Goal: Task Accomplishment & Management: Manage account settings

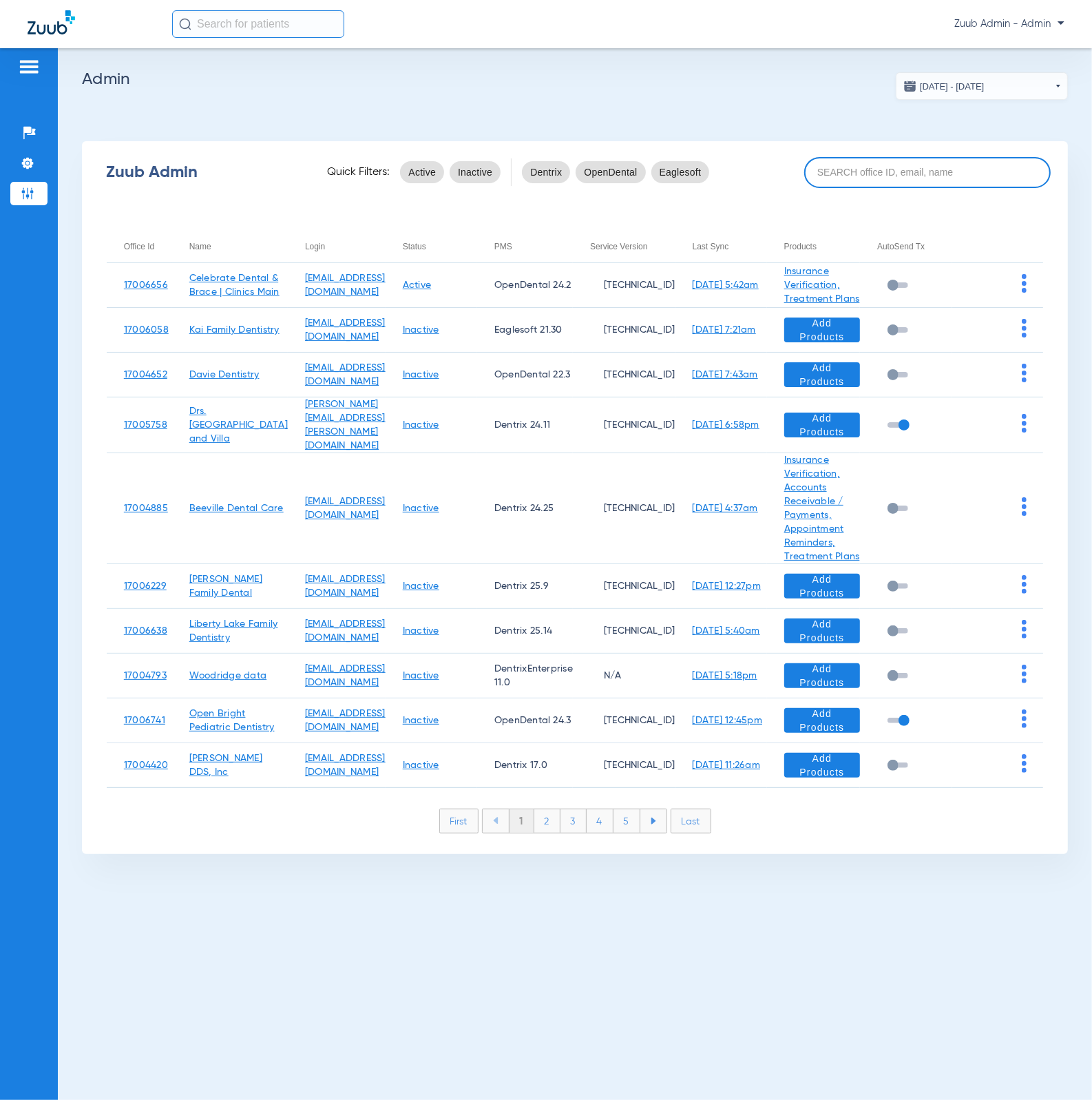
click at [835, 175] on input at bounding box center [927, 172] width 246 height 31
paste input "[PERSON_NAME]"
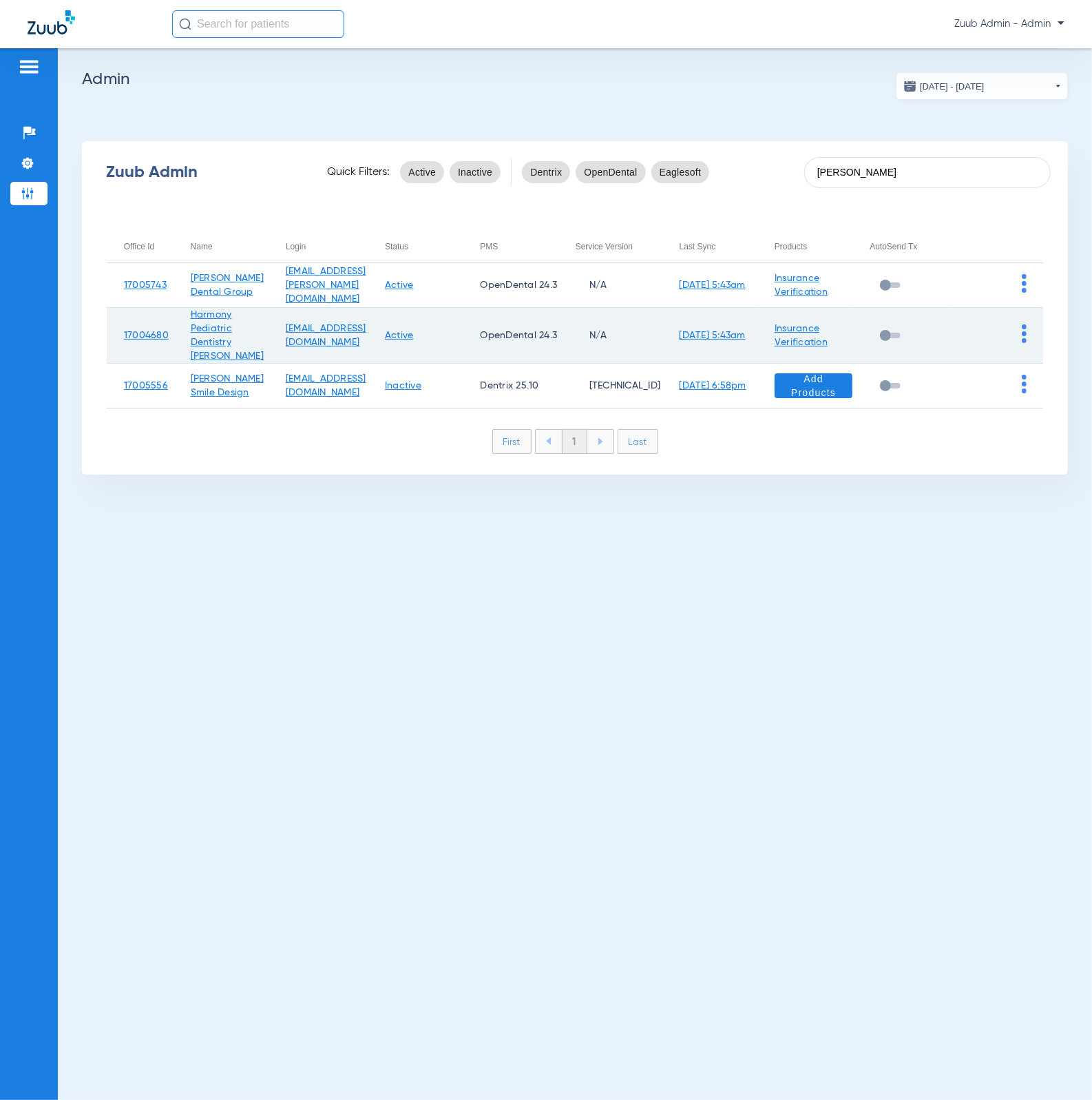
type input "[PERSON_NAME]"
click at [1024, 333] on img at bounding box center [1024, 334] width 5 height 19
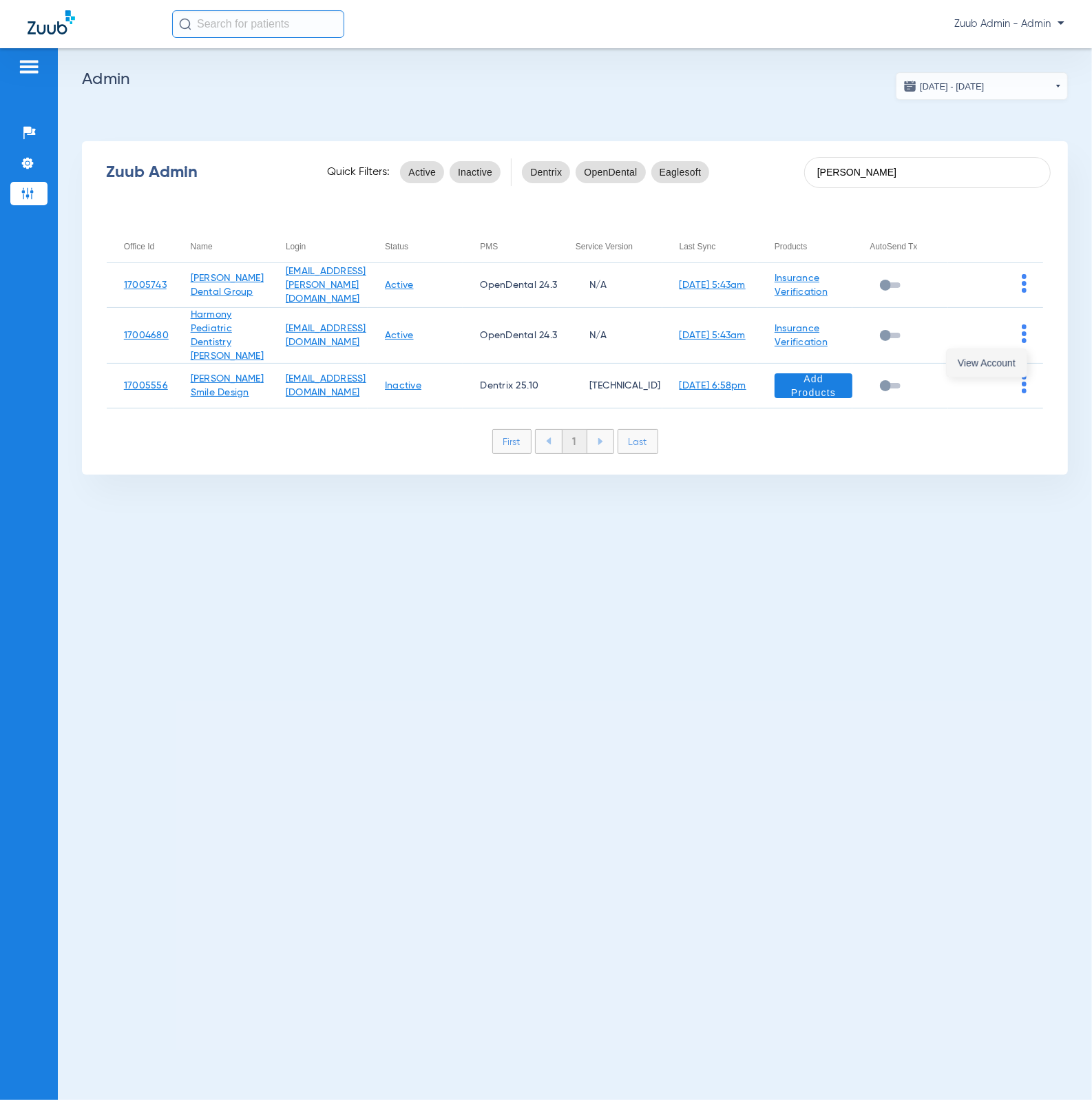
click at [972, 373] on button "View Account" at bounding box center [987, 362] width 80 height 28
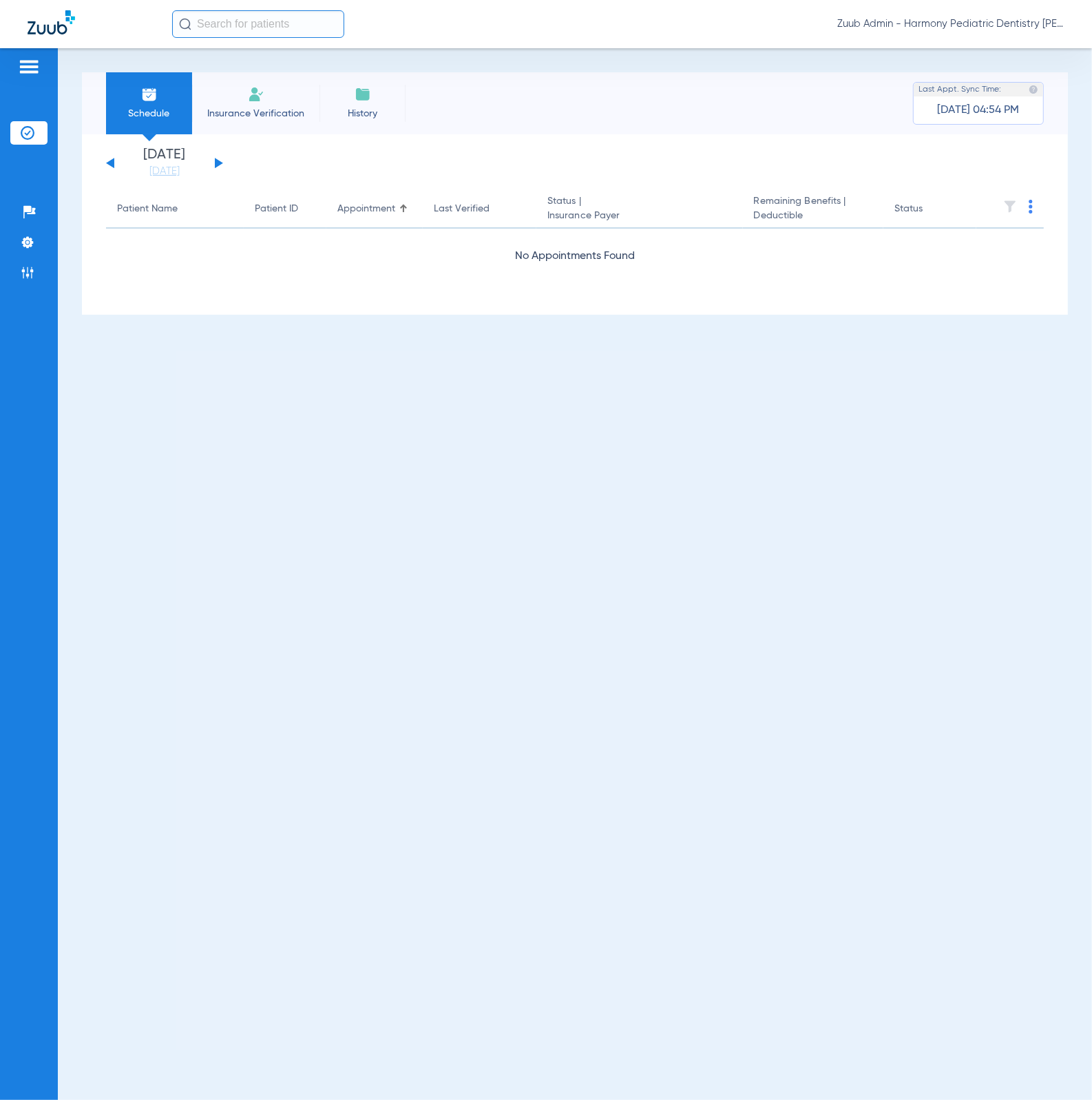
click at [217, 161] on button at bounding box center [219, 163] width 9 height 10
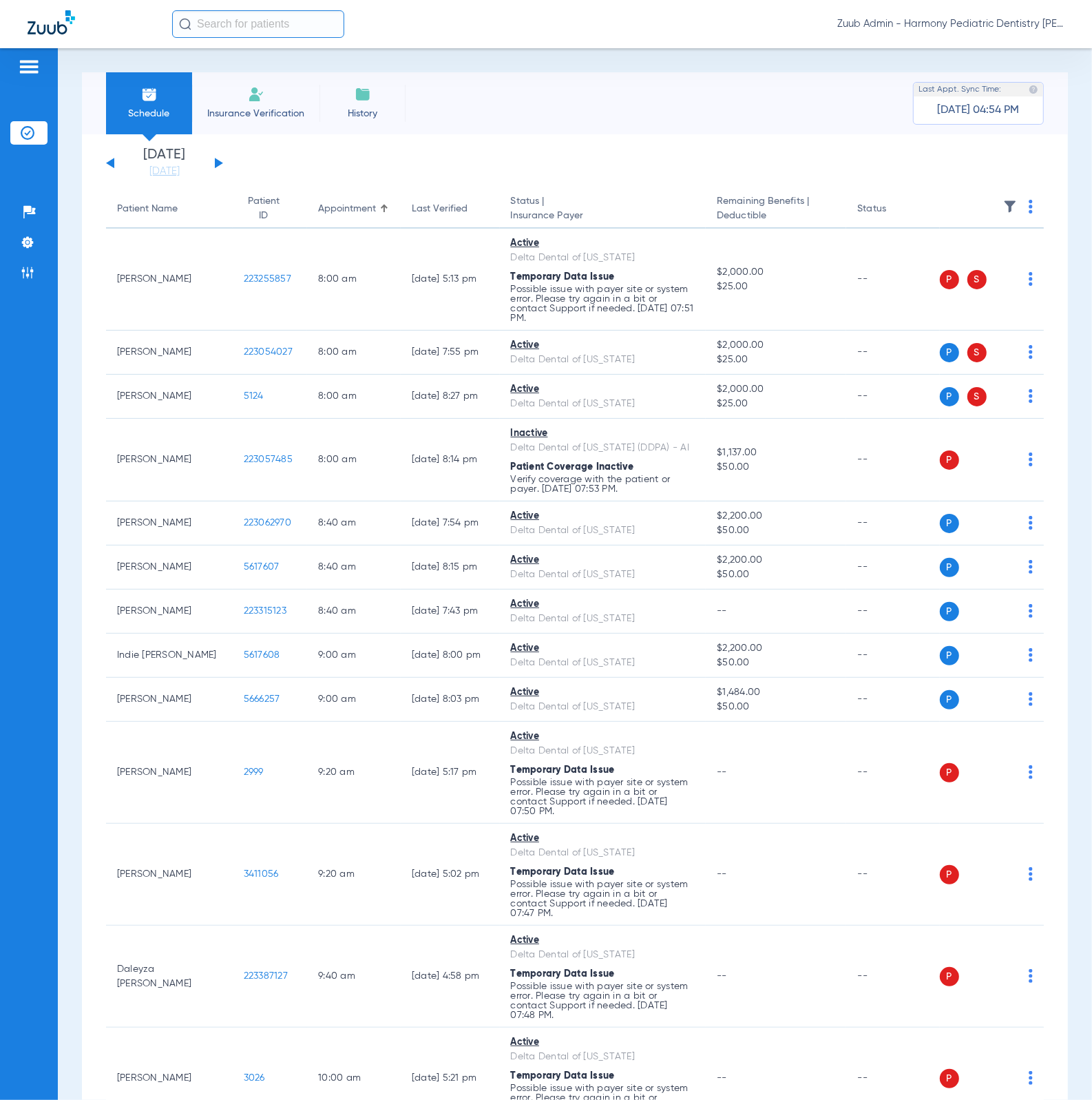
click at [1003, 209] on img at bounding box center [1009, 206] width 13 height 13
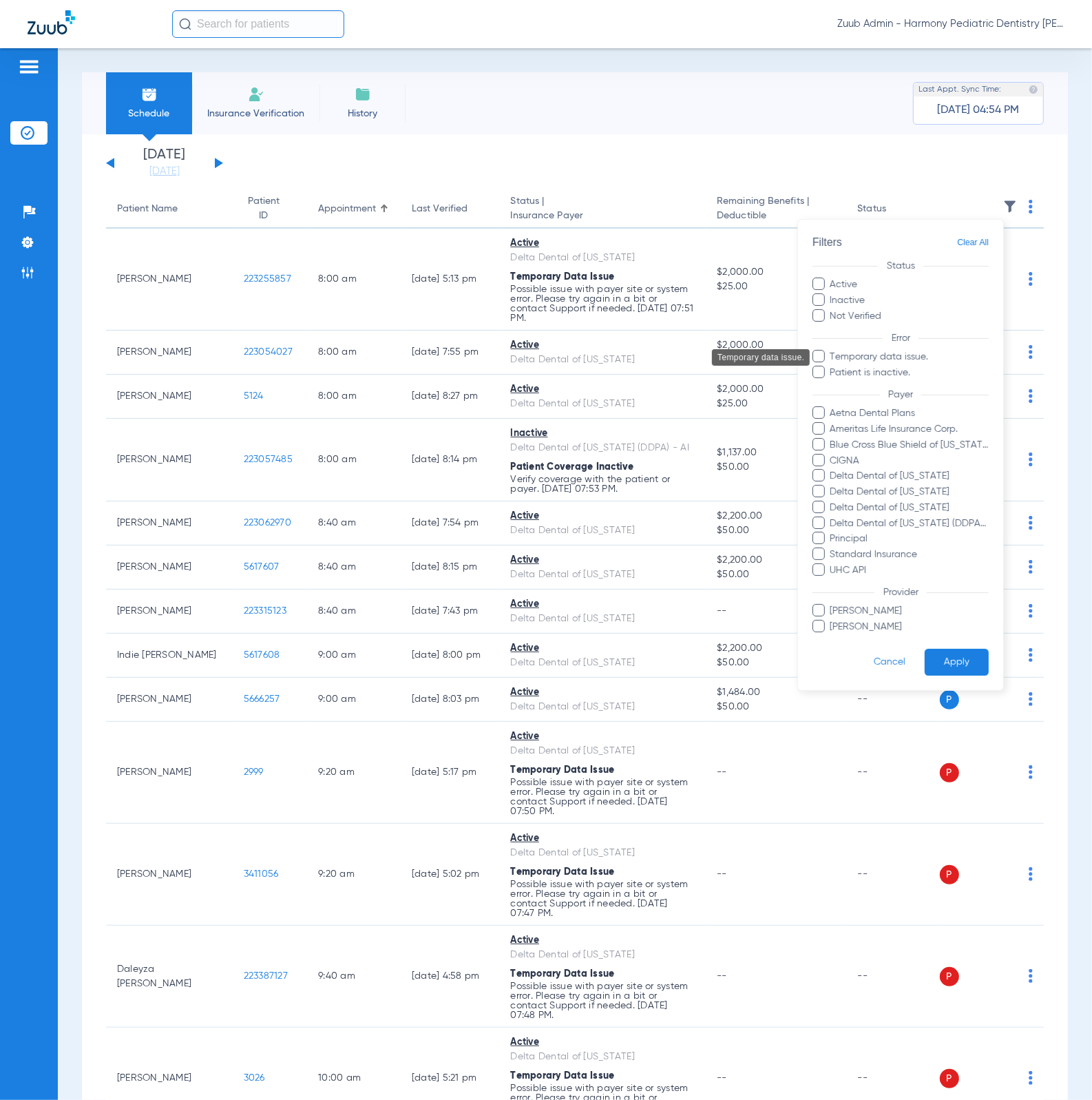
click at [916, 358] on span "Temporary data issue." at bounding box center [910, 357] width 160 height 14
click at [833, 366] on input "Temporary data issue." at bounding box center [833, 366] width 0 height 0
click at [958, 666] on button "Apply" at bounding box center [956, 662] width 64 height 27
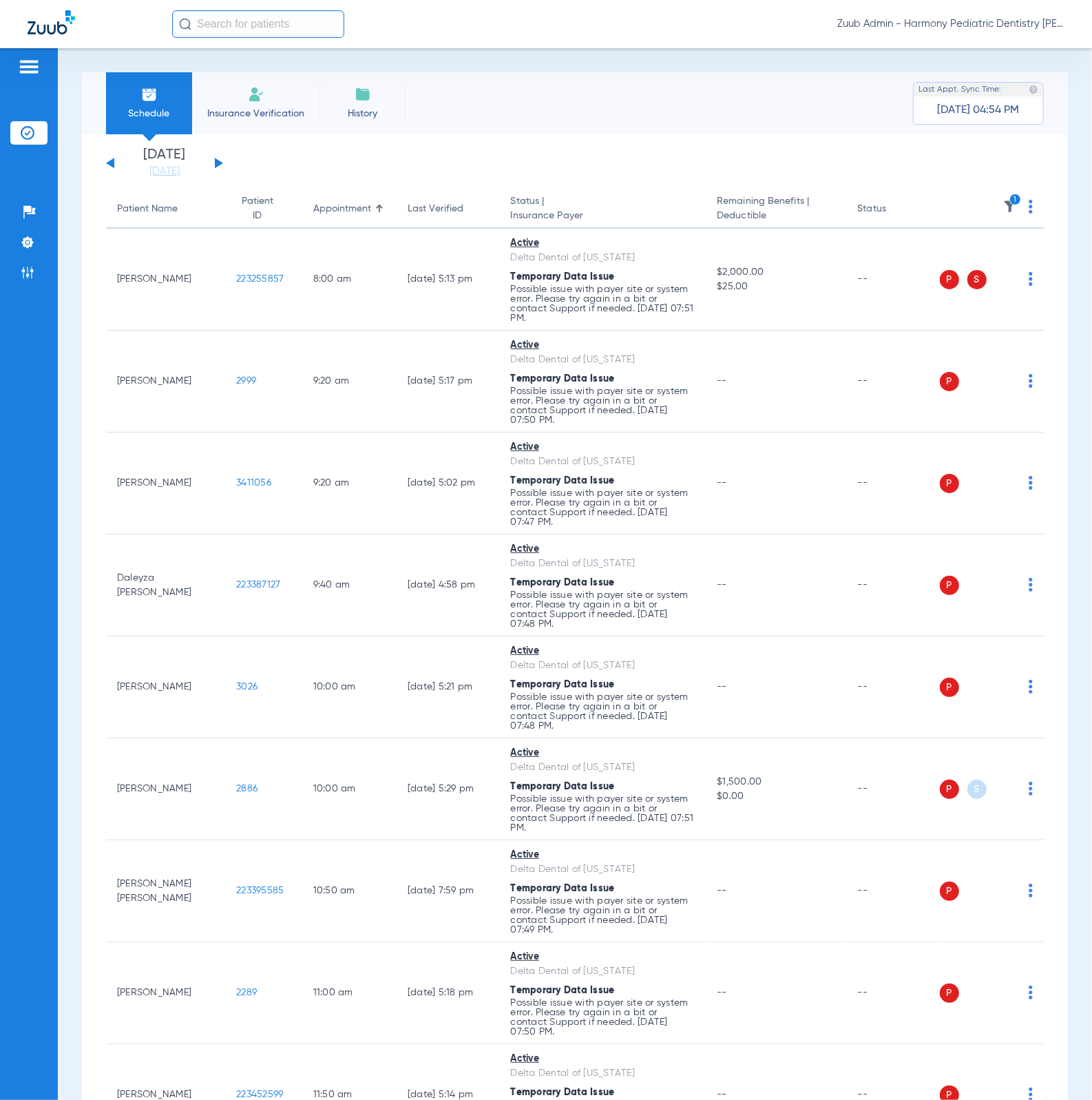
click at [1020, 208] on th "1" at bounding box center [992, 209] width 105 height 39
click at [1028, 207] on img at bounding box center [1030, 206] width 4 height 13
click at [990, 256] on button "Verify All" at bounding box center [966, 261] width 108 height 28
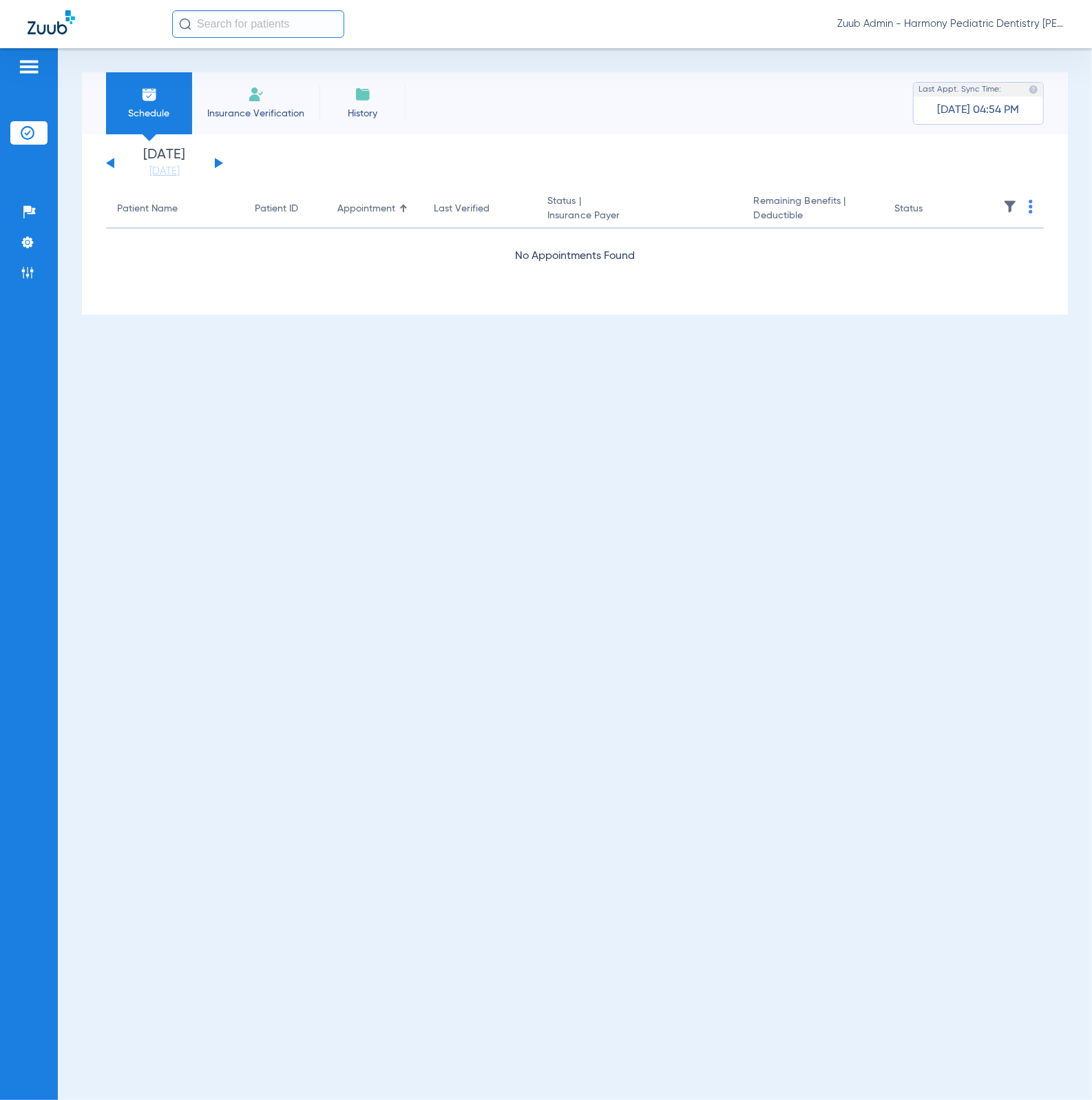
click at [1008, 206] on img at bounding box center [1009, 206] width 13 height 13
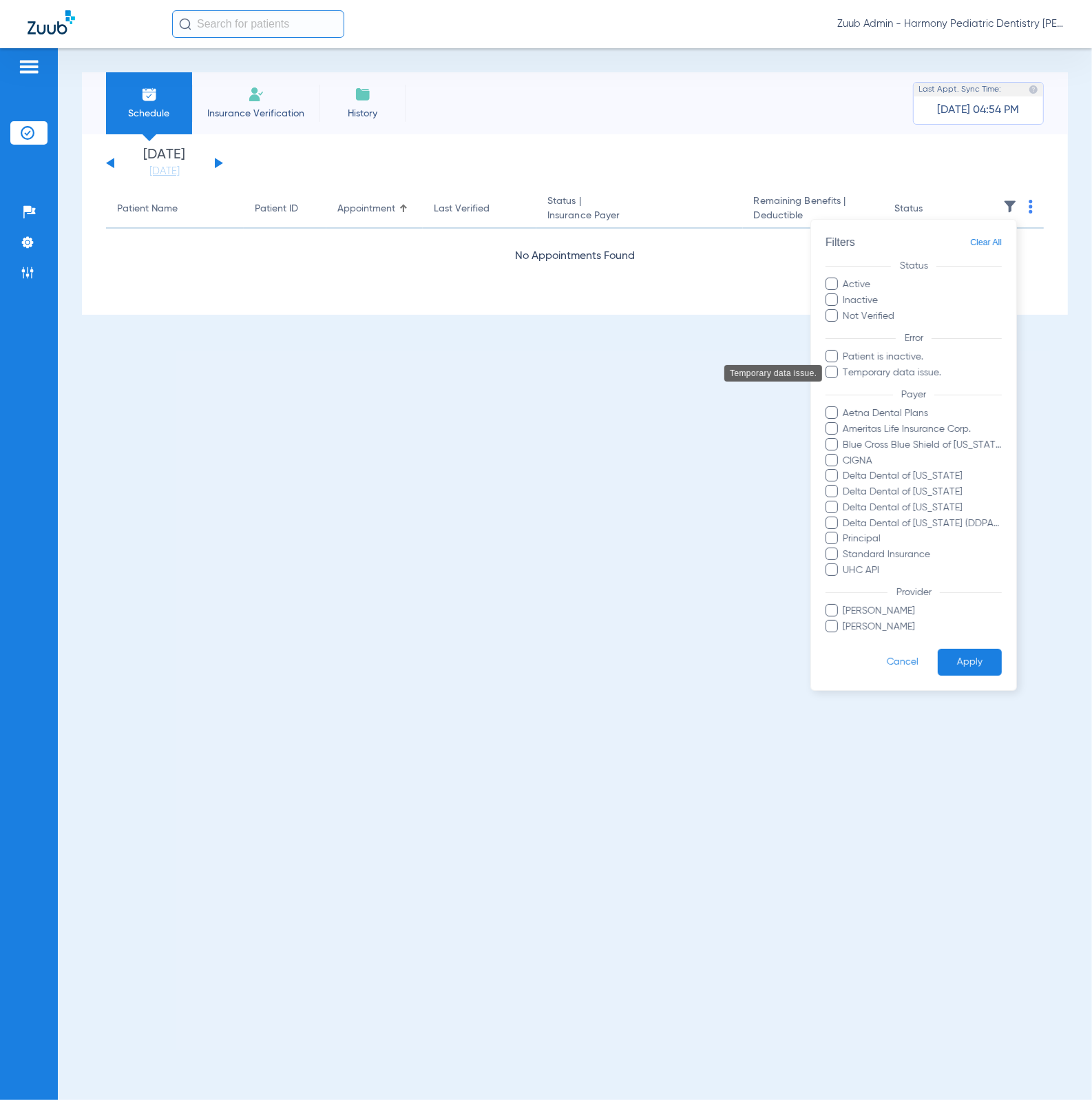
click at [928, 373] on span "Temporary data issue." at bounding box center [922, 373] width 160 height 14
click at [845, 382] on input "Temporary data issue." at bounding box center [845, 382] width 0 height 0
click at [969, 673] on button "Apply" at bounding box center [968, 662] width 64 height 27
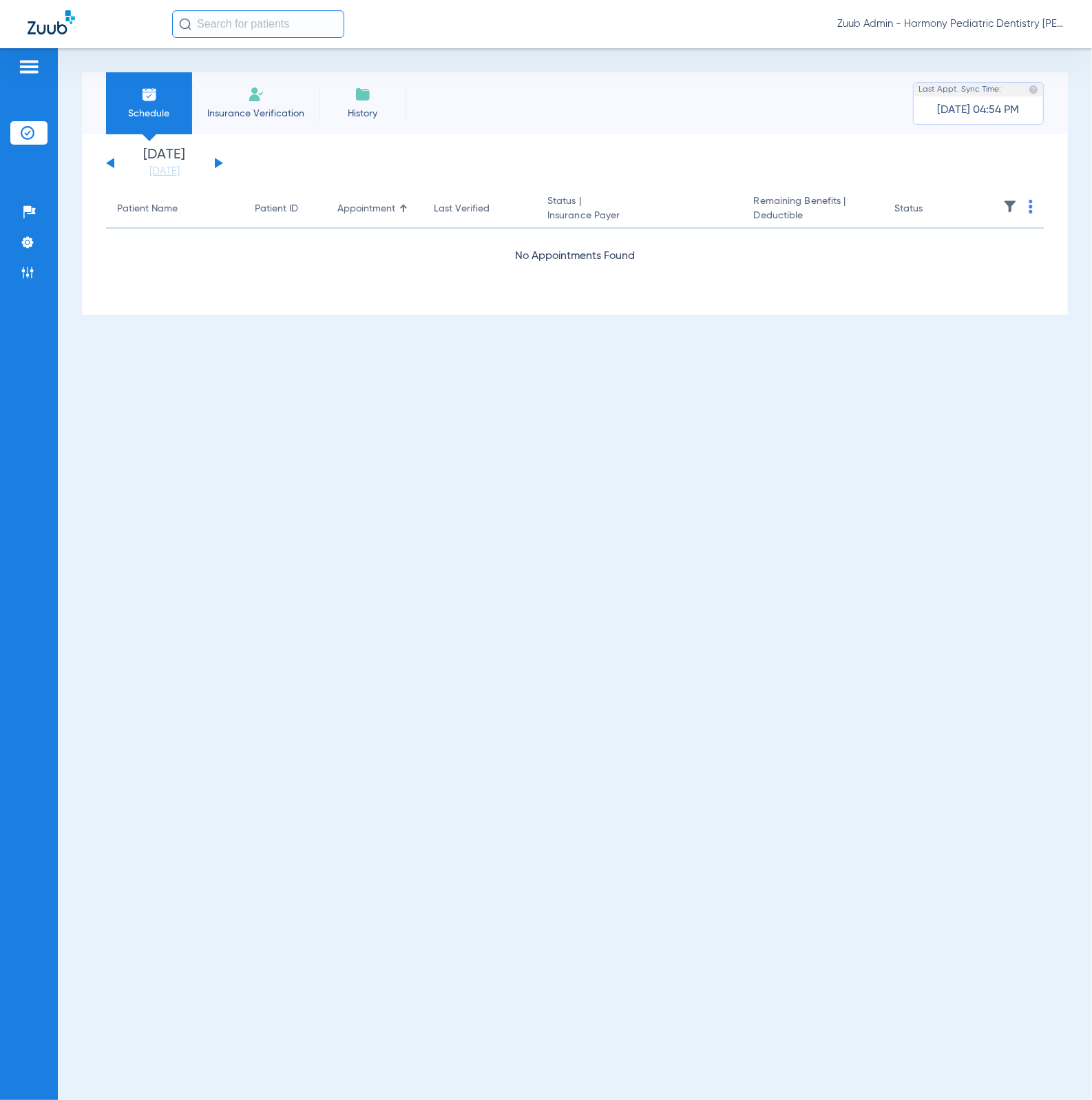
click at [1011, 207] on img at bounding box center [1009, 206] width 13 height 13
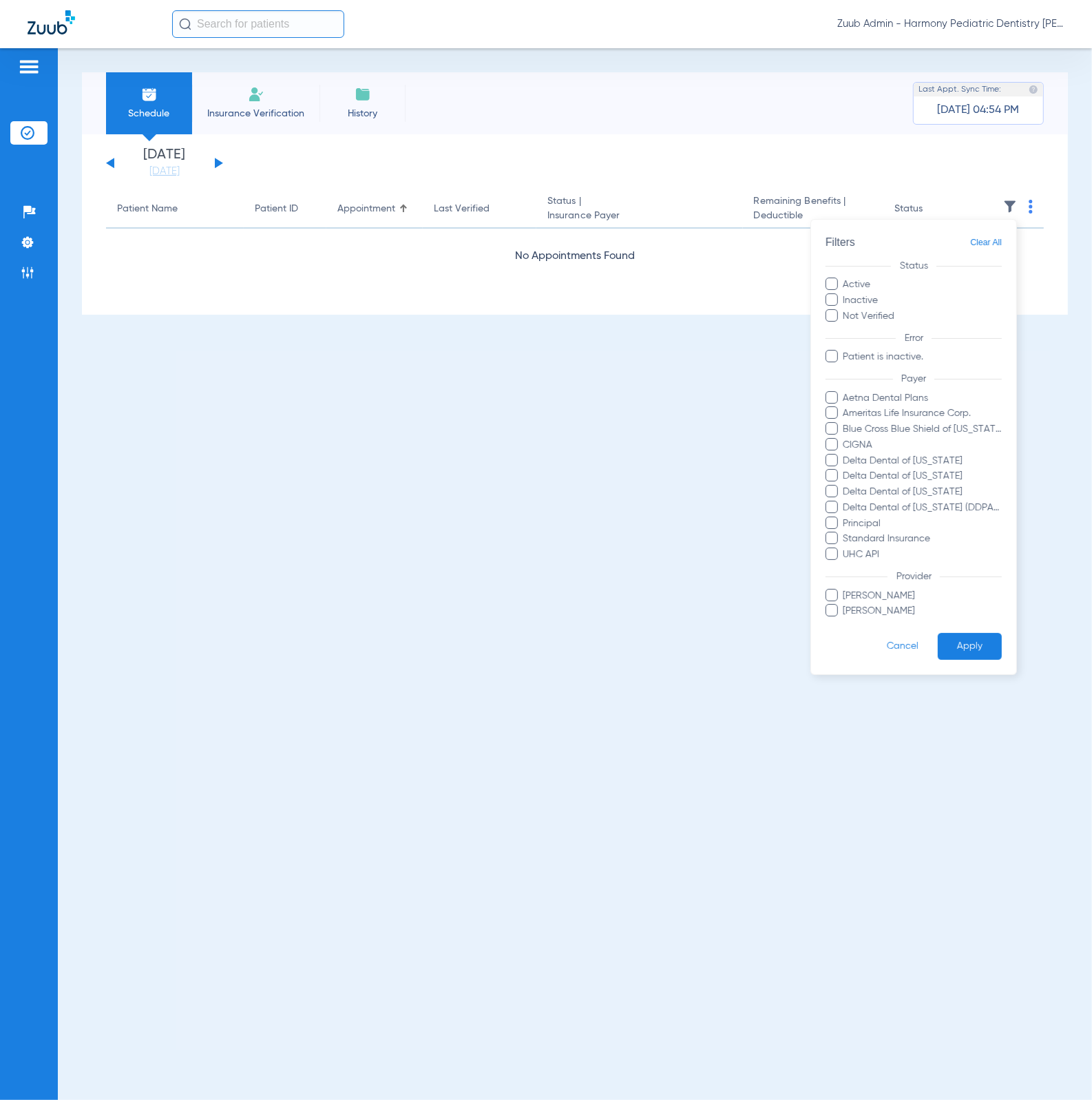
click at [975, 247] on span "Clear All" at bounding box center [985, 242] width 31 height 17
click at [1000, 241] on span "Clear All" at bounding box center [985, 242] width 31 height 17
click at [971, 643] on button "Apply" at bounding box center [968, 646] width 64 height 27
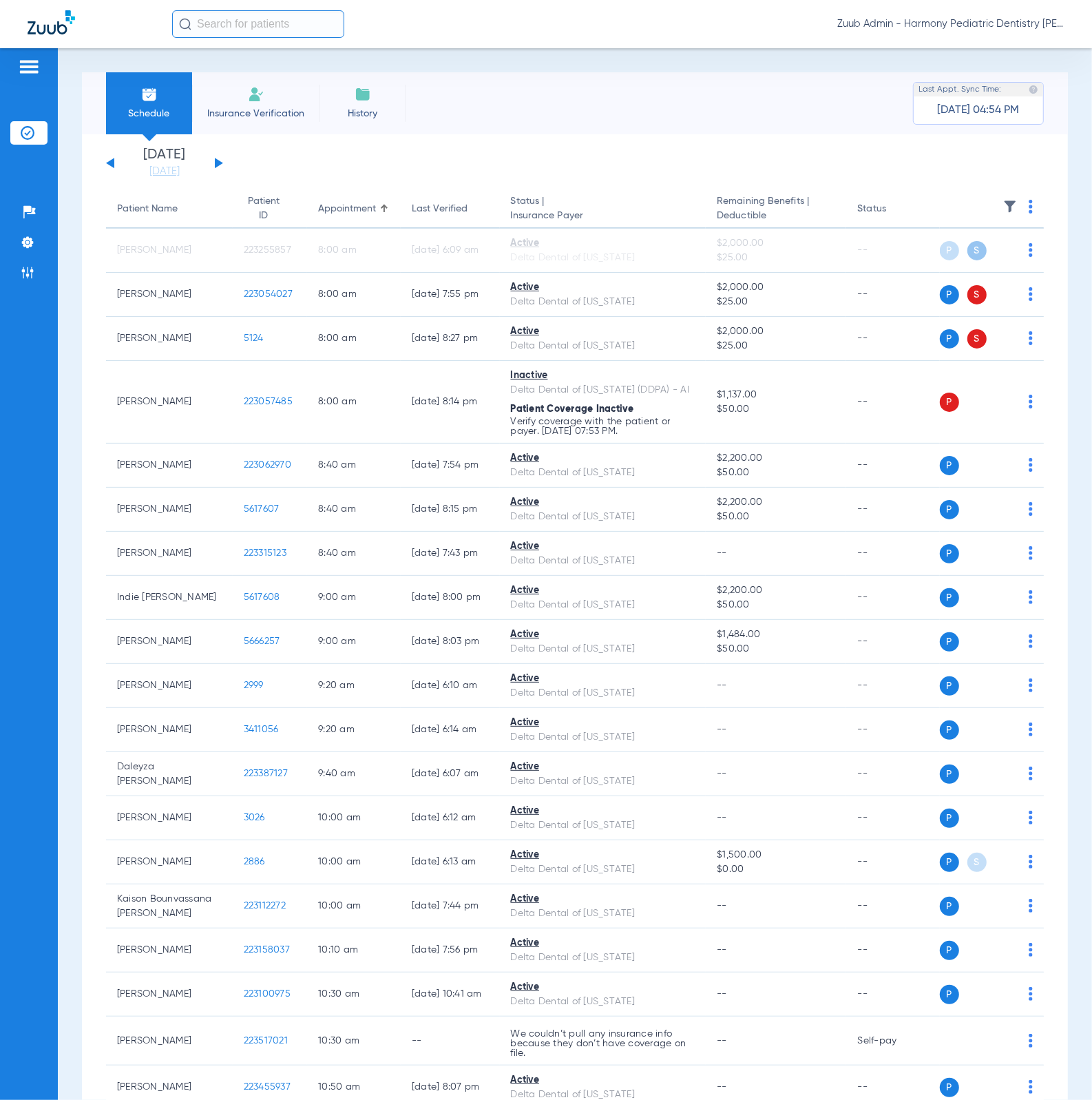
click at [216, 161] on button at bounding box center [219, 163] width 9 height 10
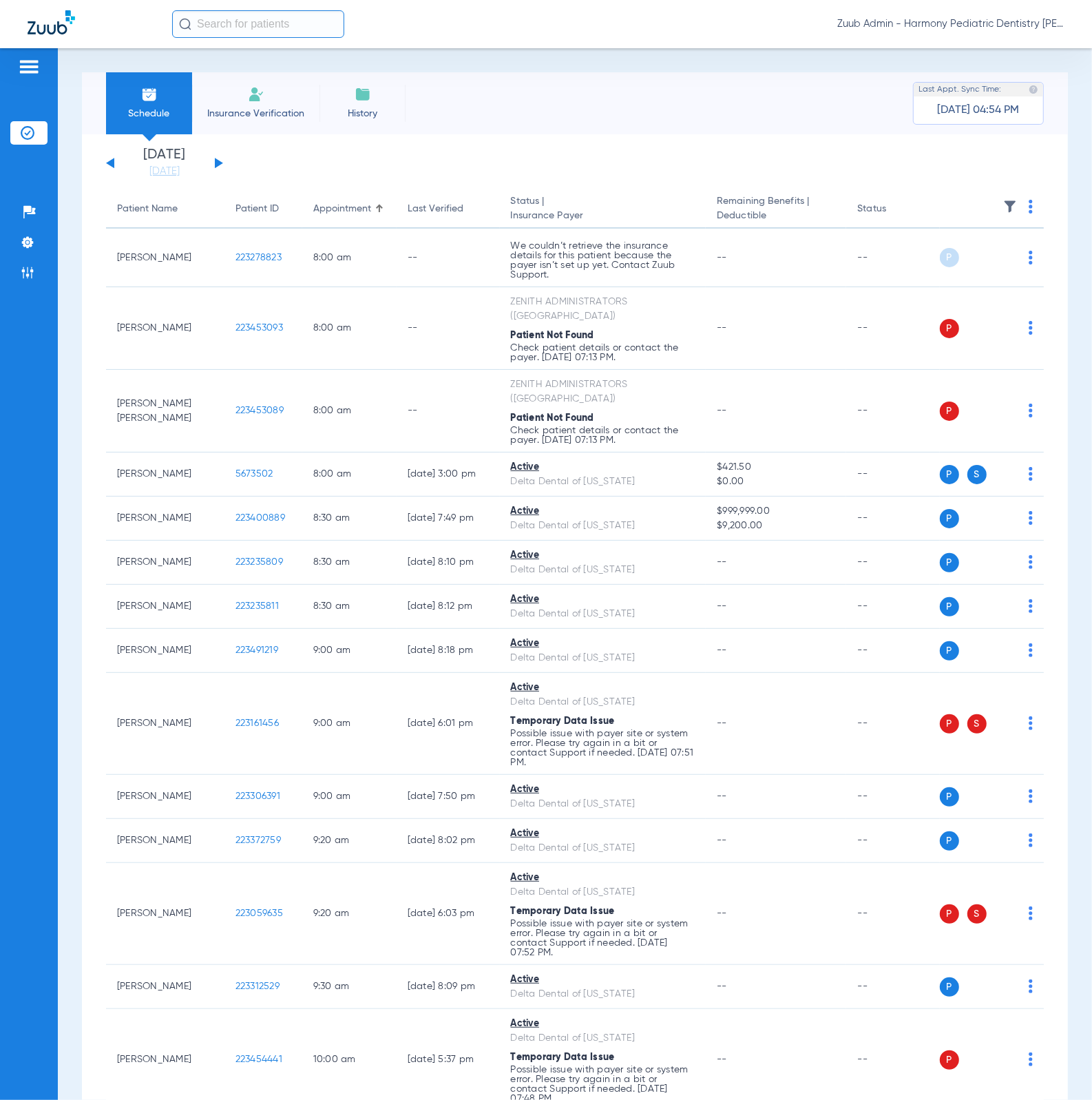
click at [1003, 207] on img at bounding box center [1009, 206] width 13 height 13
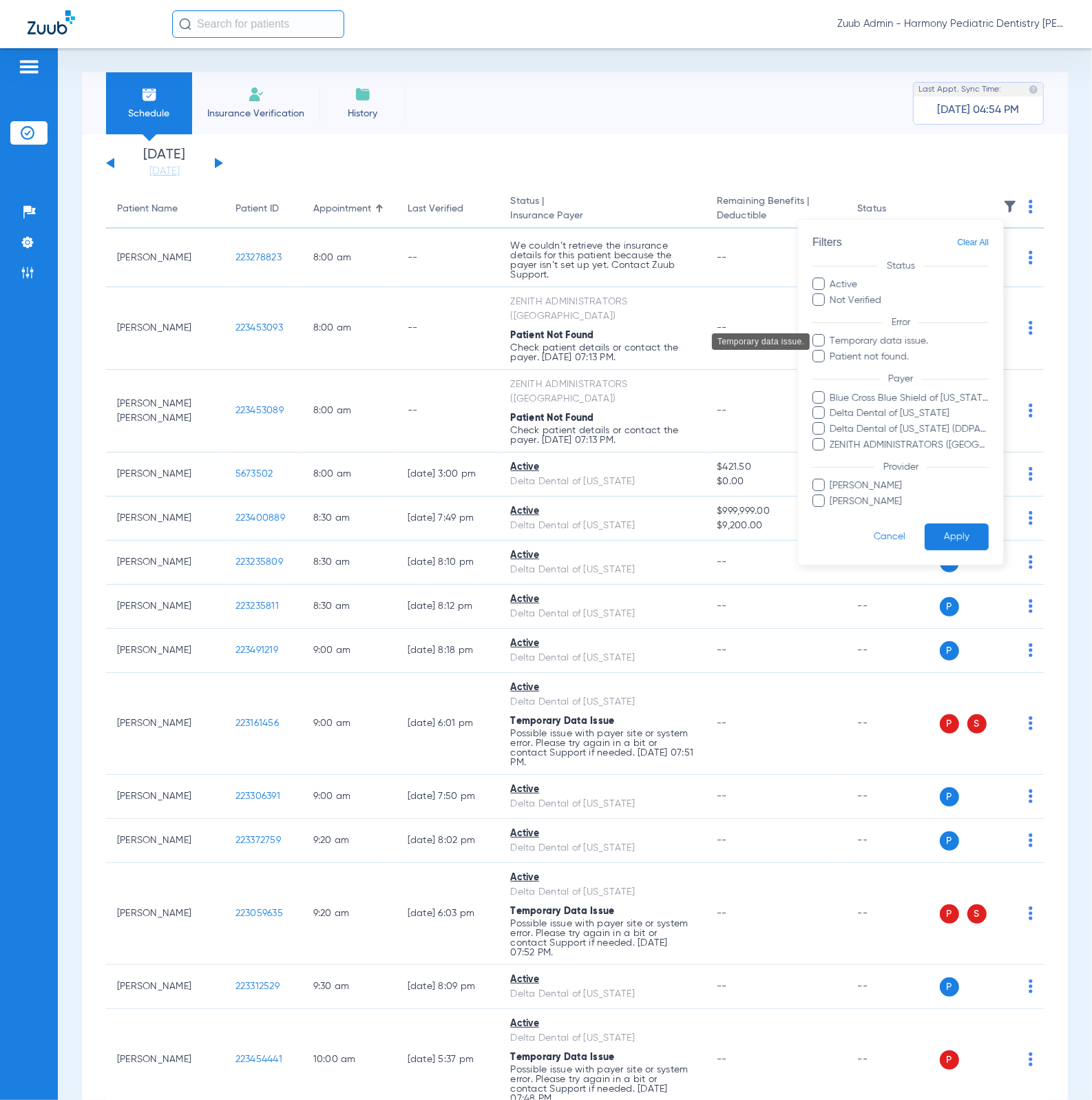
drag, startPoint x: 868, startPoint y: 344, endPoint x: 921, endPoint y: 477, distance: 143.2
click at [868, 343] on span "Temporary data issue." at bounding box center [910, 341] width 160 height 14
click at [833, 351] on input "Temporary data issue." at bounding box center [833, 351] width 0 height 0
click at [956, 537] on button "Apply" at bounding box center [956, 536] width 64 height 27
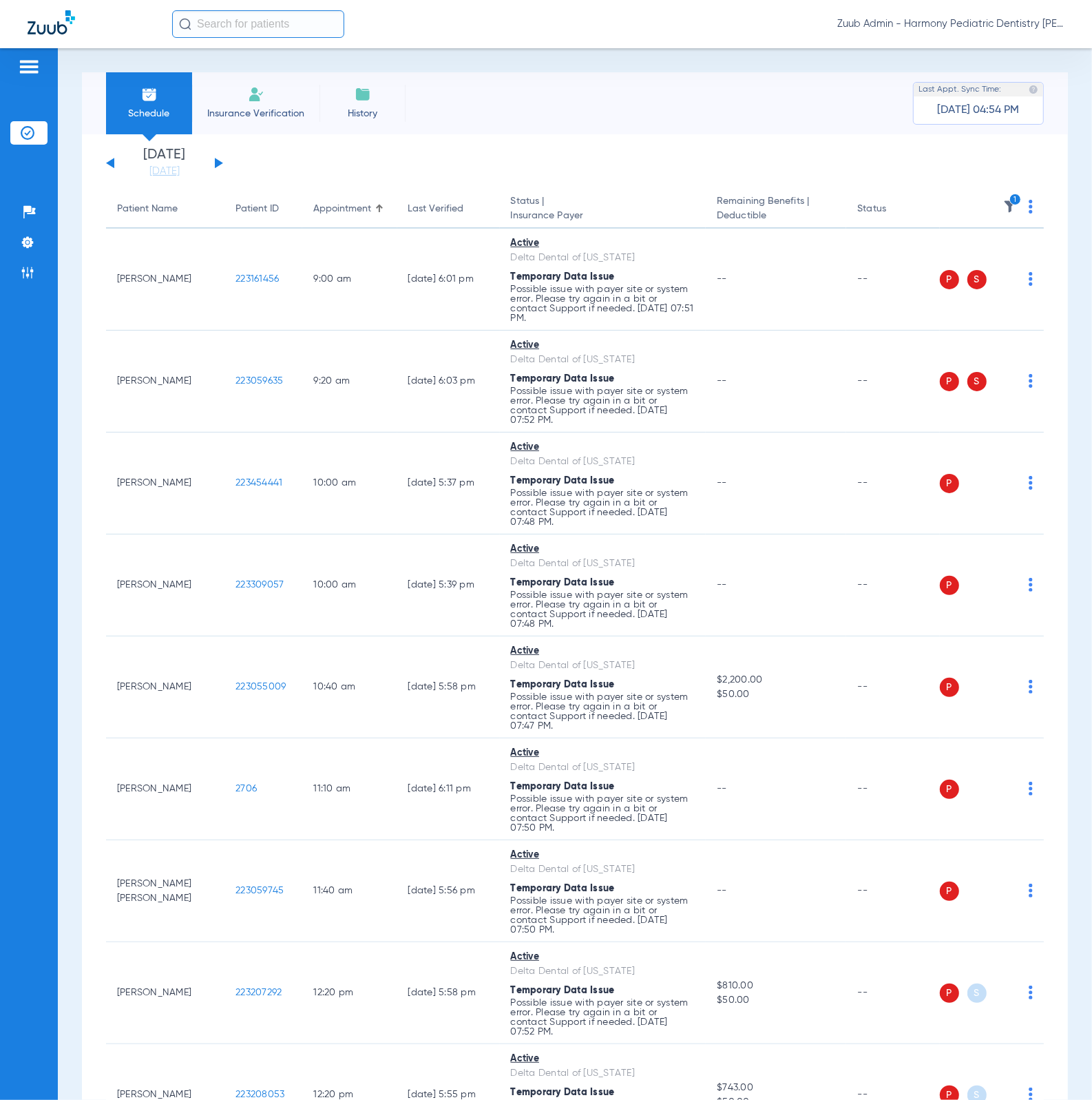
click at [1020, 206] on th "1" at bounding box center [992, 209] width 105 height 39
click at [1028, 206] on img at bounding box center [1030, 206] width 4 height 13
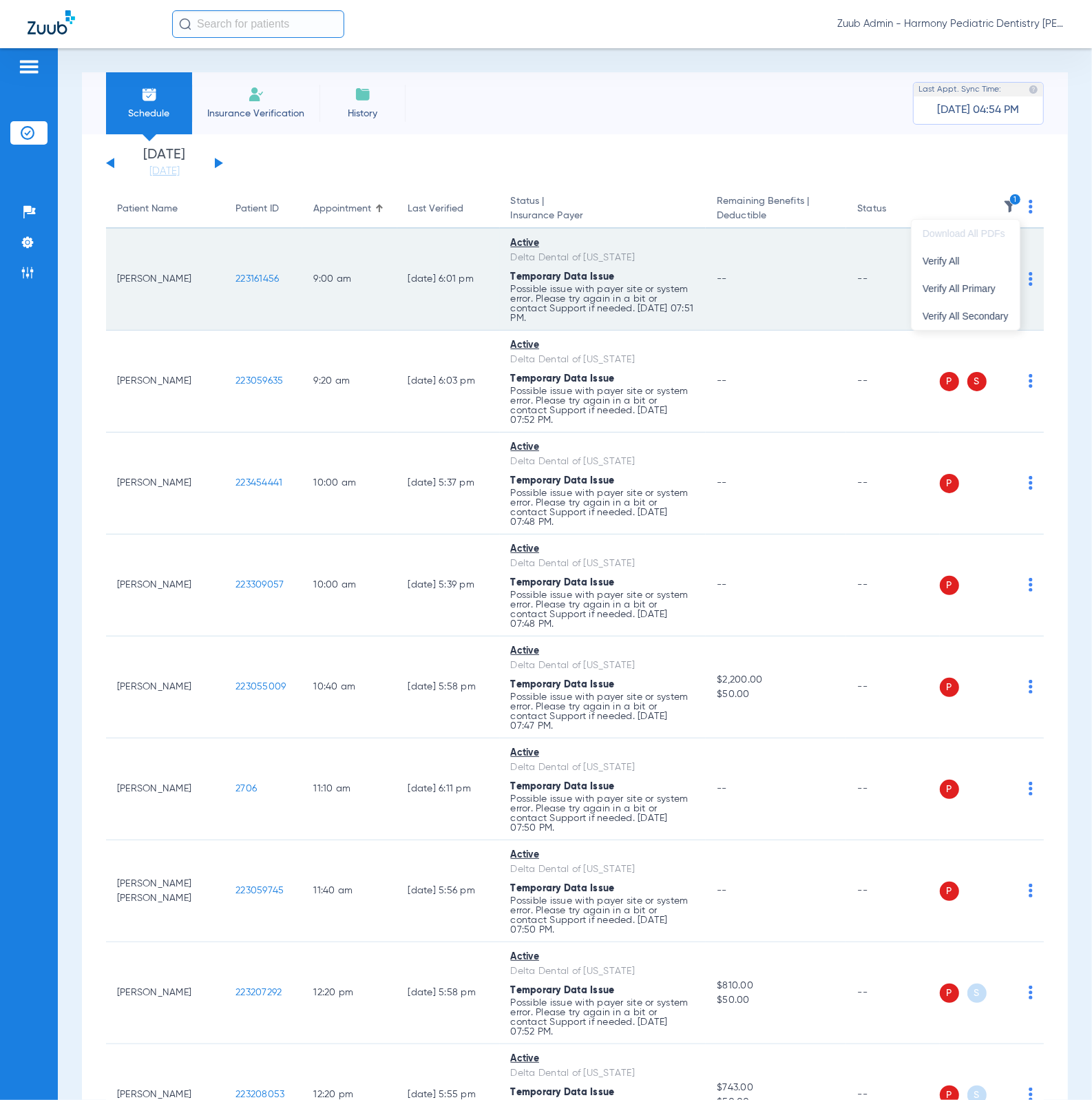
click at [989, 252] on button "Verify All" at bounding box center [966, 261] width 108 height 28
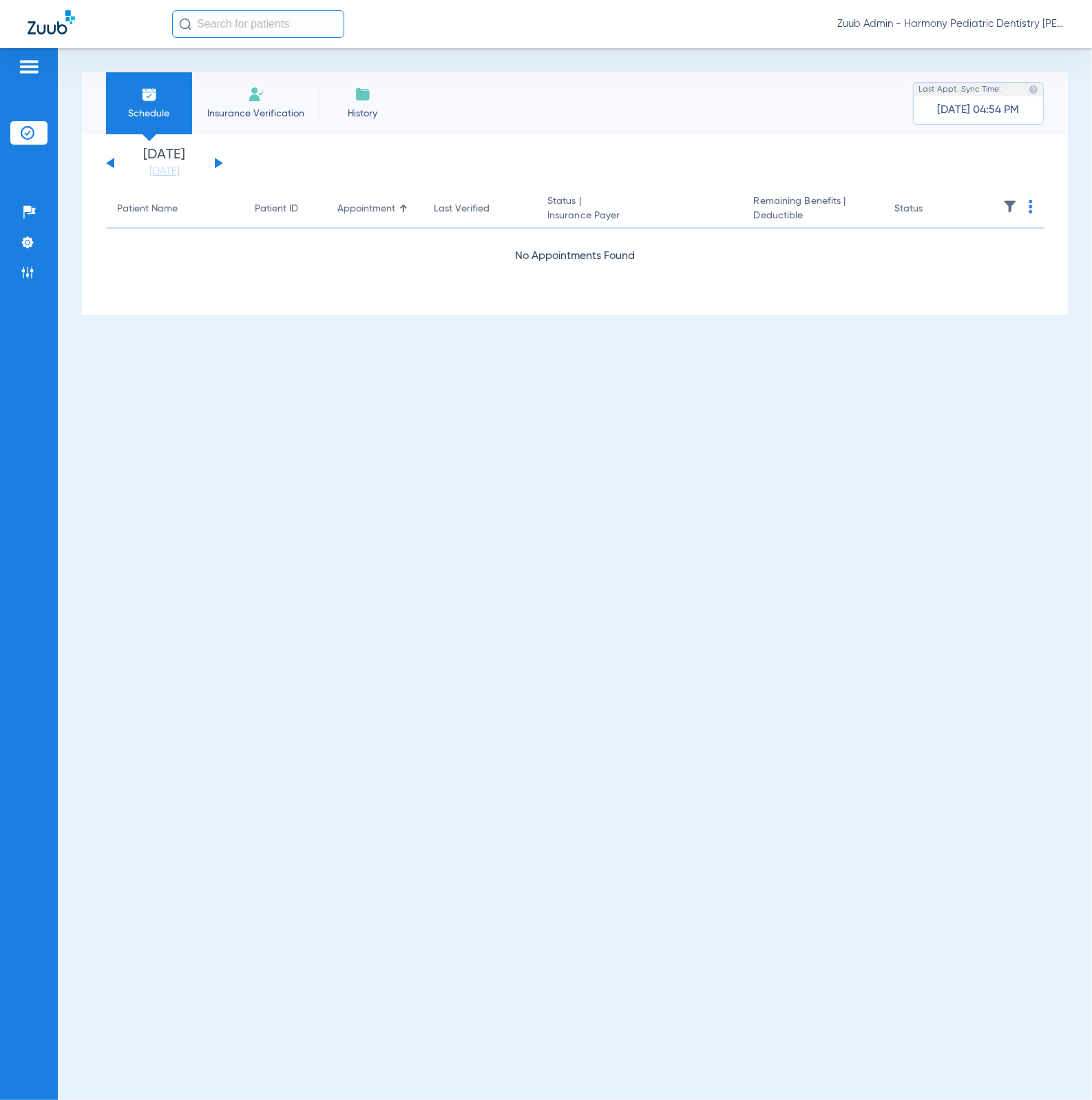
click at [1003, 203] on img at bounding box center [1009, 206] width 13 height 13
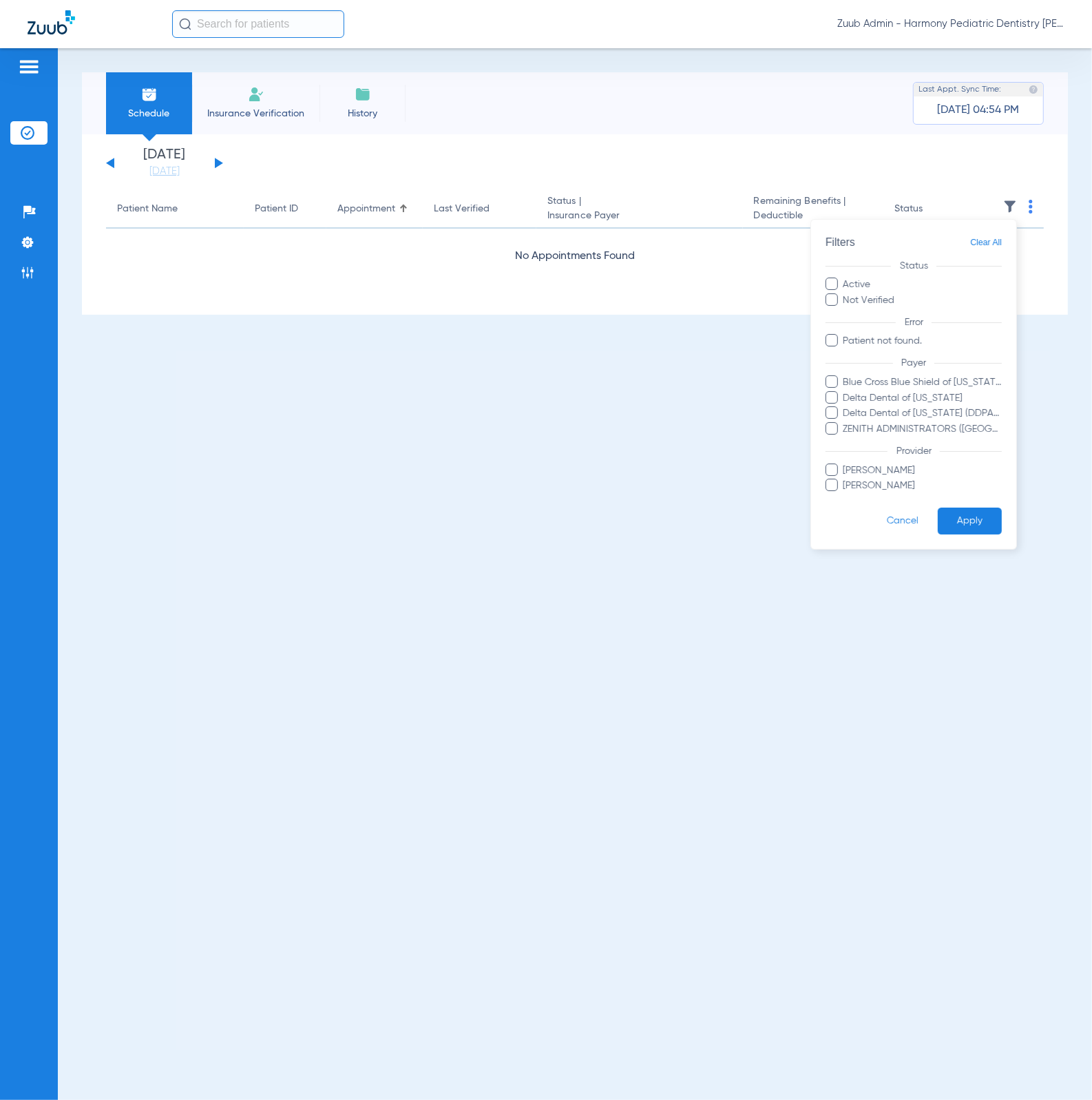
click at [997, 248] on span "Clear All" at bounding box center [985, 242] width 31 height 17
click at [995, 244] on span "Clear All" at bounding box center [985, 242] width 31 height 17
click at [969, 521] on button "Apply" at bounding box center [968, 521] width 64 height 27
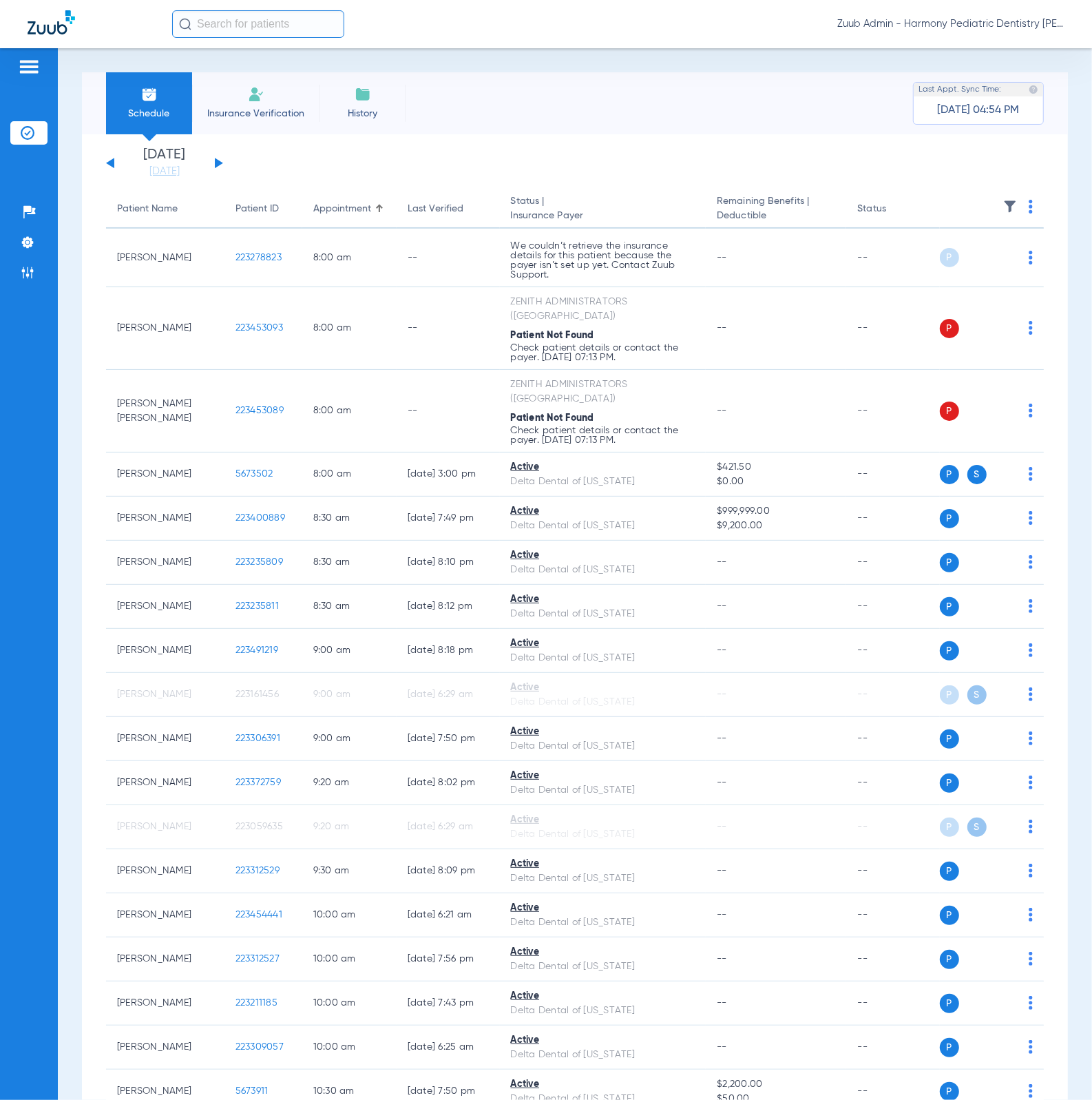
click at [215, 159] on button at bounding box center [219, 163] width 9 height 10
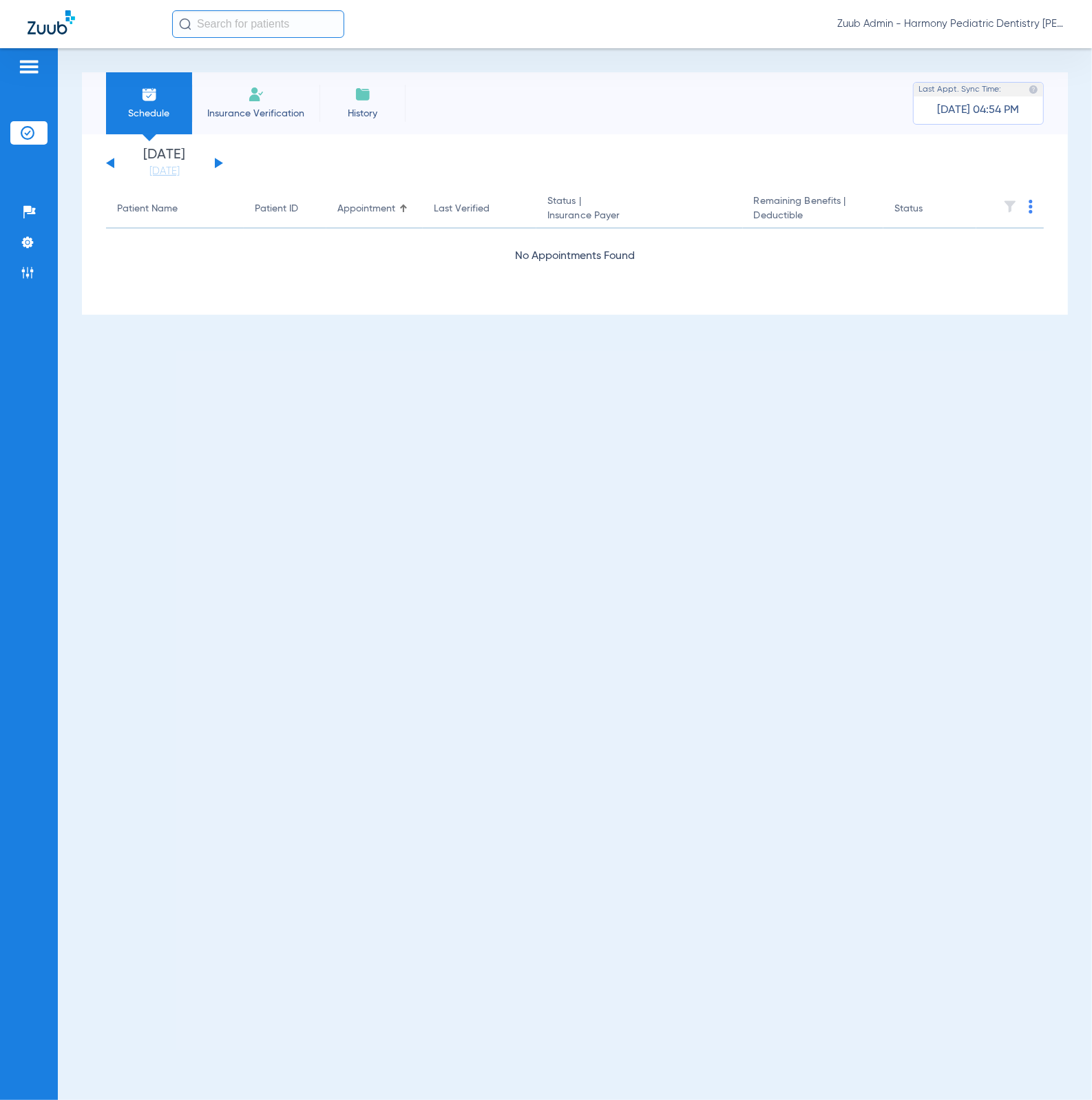
click at [215, 159] on button at bounding box center [219, 163] width 9 height 10
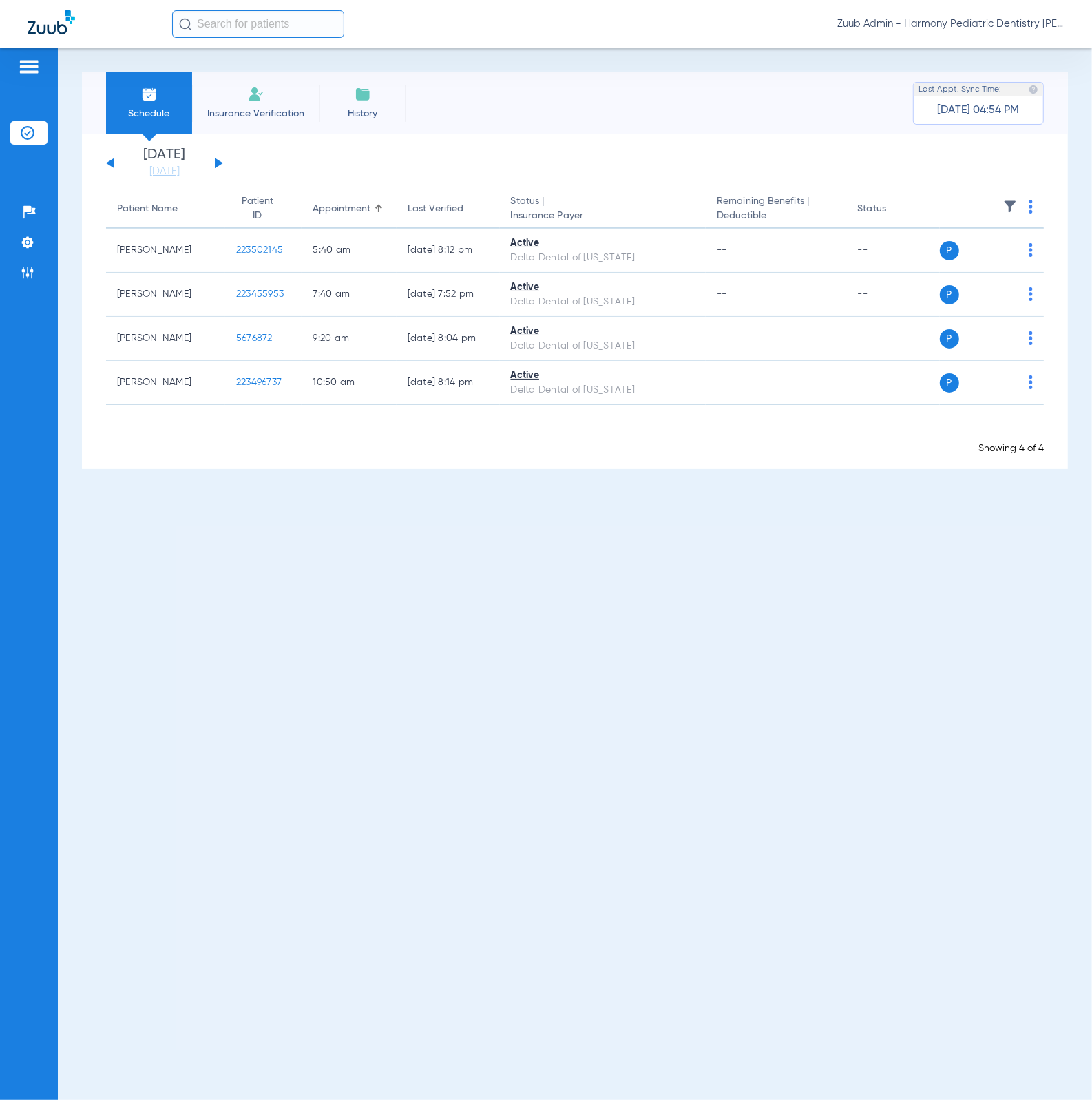
click at [215, 159] on button at bounding box center [219, 163] width 9 height 10
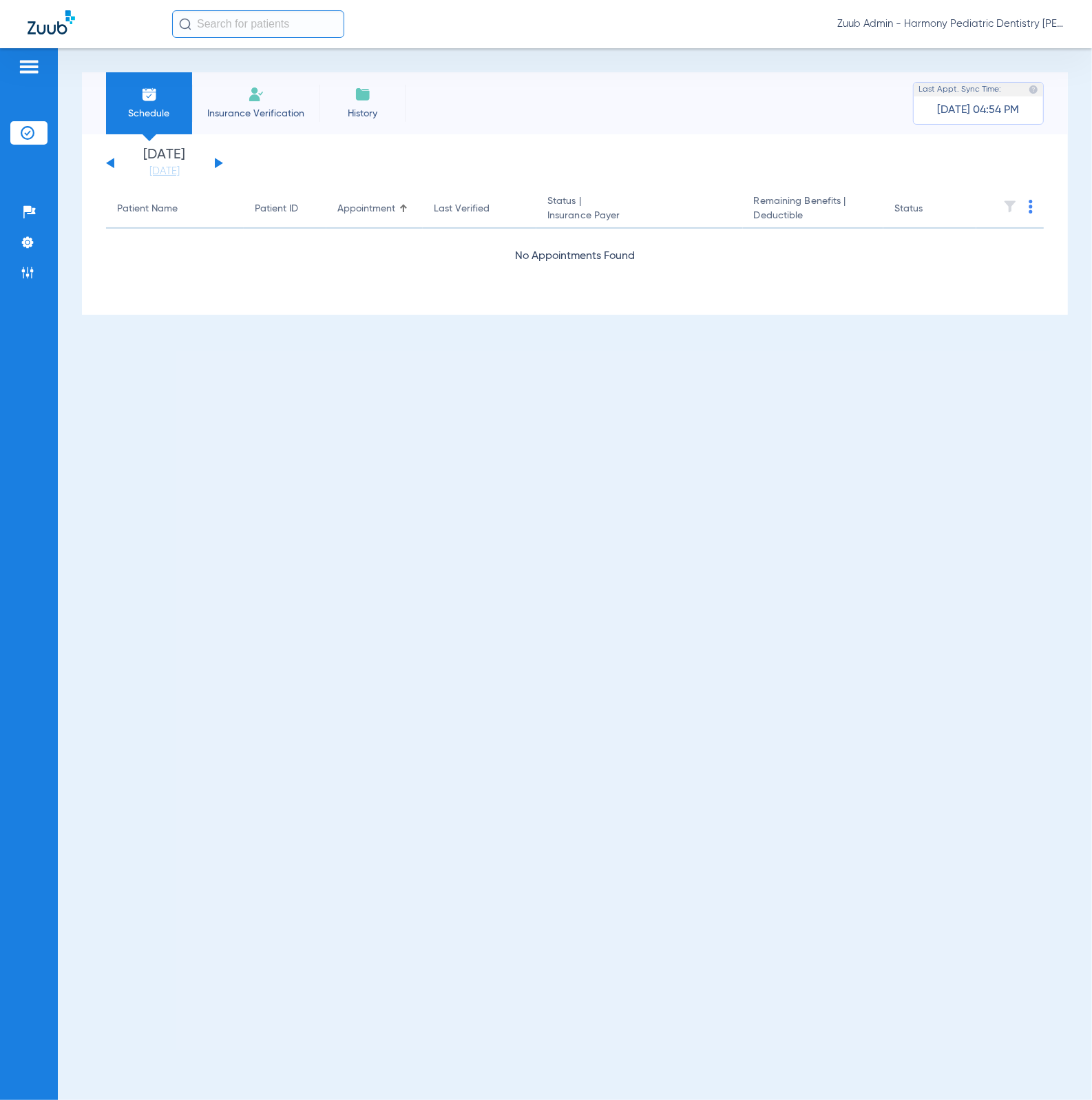
click at [215, 159] on button at bounding box center [219, 163] width 9 height 10
click at [165, 171] on link "[DATE]" at bounding box center [164, 171] width 83 height 13
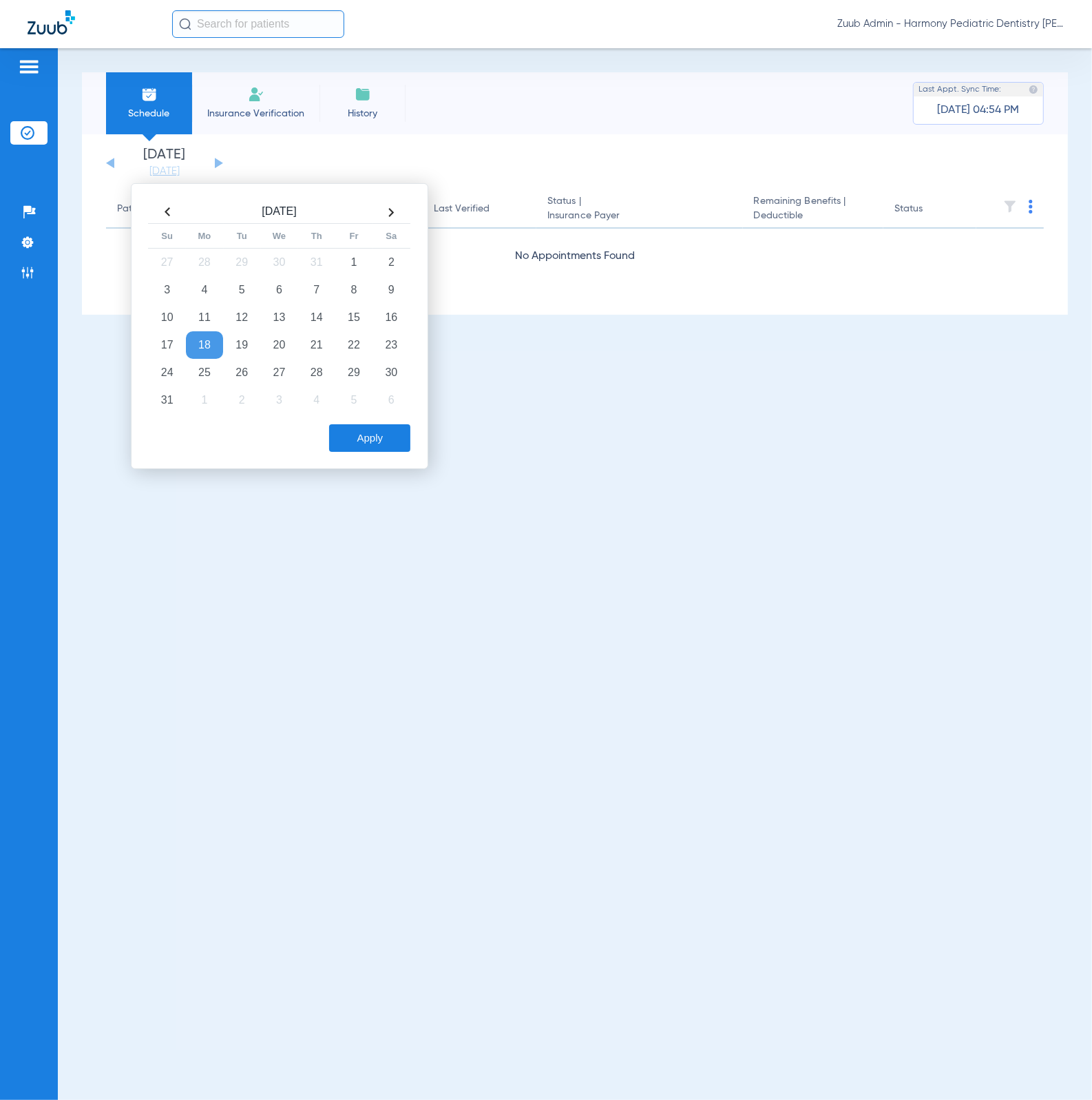
click at [206, 338] on td "18" at bounding box center [204, 344] width 37 height 28
click at [388, 446] on button "Apply" at bounding box center [369, 437] width 81 height 28
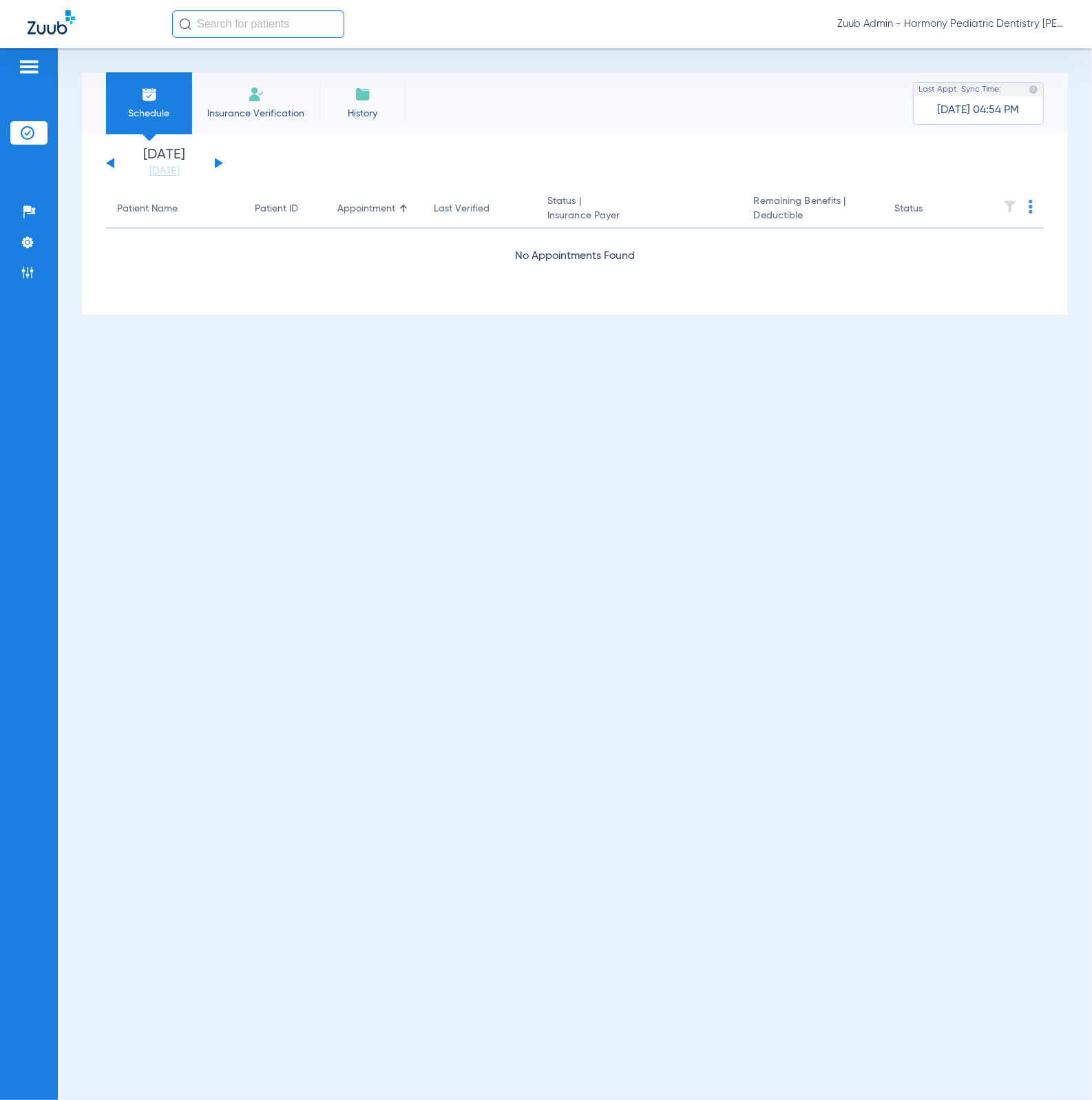
click at [216, 163] on button at bounding box center [219, 163] width 9 height 10
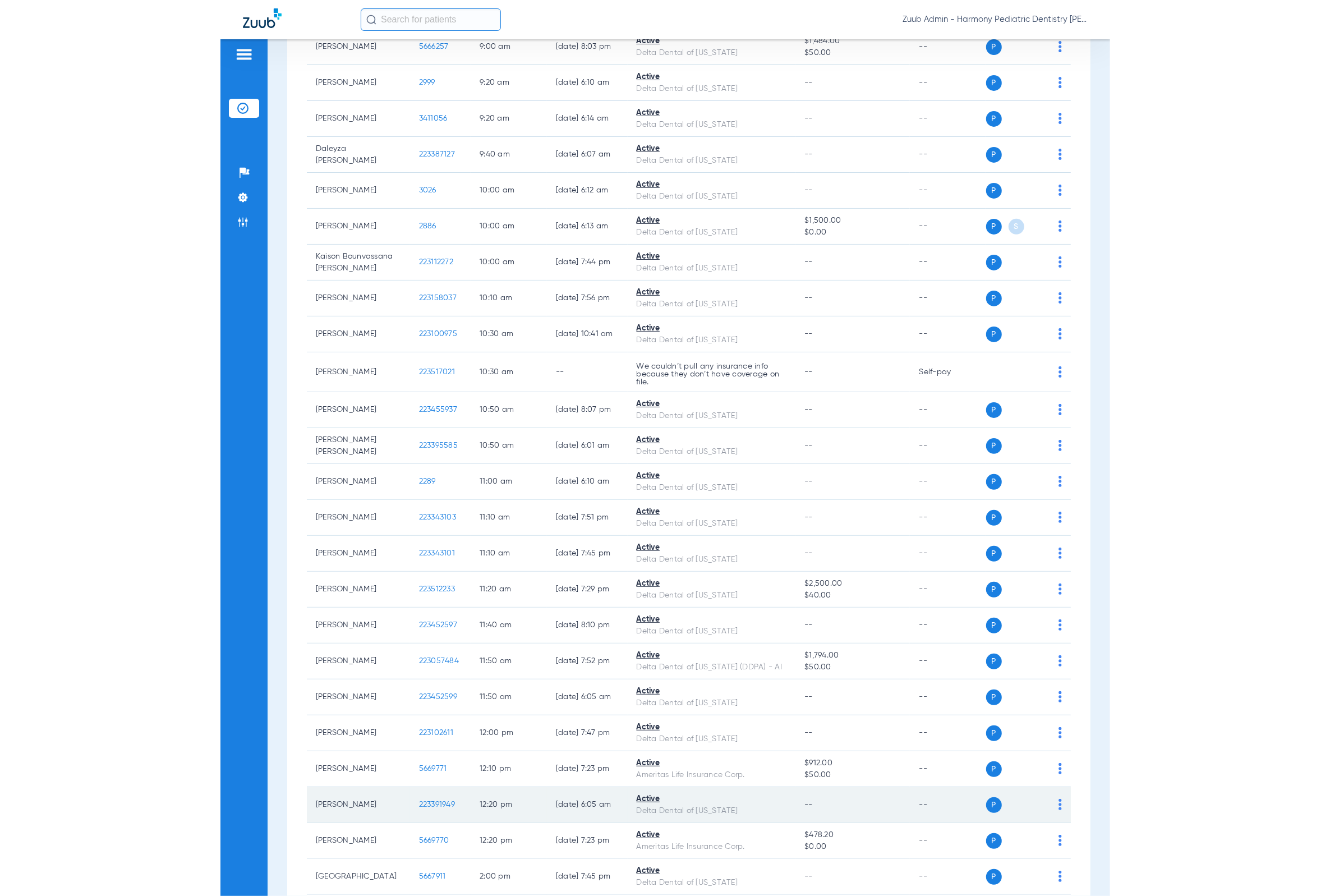
scroll to position [119, 0]
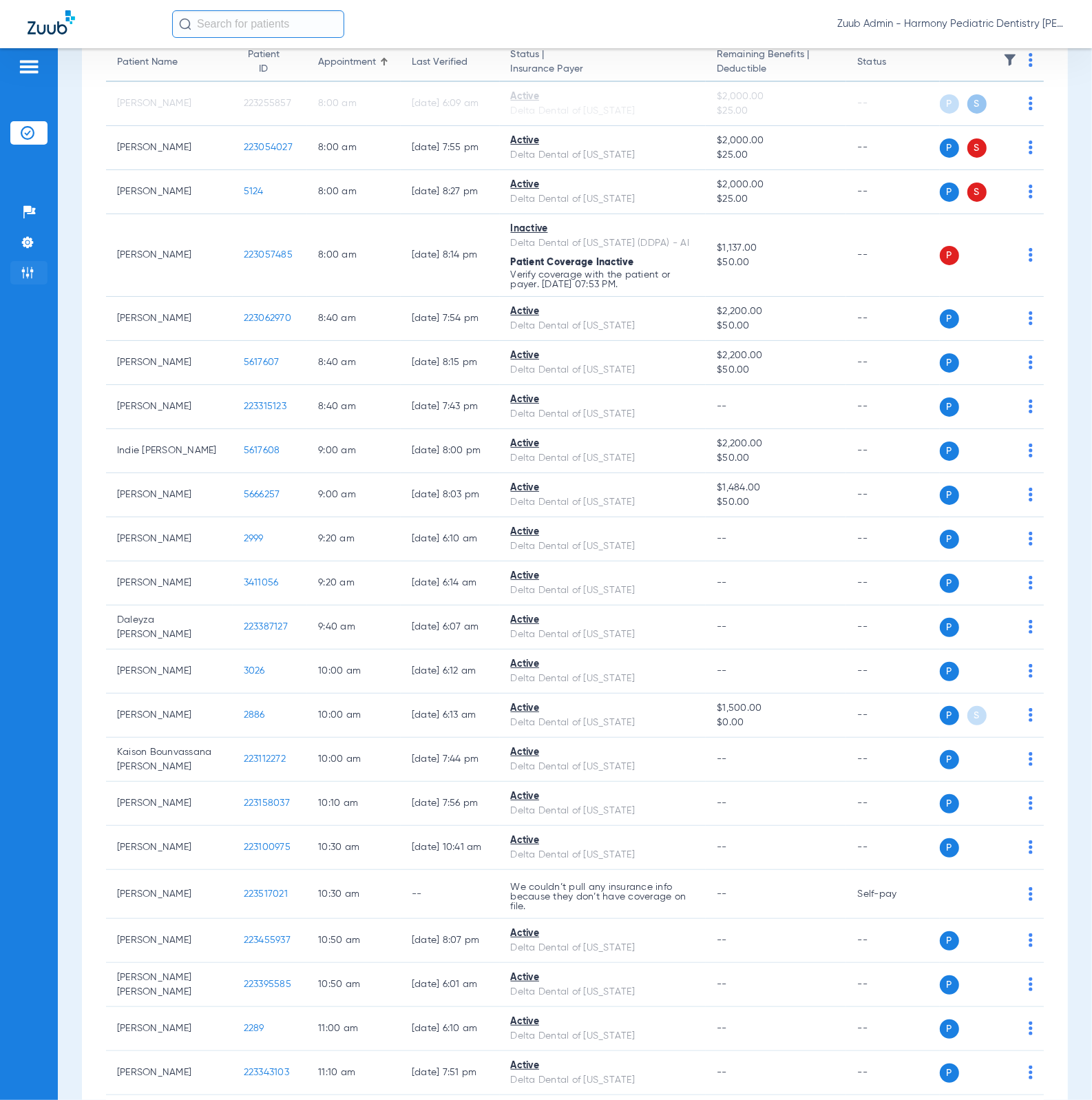
click at [29, 268] on img at bounding box center [28, 273] width 13 height 13
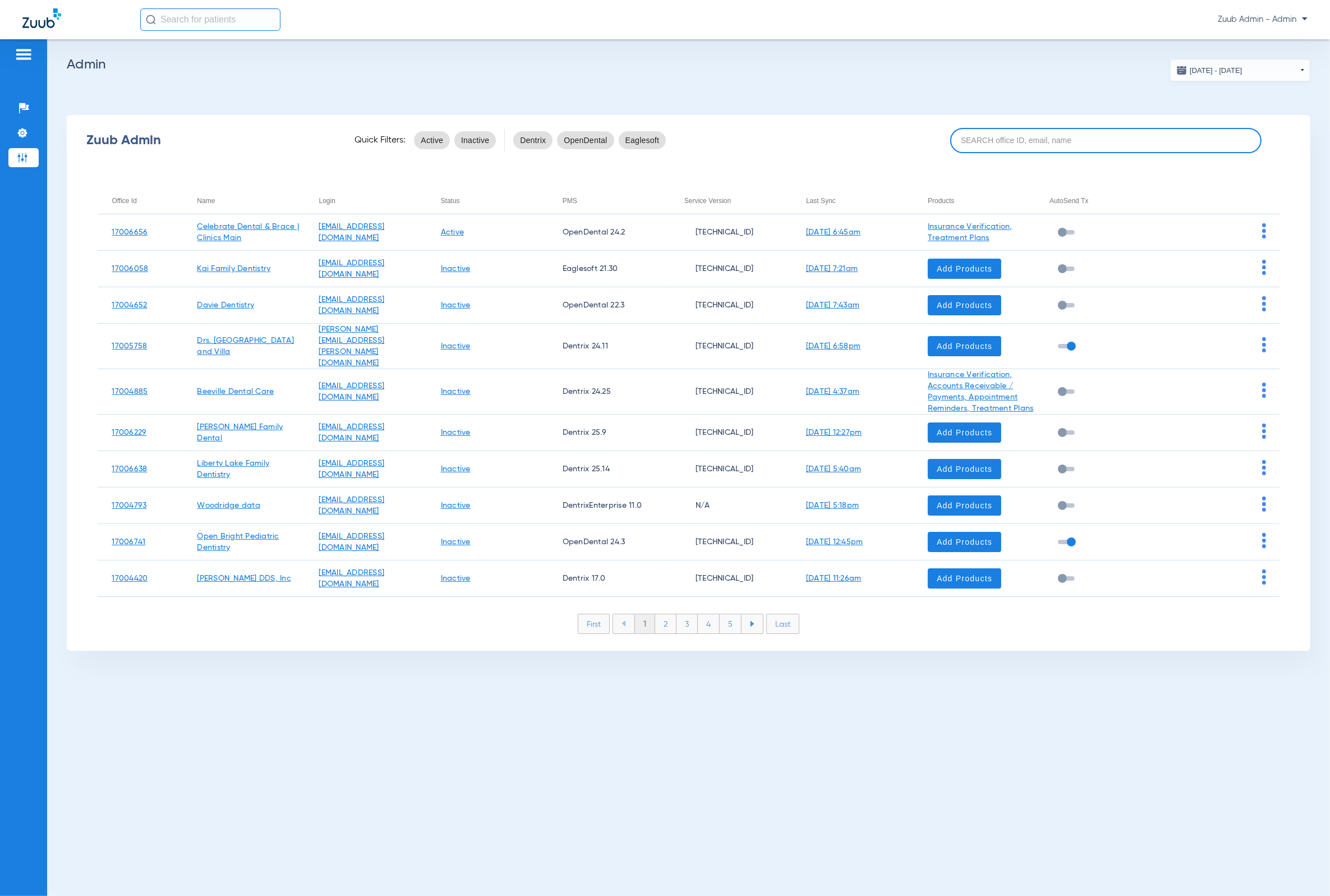
click at [889, 135] on input at bounding box center [1105, 140] width 311 height 26
paste input "Fariview"
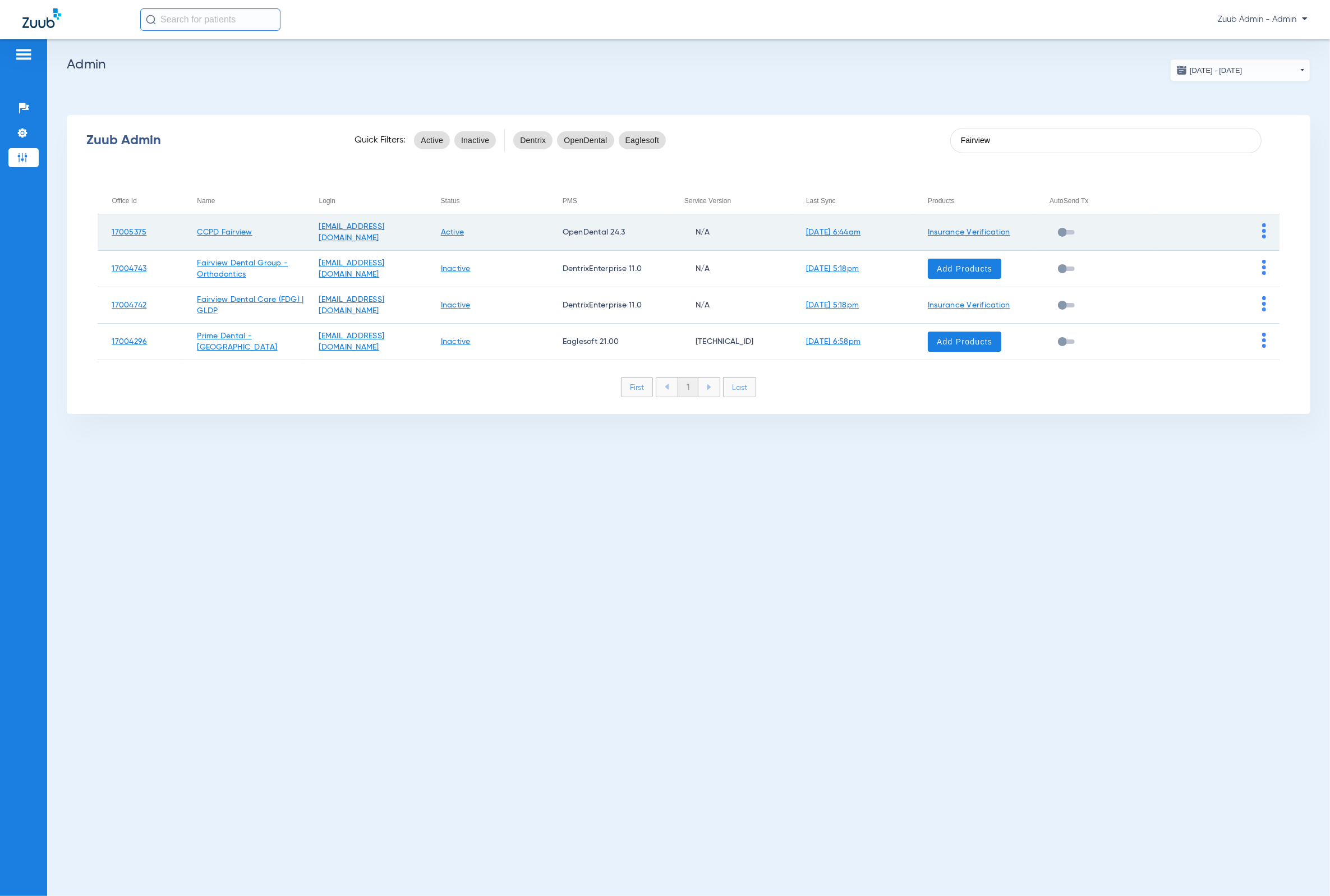
type input "Fairview"
click at [889, 232] on td at bounding box center [1218, 232] width 122 height 36
click at [889, 231] on img at bounding box center [1264, 231] width 4 height 15
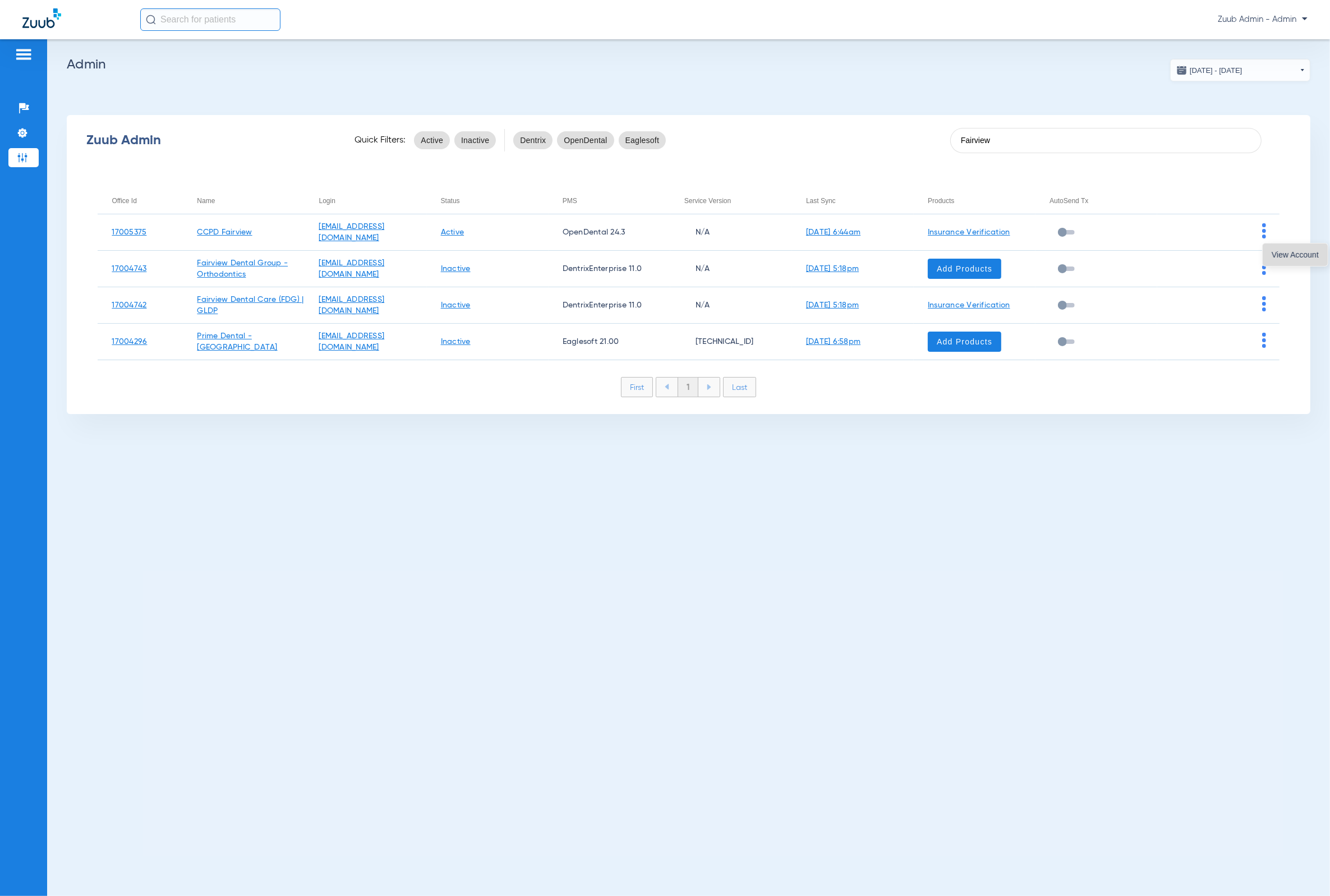
click at [889, 247] on button "View Account" at bounding box center [1295, 254] width 65 height 22
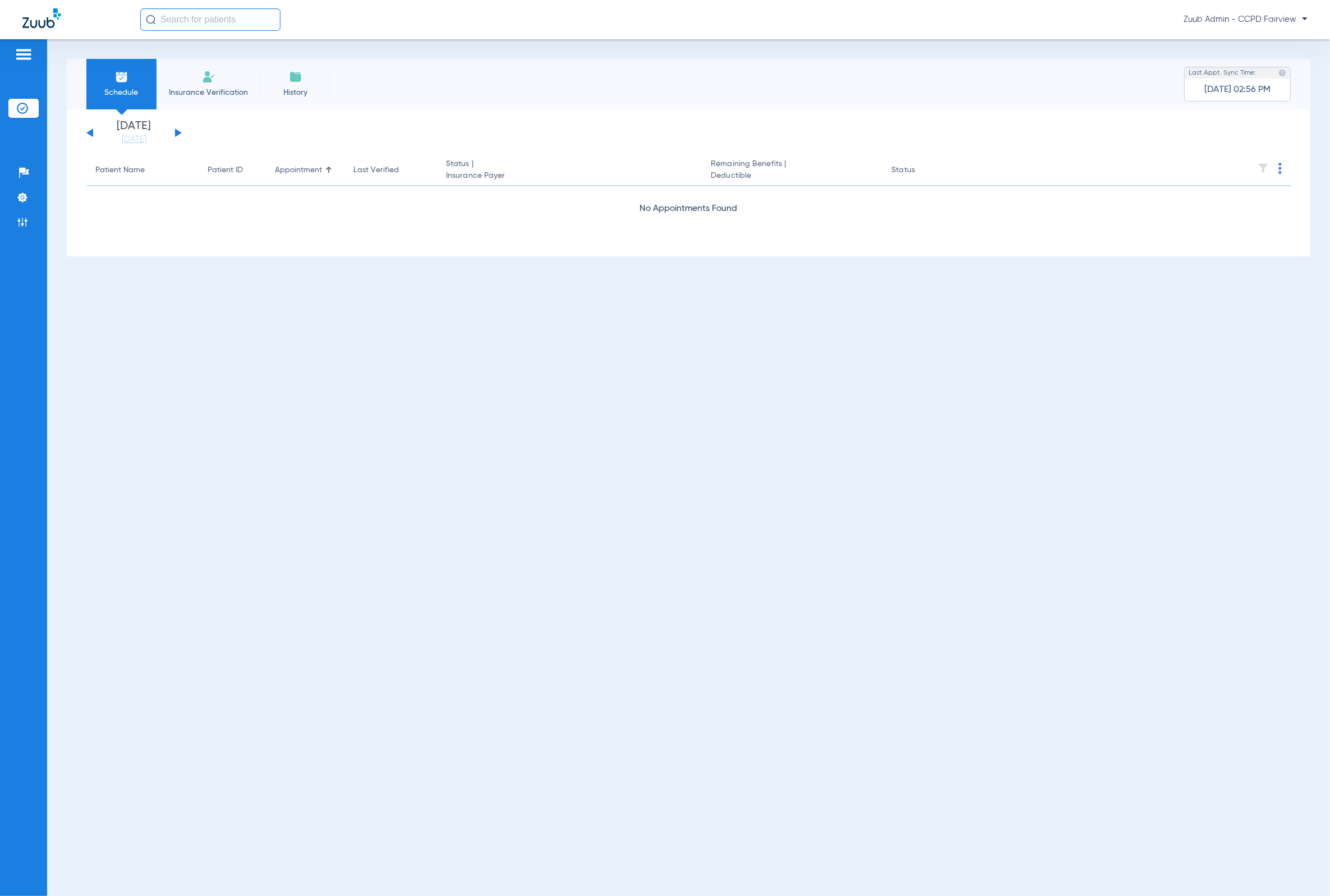
click at [174, 129] on div "[DATE] [DATE] [DATE] [DATE] [DATE] [DATE] [DATE] [DATE] [DATE] [DATE] [DATE] [D…" at bounding box center [134, 133] width 95 height 25
click at [177, 130] on button at bounding box center [178, 132] width 7 height 9
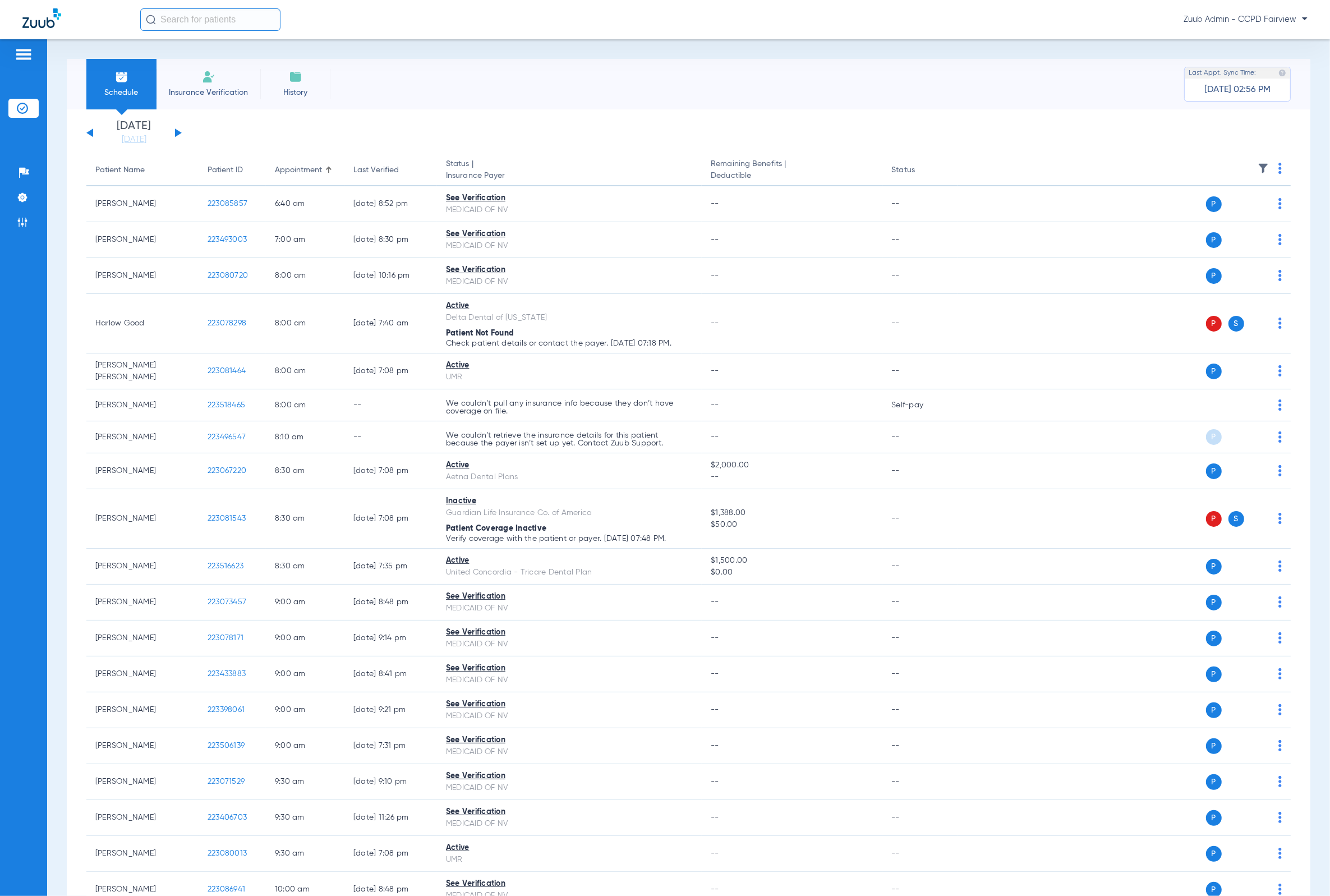
click at [889, 170] on img at bounding box center [1263, 168] width 11 height 11
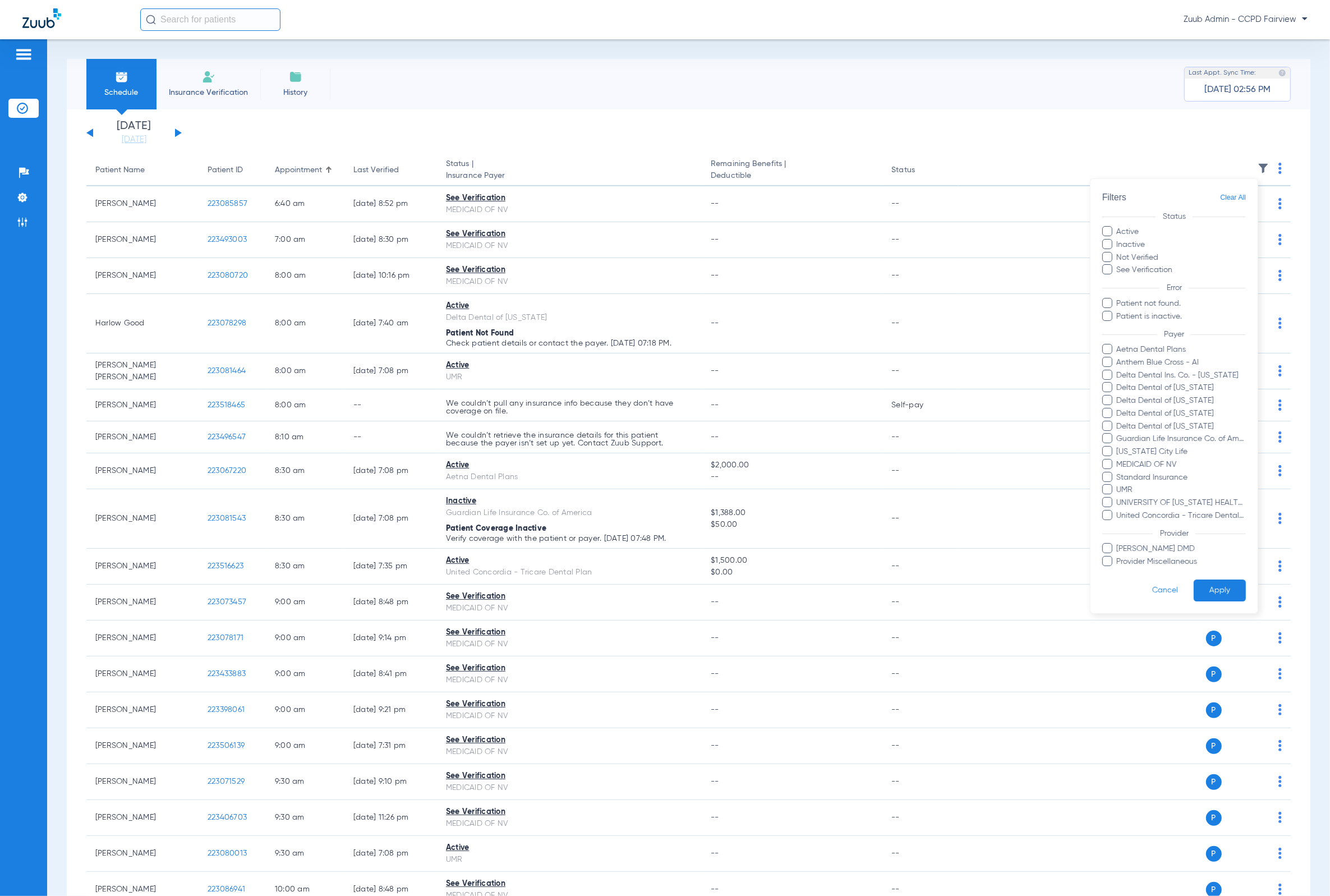
drag, startPoint x: 731, startPoint y: 132, endPoint x: 373, endPoint y: 132, distance: 358.0
click at [730, 132] on div at bounding box center [665, 448] width 1330 height 896
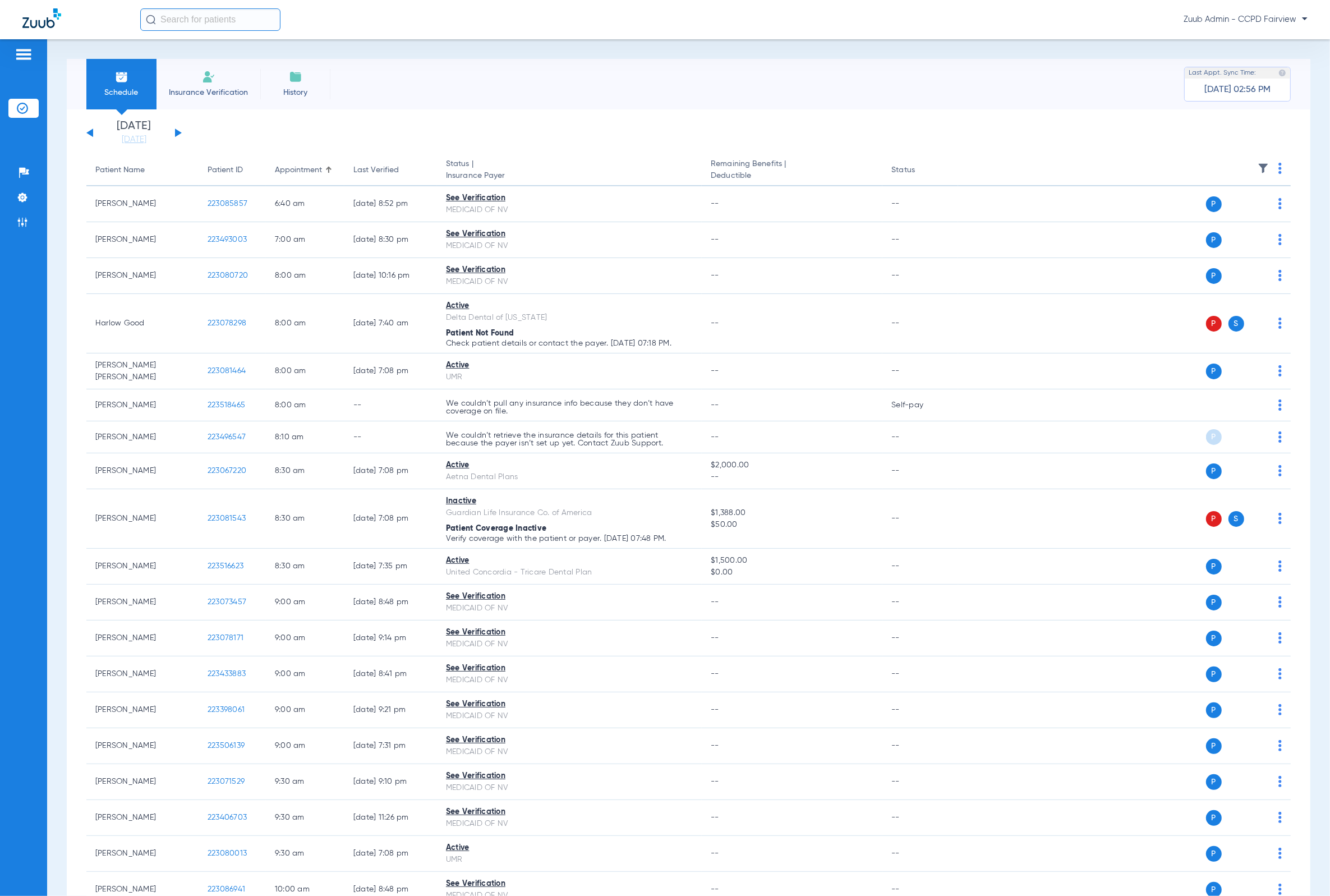
click at [175, 133] on div "[DATE] [DATE] [DATE] [DATE] [DATE] [DATE] [DATE] [DATE] [DATE] [DATE] [DATE] [D…" at bounding box center [134, 133] width 95 height 25
click at [176, 133] on button at bounding box center [178, 132] width 7 height 9
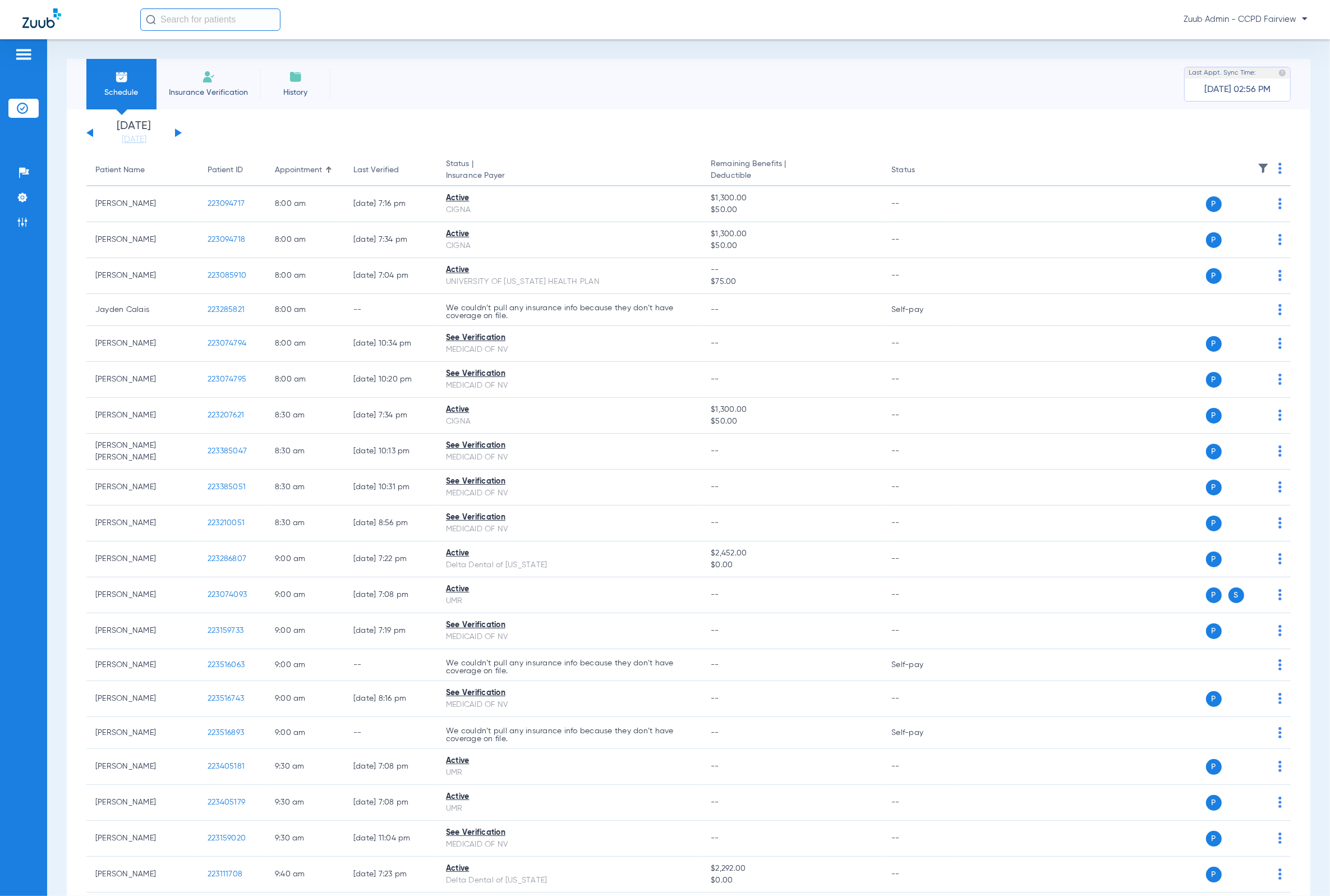
click at [889, 166] on img at bounding box center [1263, 168] width 11 height 11
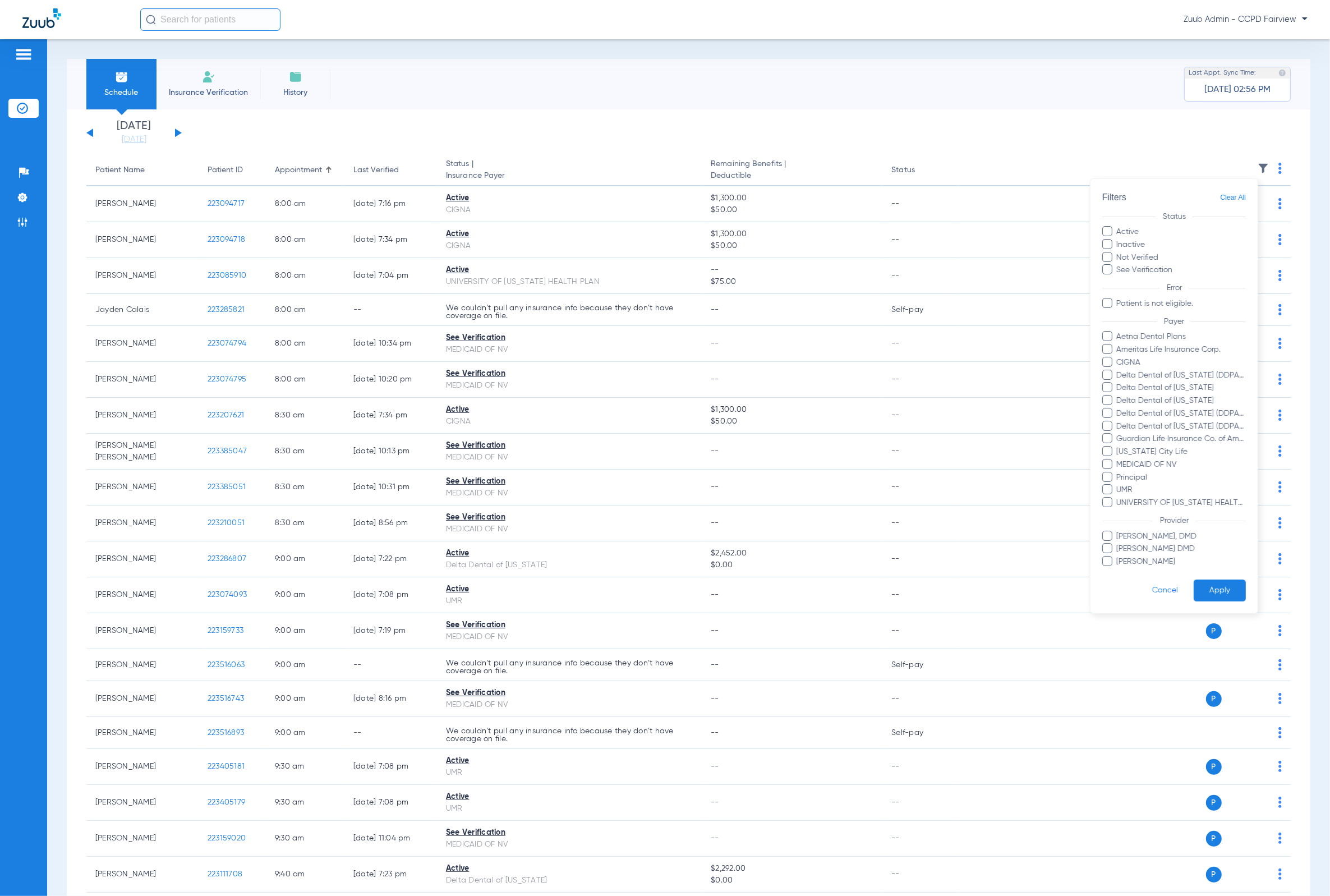
click at [208, 121] on div at bounding box center [665, 448] width 1330 height 896
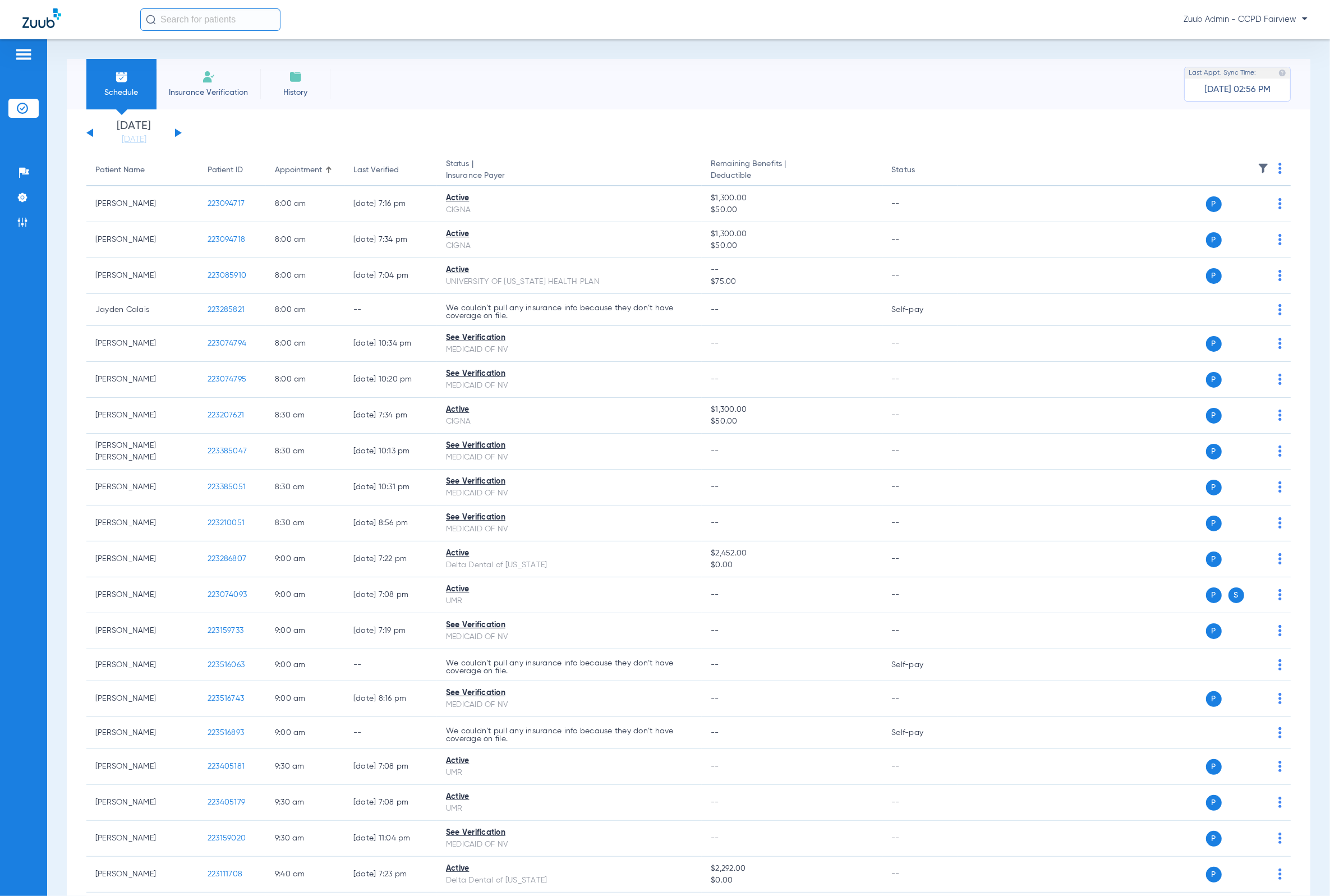
click at [174, 130] on div "[DATE] [DATE] [DATE] [DATE] [DATE] [DATE] [DATE] [DATE] [DATE] [DATE] [DATE] [D…" at bounding box center [134, 133] width 95 height 25
click at [176, 131] on button at bounding box center [178, 132] width 7 height 9
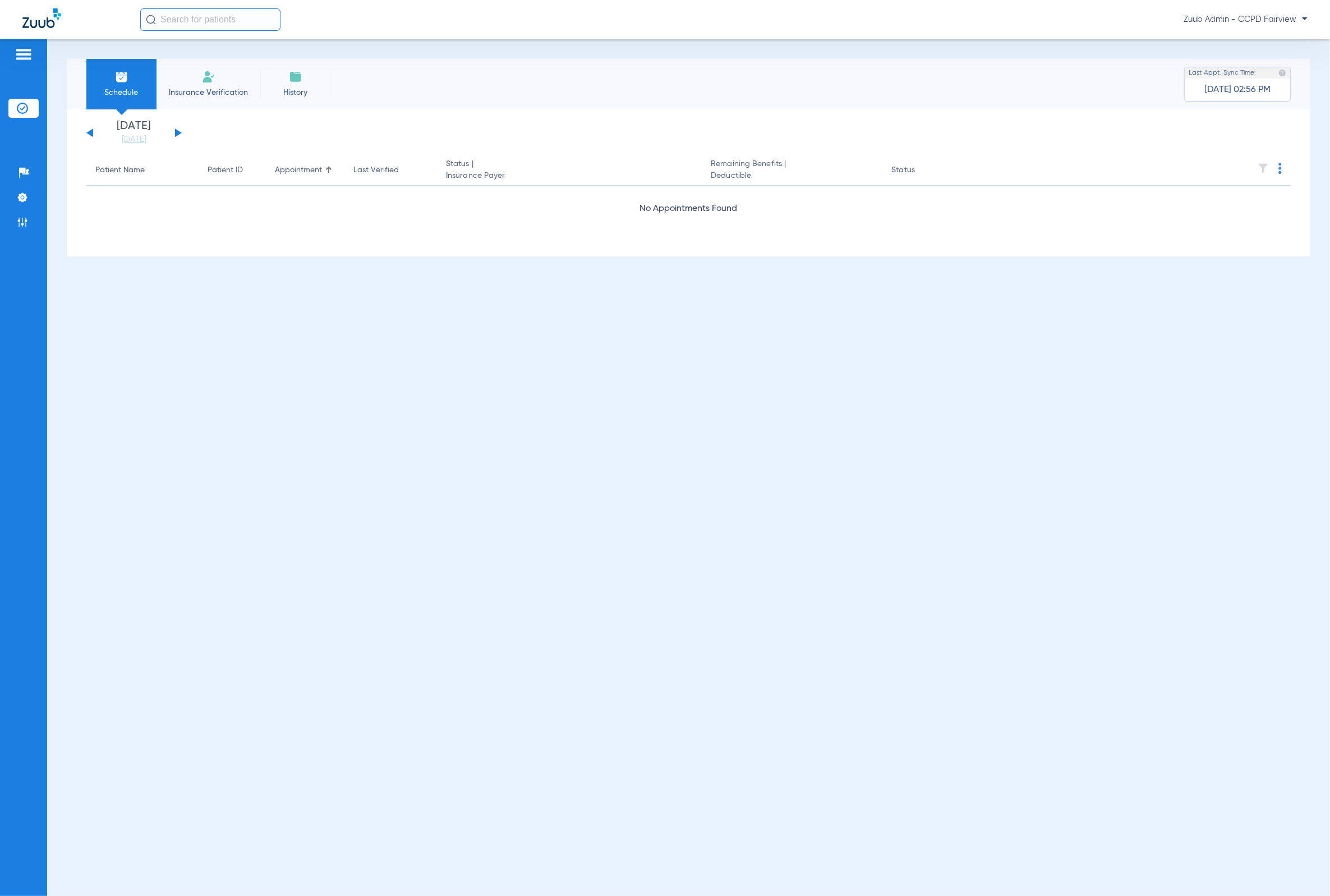
click at [178, 131] on button at bounding box center [178, 132] width 7 height 9
drag, startPoint x: 1221, startPoint y: 173, endPoint x: 1269, endPoint y: 175, distance: 48.0
click at [889, 175] on div "[DATE] [DATE] [DATE] [DATE] [DATE] [DATE] [DATE] [DATE] [DATE] [DATE] [DATE] [D…" at bounding box center [689, 183] width 1244 height 147
click at [889, 133] on app-single-date-navigator "[DATE] [DATE] [DATE] [DATE] [DATE] [DATE] [DATE] [DATE] [DATE] [DATE] [DATE] [D…" at bounding box center [689, 133] width 1205 height 25
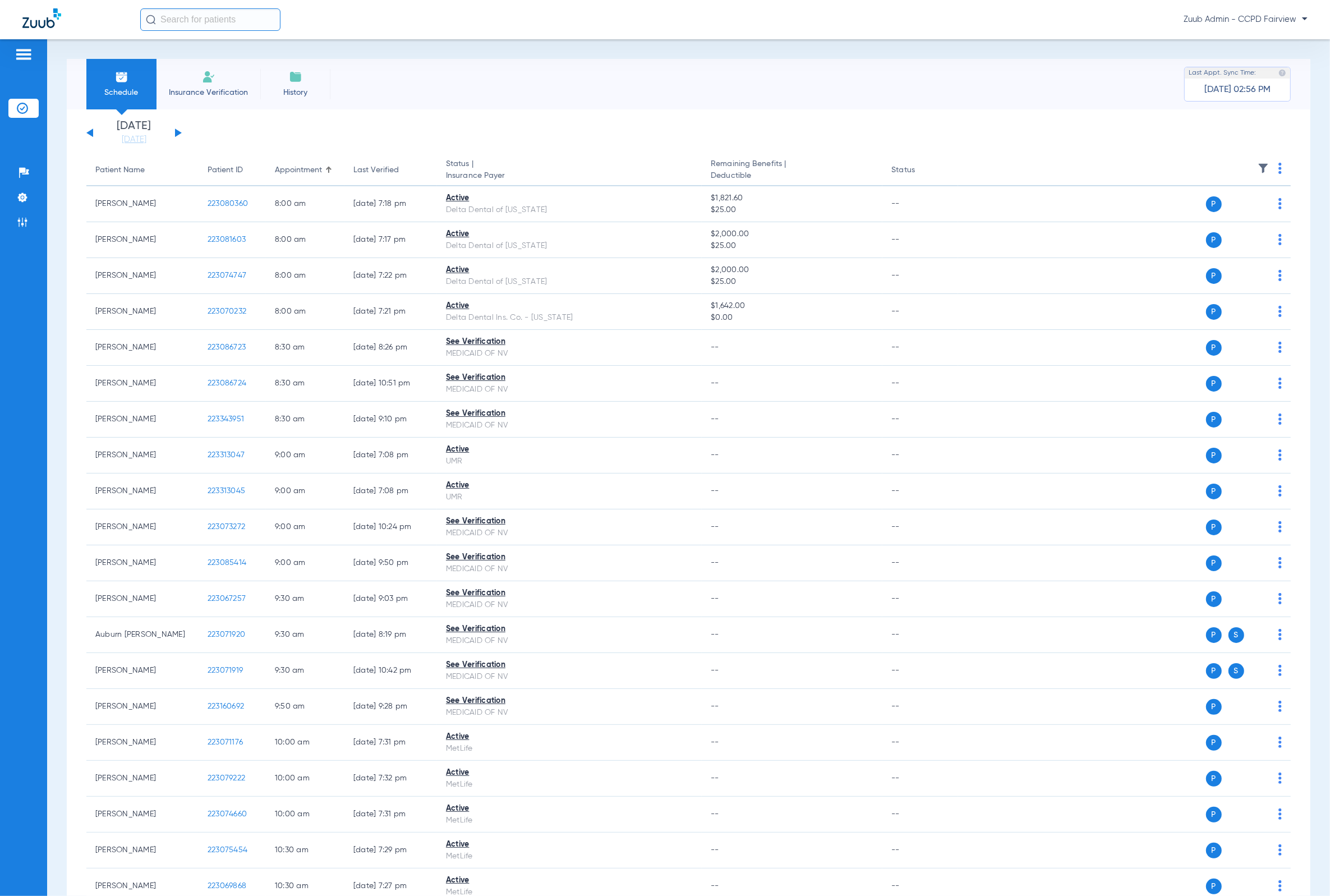
click at [889, 163] on img at bounding box center [1263, 168] width 11 height 11
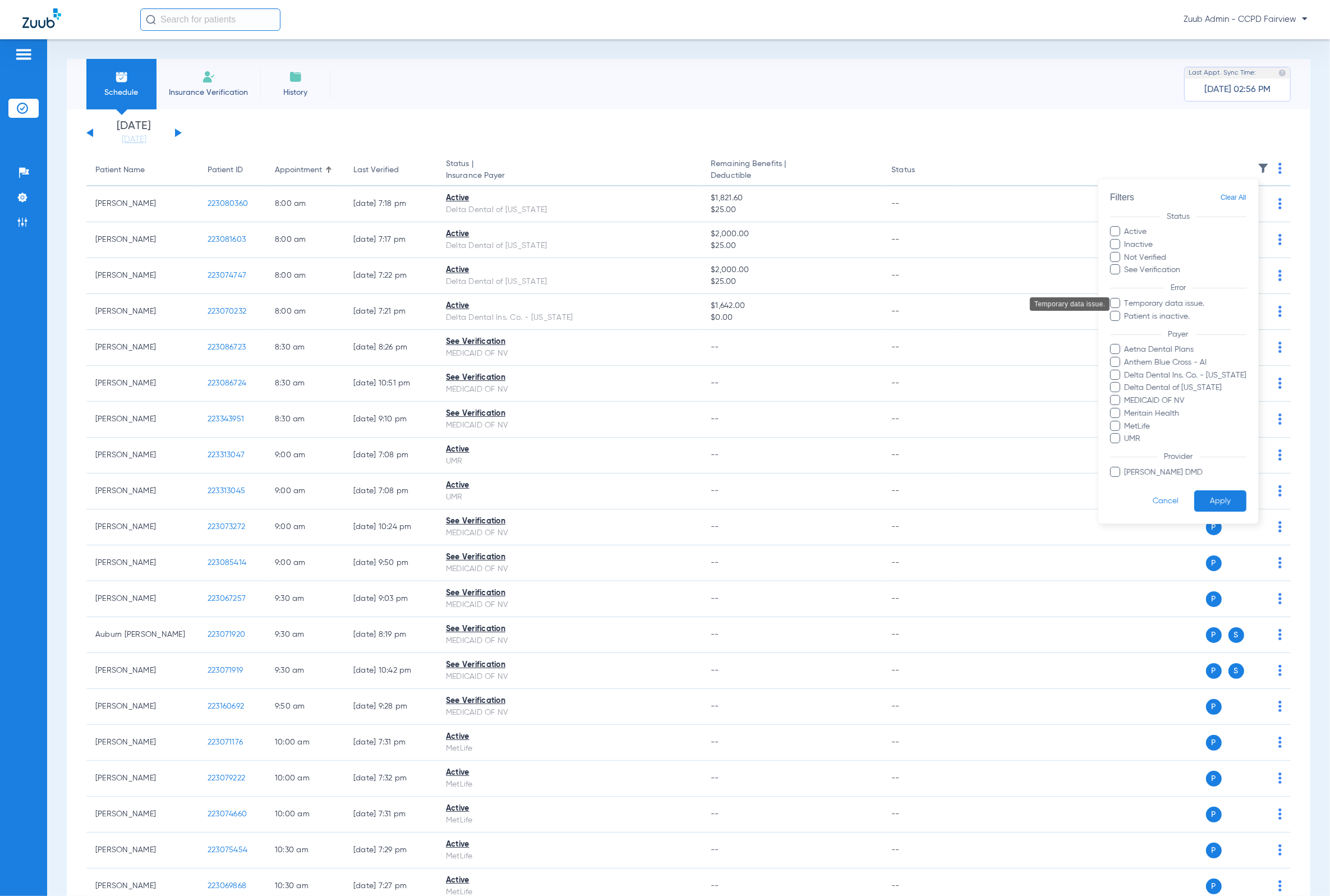
click at [889, 304] on span "Temporary data issue." at bounding box center [1185, 304] width 122 height 12
click at [889, 311] on input "Temporary data issue." at bounding box center [1126, 311] width 0 height 0
click at [889, 501] on button "Apply" at bounding box center [1219, 501] width 52 height 22
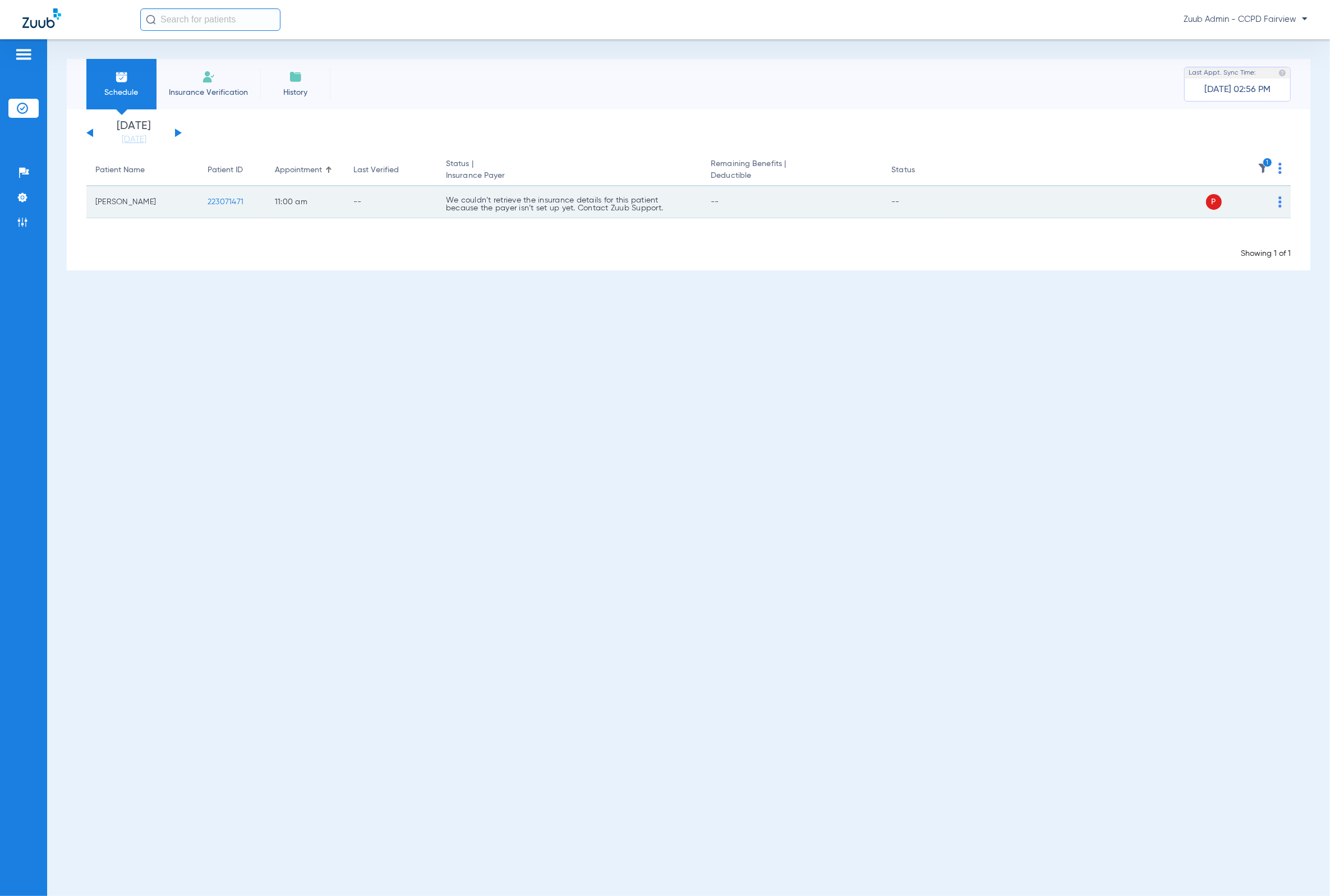
click at [225, 201] on span "223071471" at bounding box center [225, 202] width 36 height 8
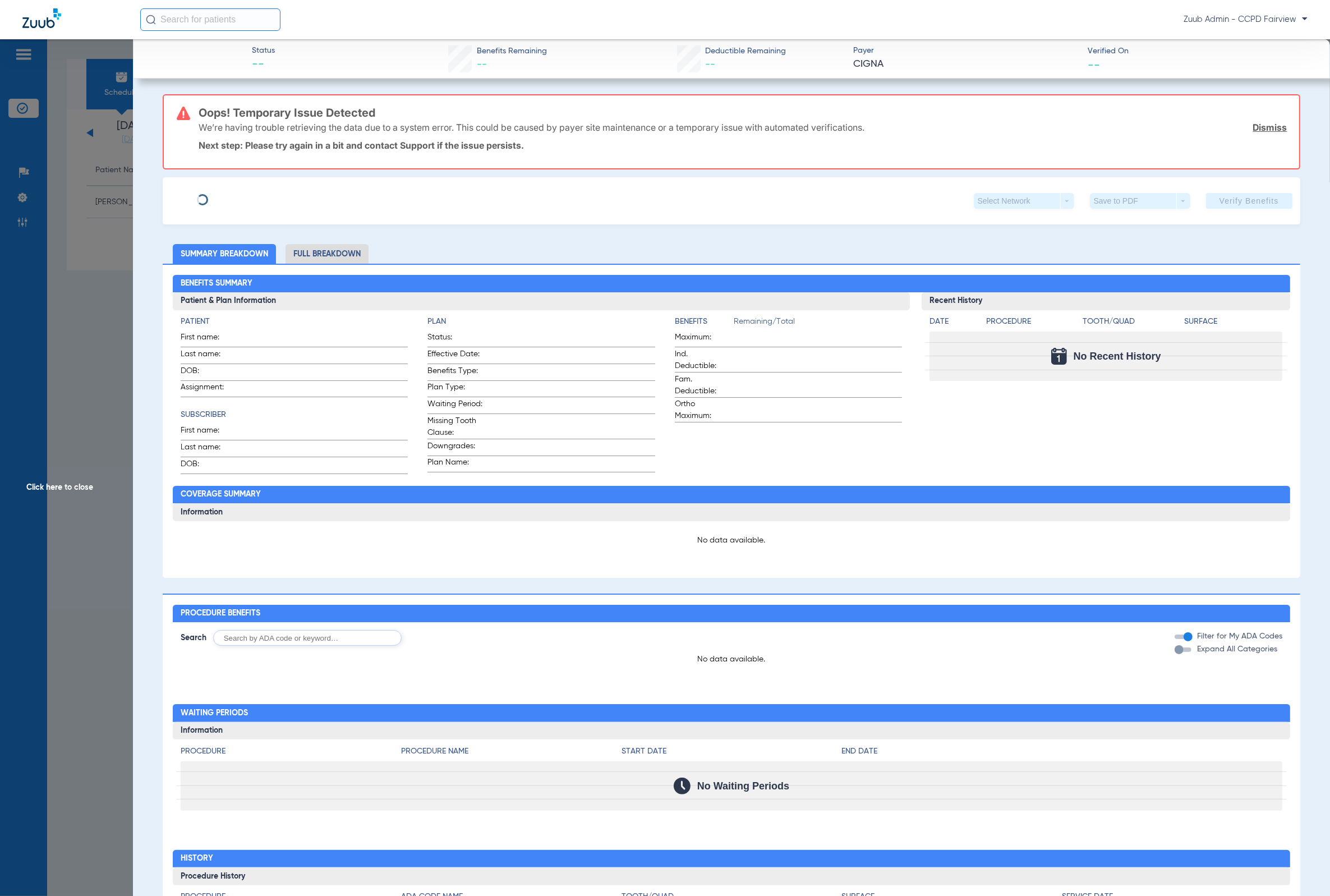
type input "[PERSON_NAME]"
type input "Malgerejo"
type input "[DATE]"
type input "136434"
type input "107126"
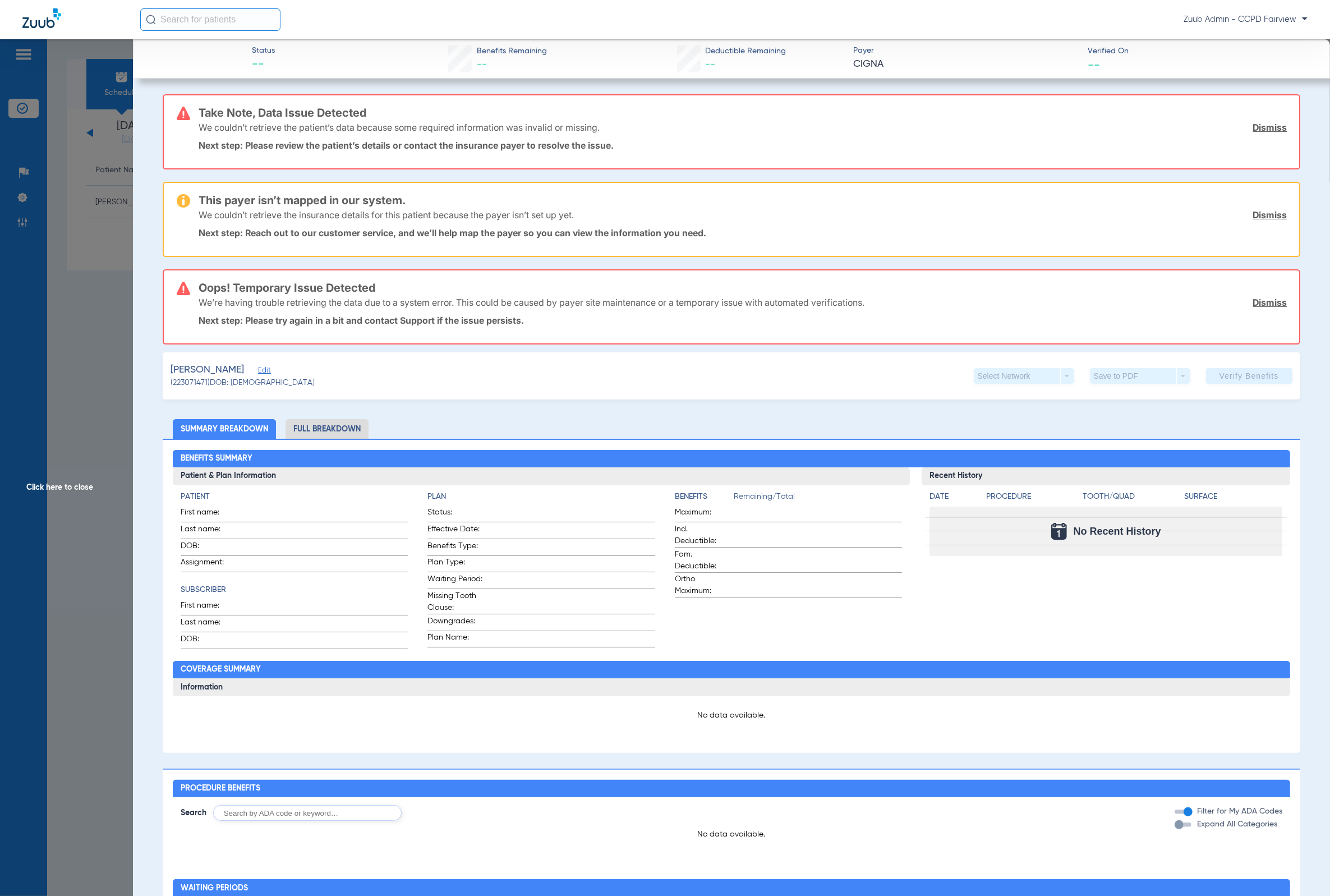
click at [262, 366] on span "Edit" at bounding box center [263, 372] width 10 height 11
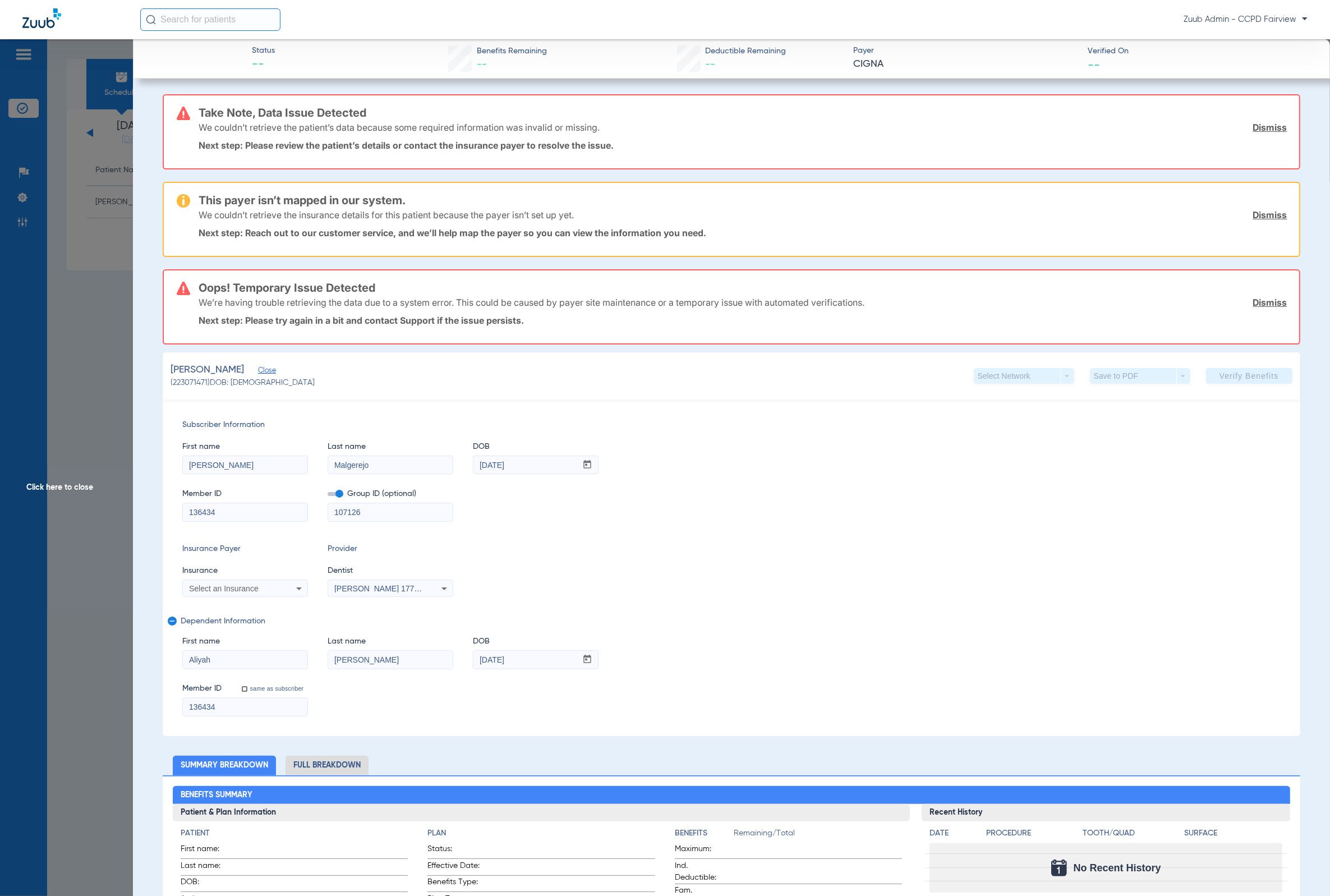
click at [117, 356] on span "Click here to close" at bounding box center [67, 487] width 133 height 896
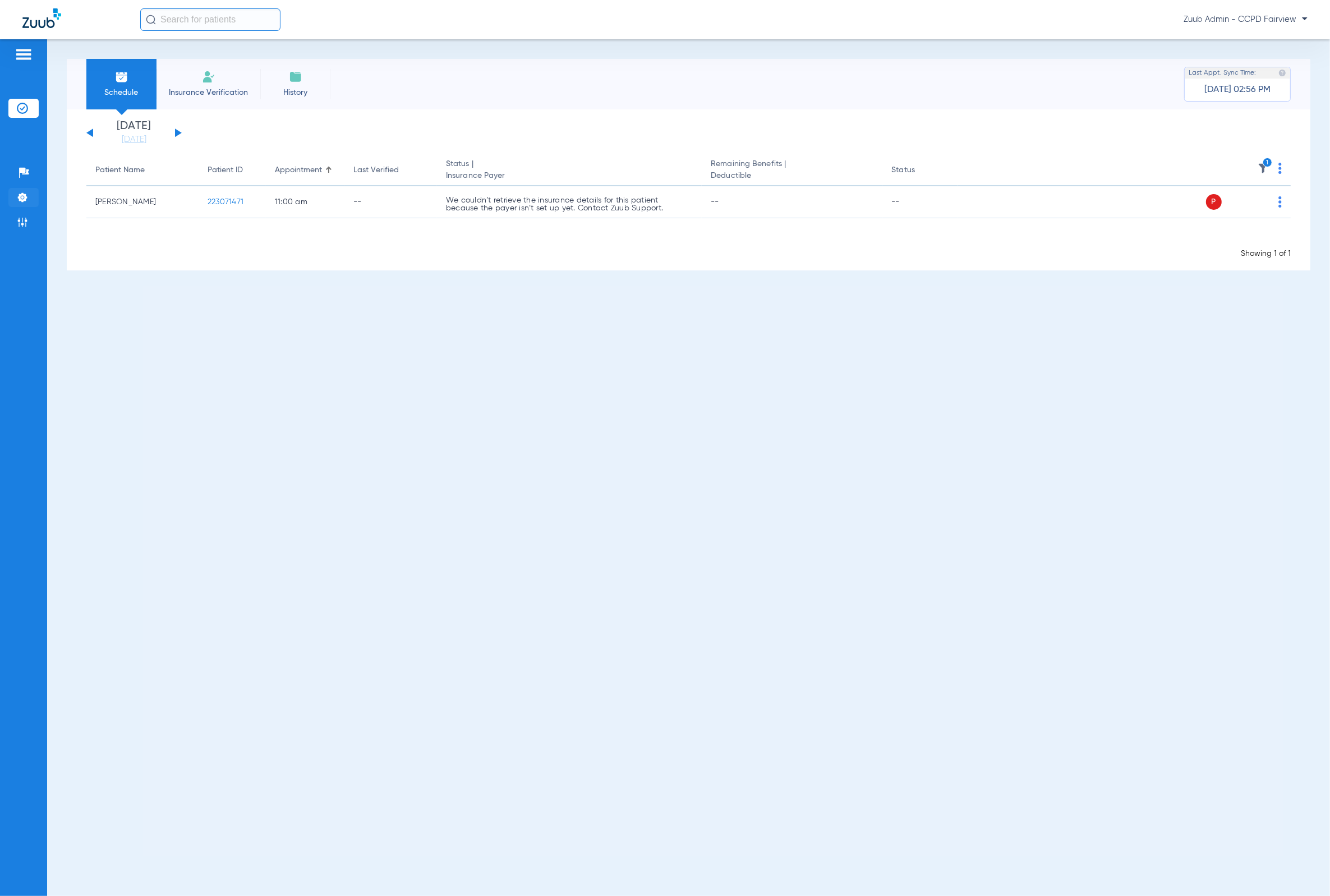
click at [25, 200] on img at bounding box center [22, 197] width 11 height 11
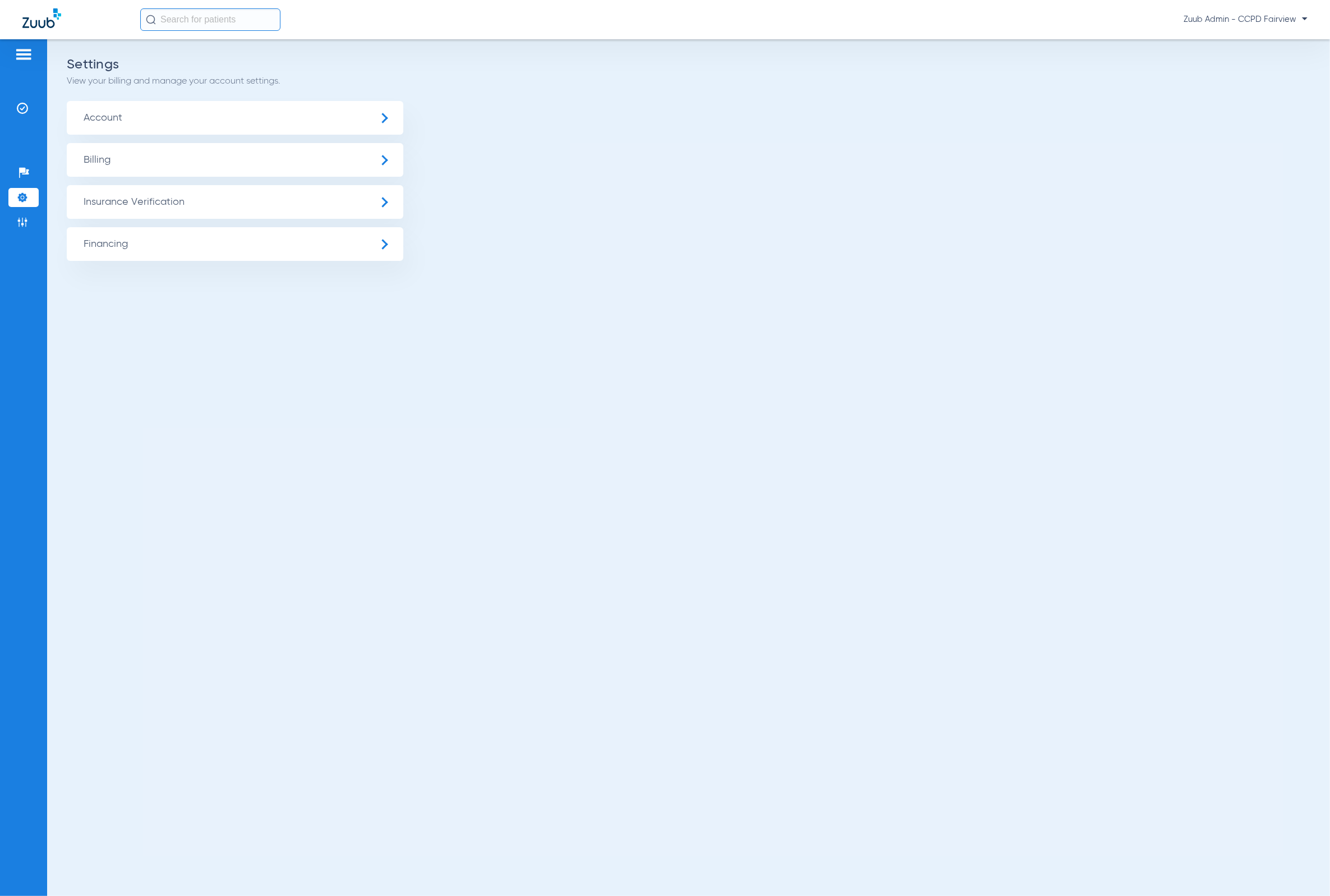
click at [153, 204] on span "Insurance Verification" at bounding box center [235, 201] width 337 height 33
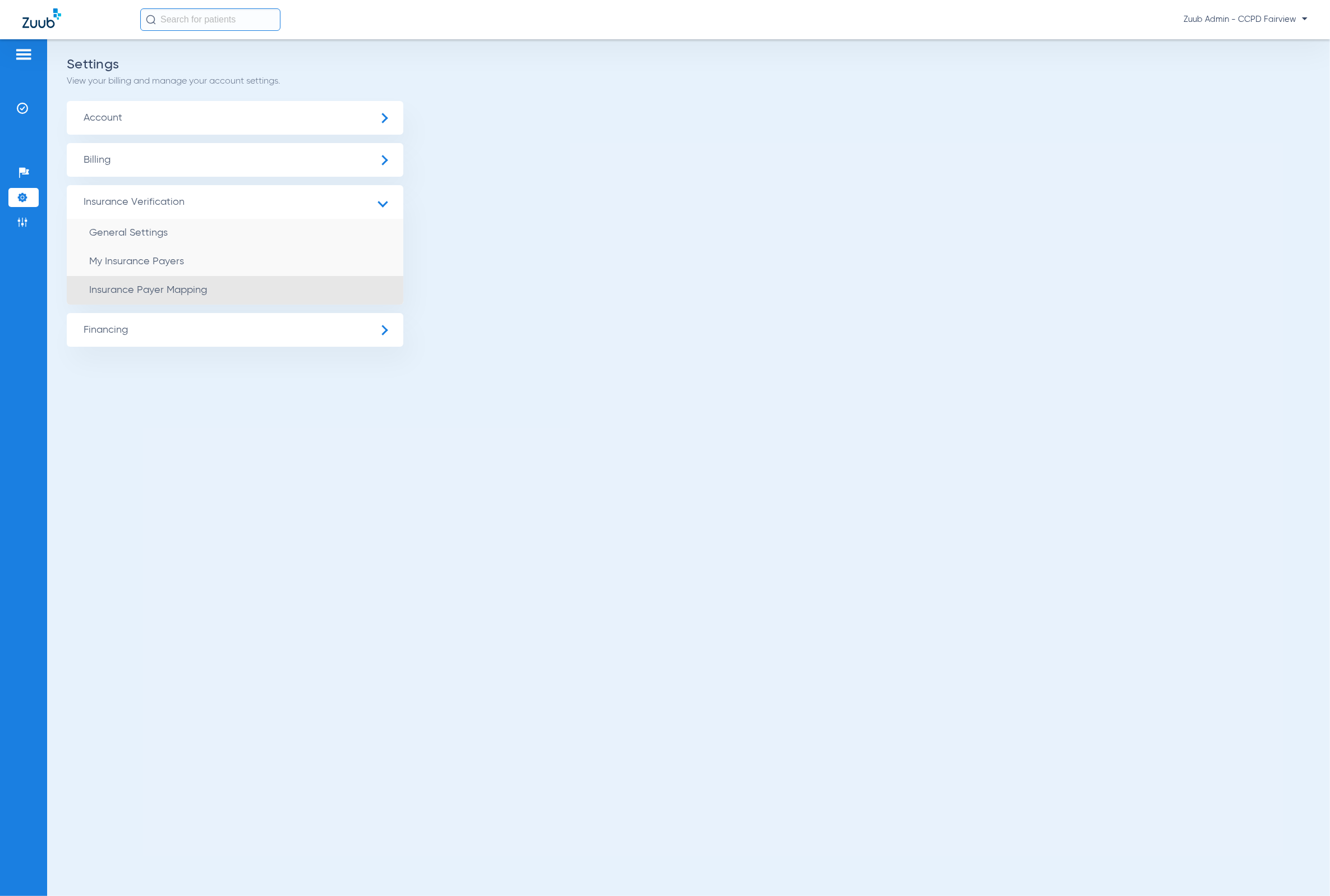
click at [237, 287] on li "Insurance Payer Mapping" at bounding box center [235, 290] width 337 height 29
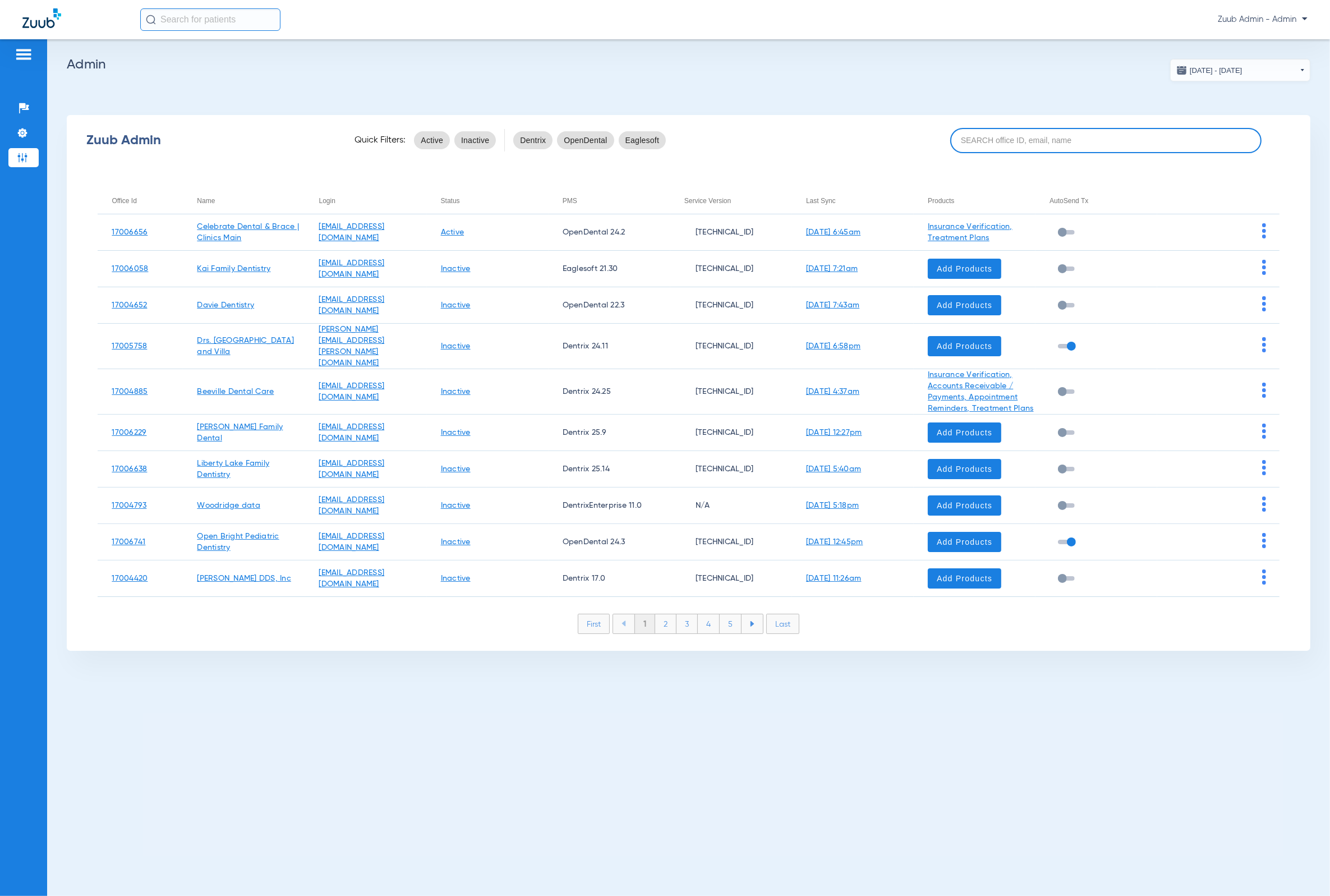
click at [981, 139] on input at bounding box center [1105, 140] width 311 height 26
paste input "17006335"
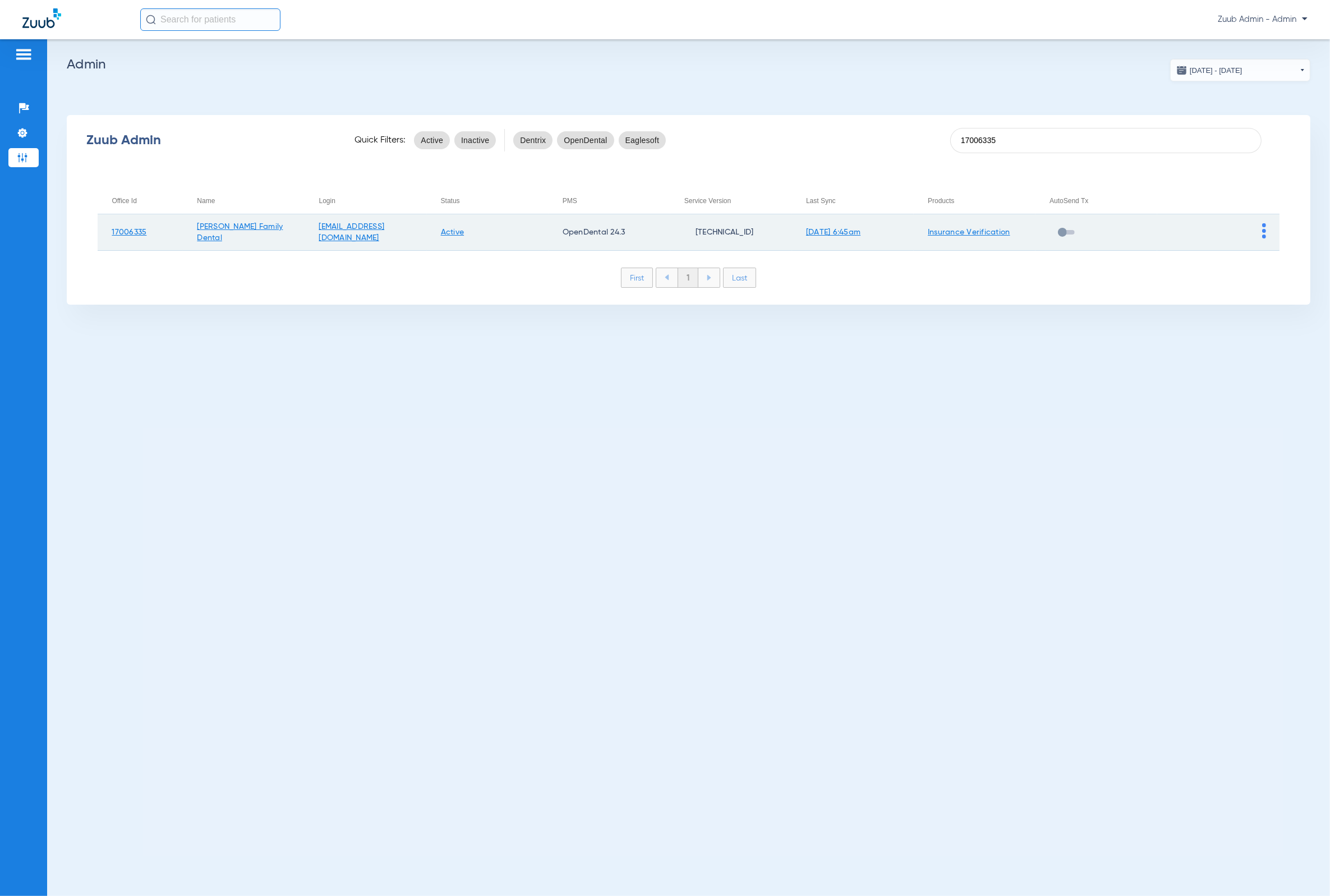
type input "17006335"
click at [1266, 235] on td at bounding box center [1218, 232] width 122 height 36
click at [1265, 233] on img at bounding box center [1264, 231] width 4 height 15
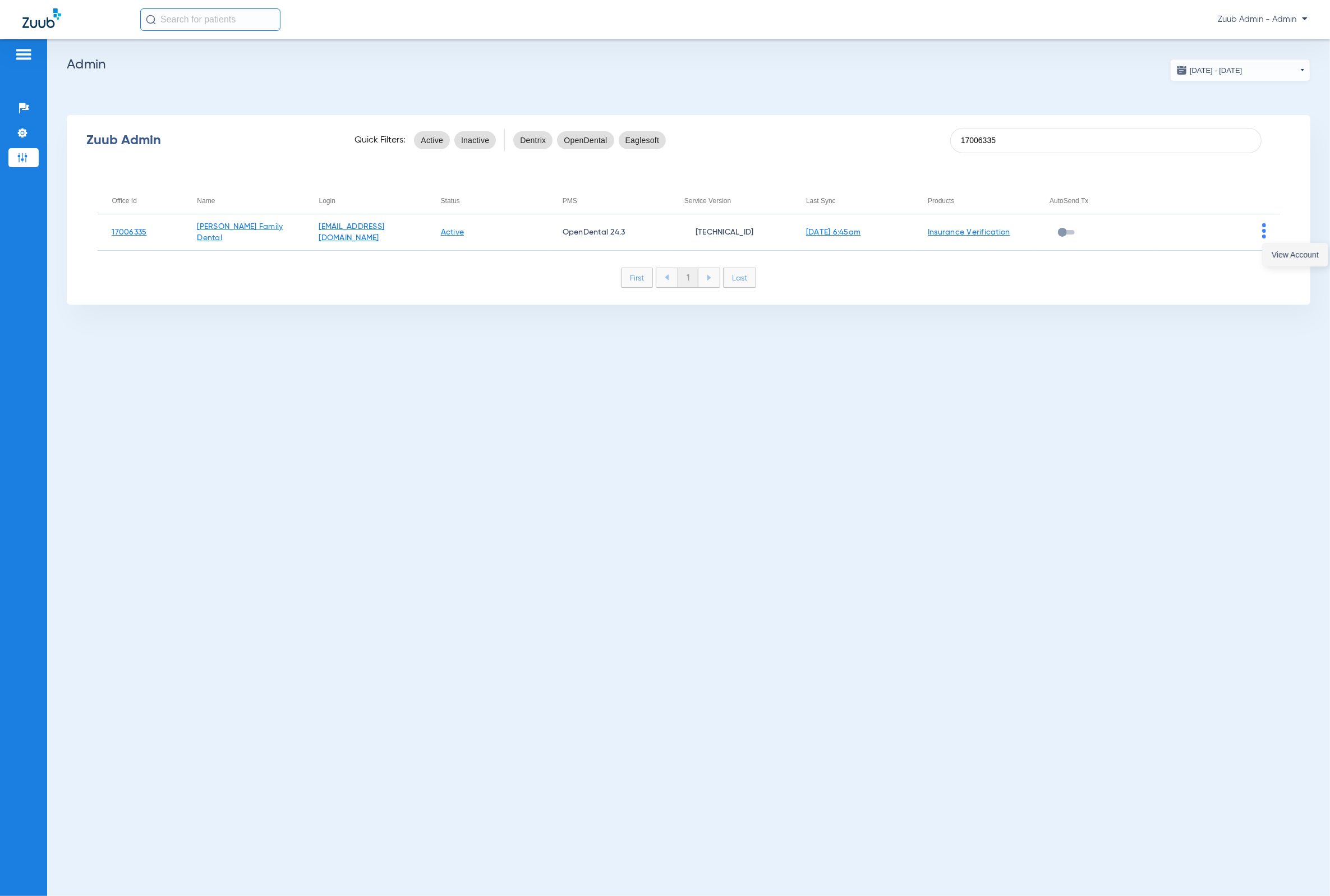
click at [1278, 251] on span "View Account" at bounding box center [1295, 255] width 47 height 8
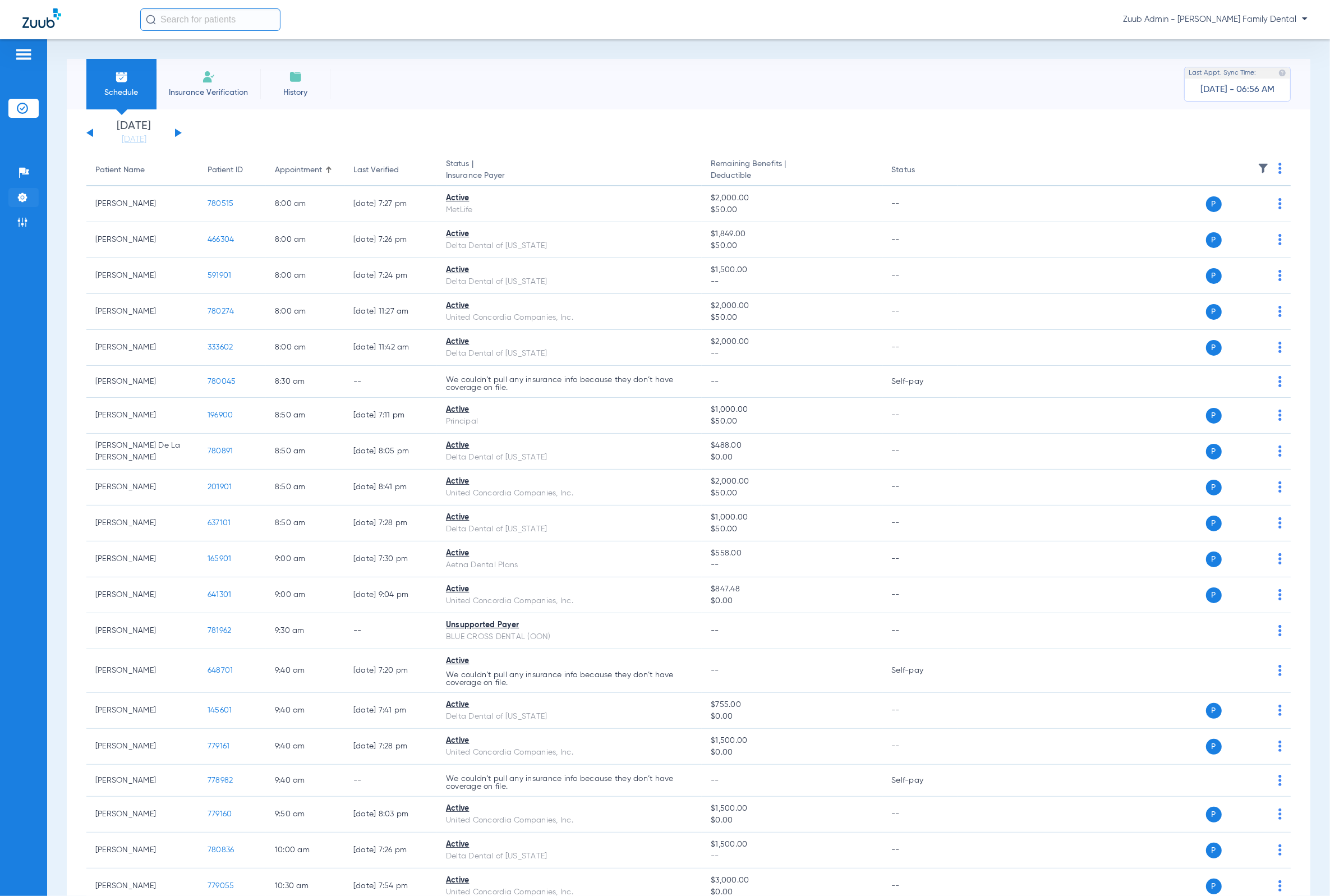
click at [32, 191] on li "Settings" at bounding box center [23, 197] width 30 height 19
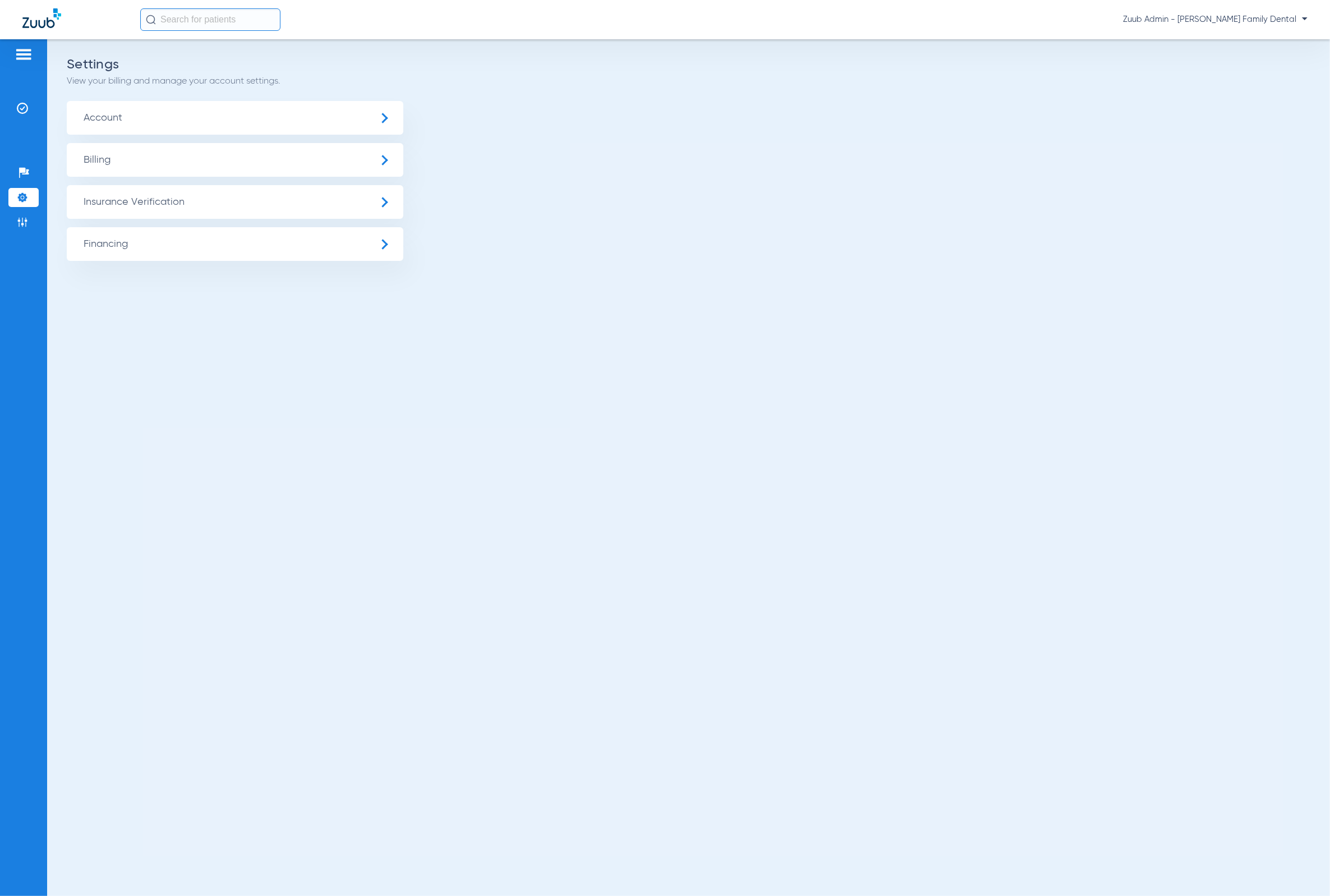
click at [167, 191] on span "Insurance Verification" at bounding box center [235, 201] width 337 height 33
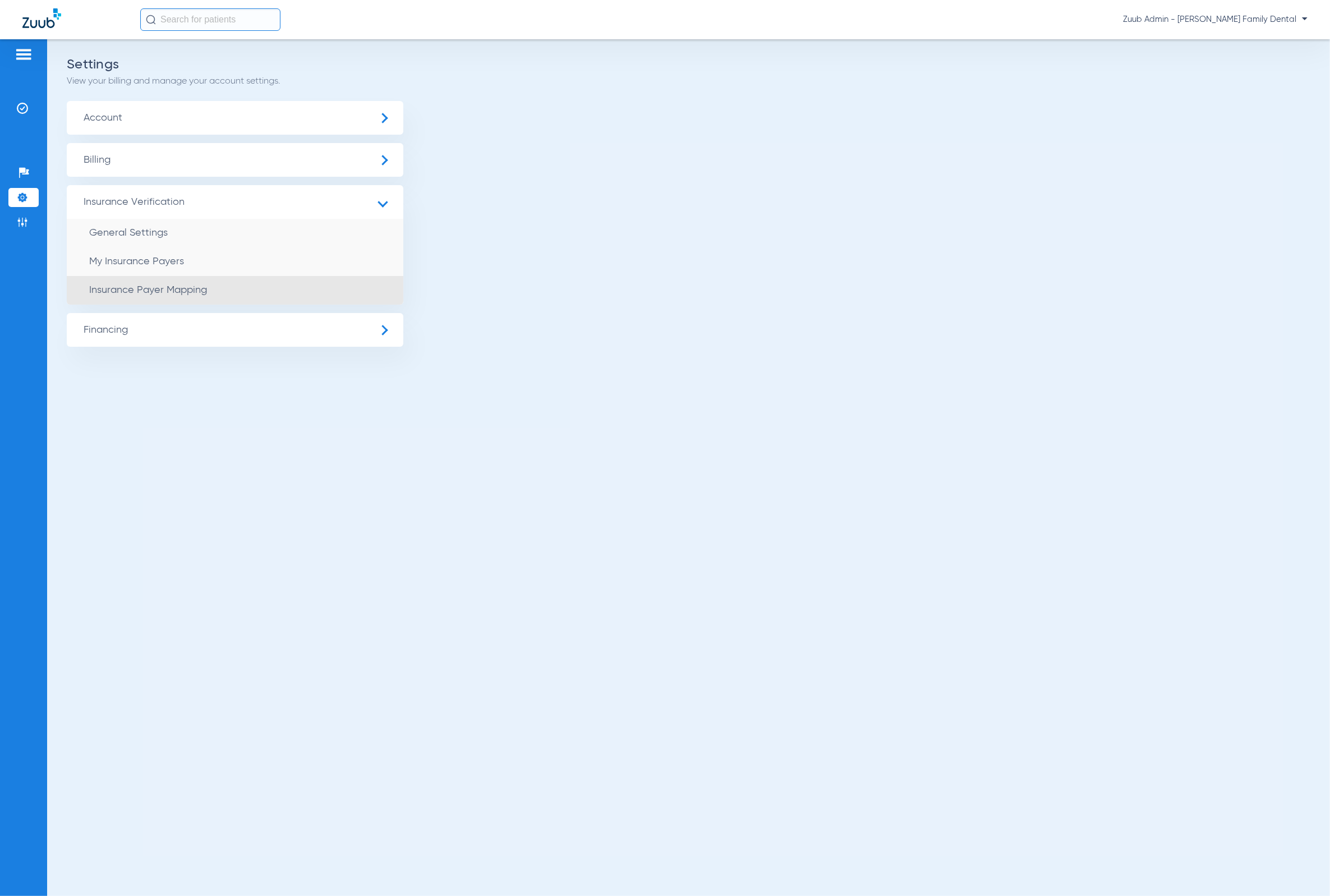
click at [287, 282] on li "Insurance Payer Mapping" at bounding box center [235, 290] width 337 height 29
click at [1301, 528] on div "Settings View your billing and manage your account settings. Account Billing In…" at bounding box center [689, 468] width 1283 height 857
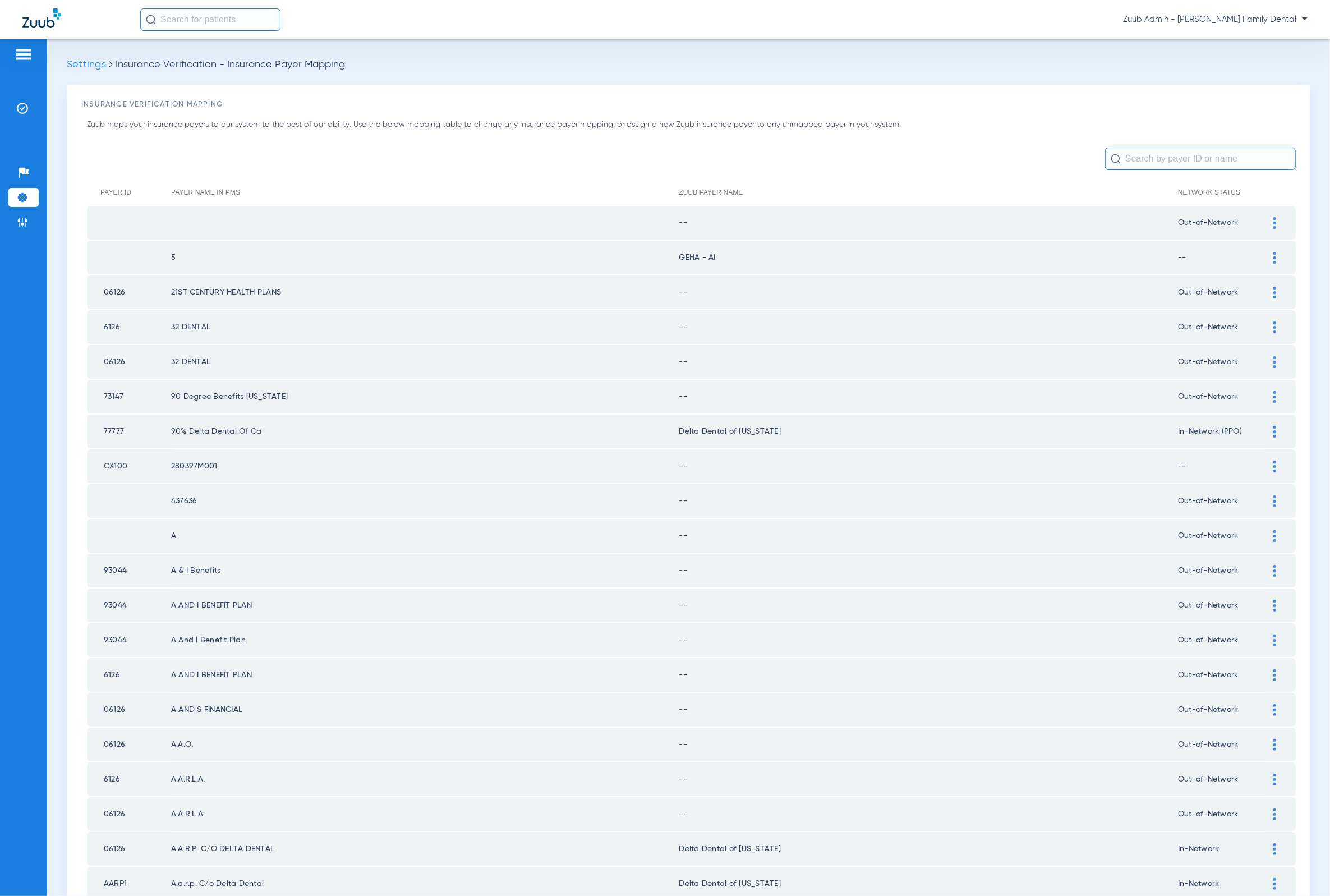
click at [1198, 154] on input "text" at bounding box center [1201, 158] width 191 height 22
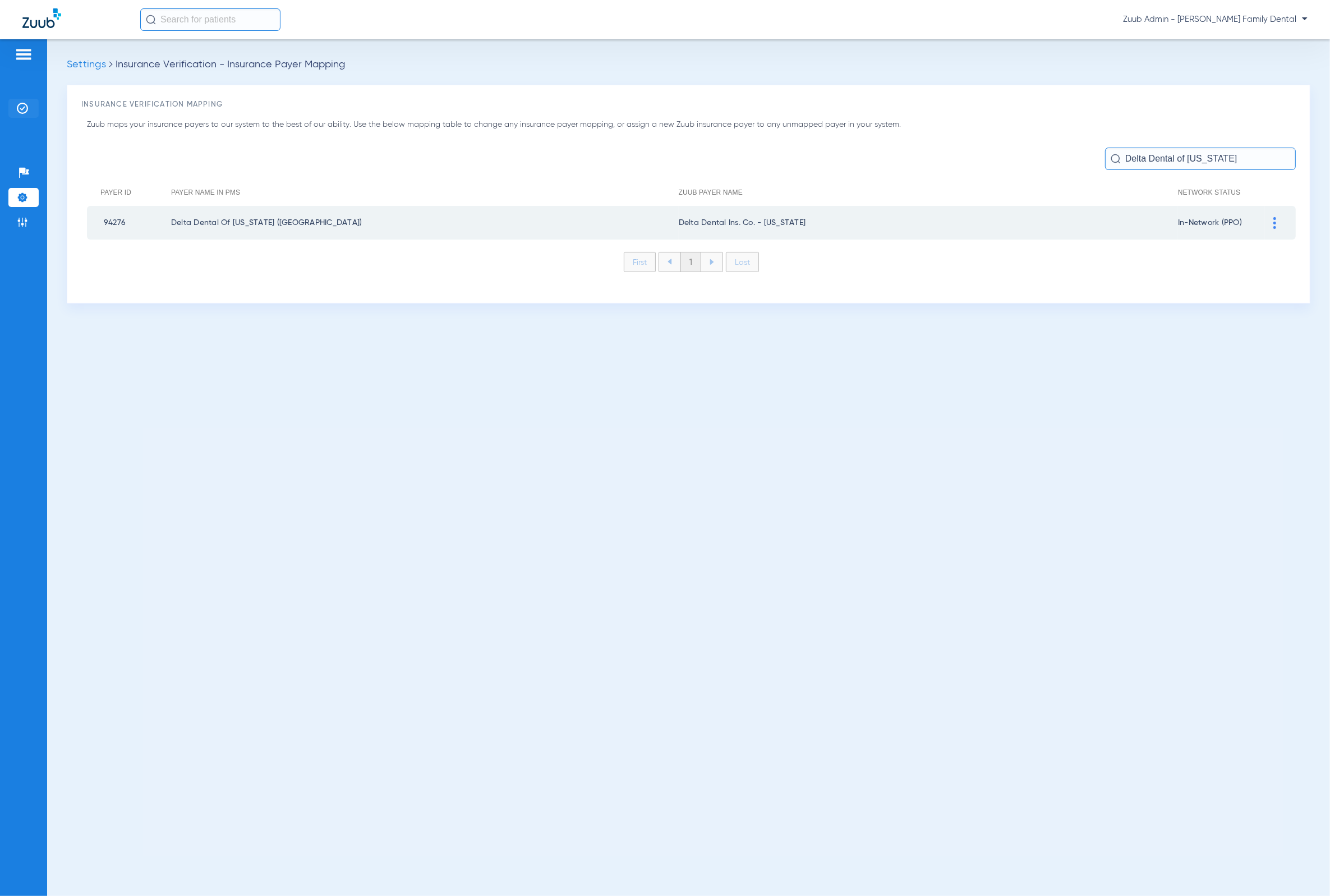
type input "Delta Dental of Georgia"
click at [19, 103] on img at bounding box center [22, 108] width 11 height 11
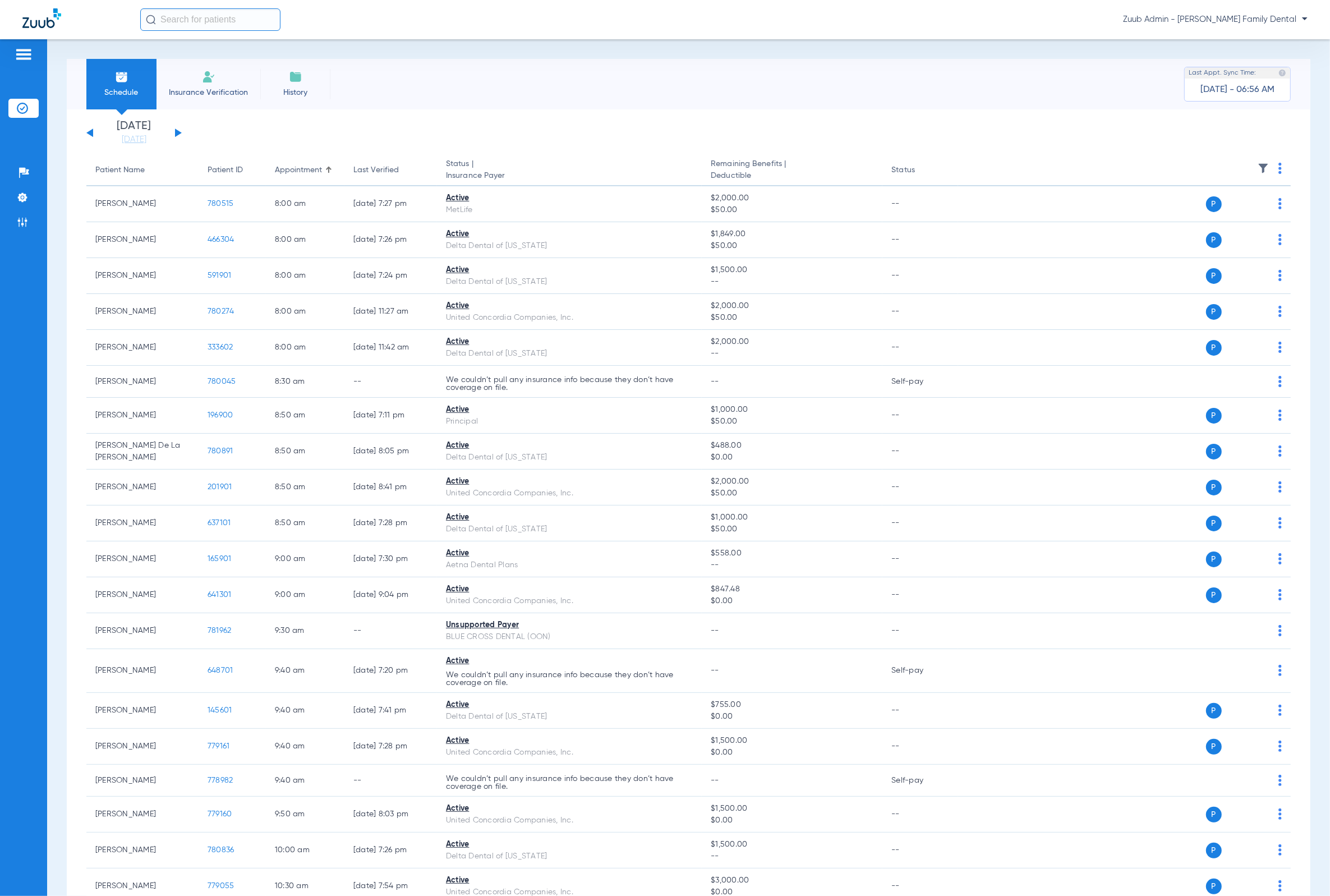
click at [246, 21] on input "text" at bounding box center [210, 19] width 140 height 22
type input "762502"
click at [229, 52] on td "762502" at bounding box center [246, 60] width 35 height 15
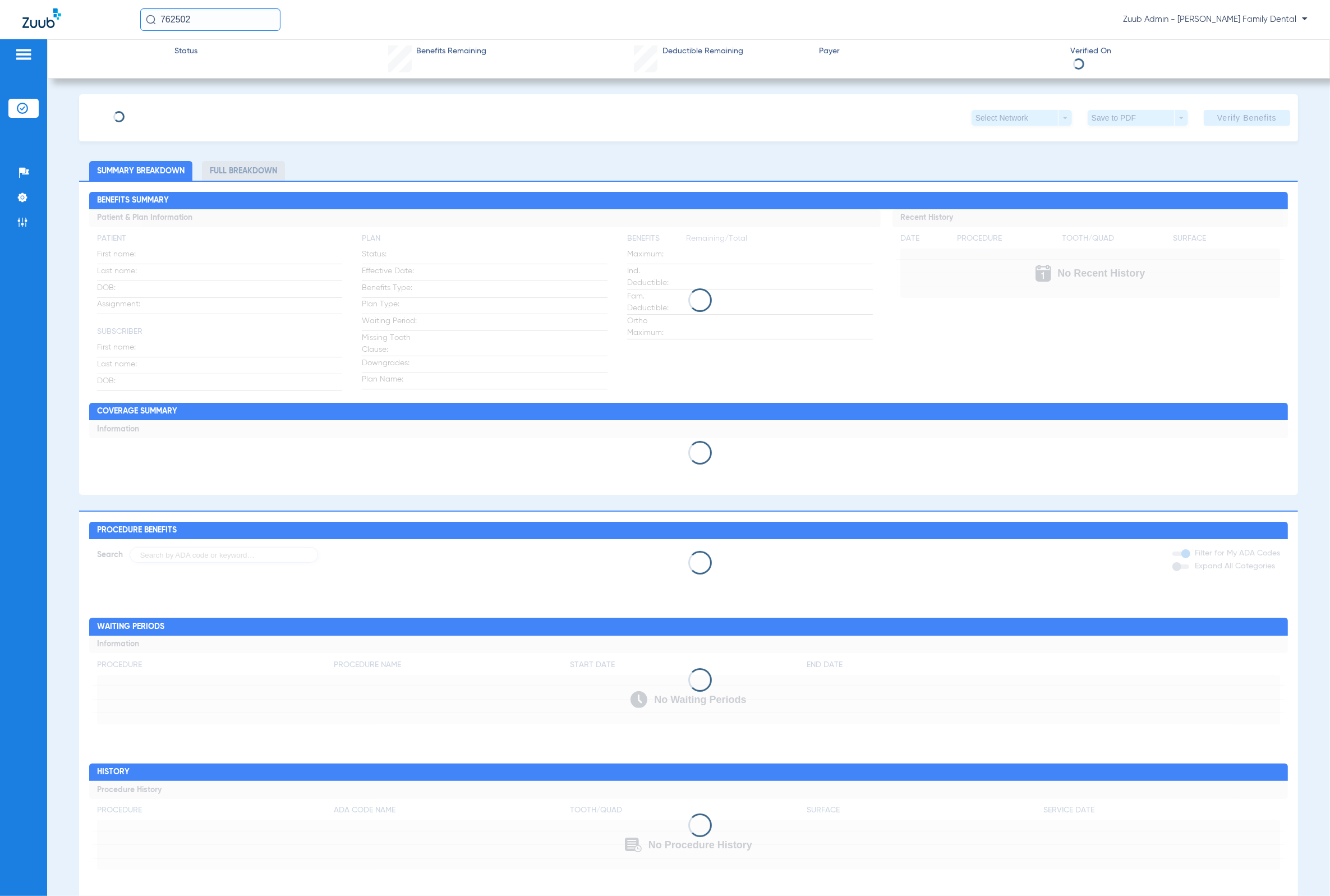
type input "Jordan"
type input "Rivera"
type input "05/05/1992"
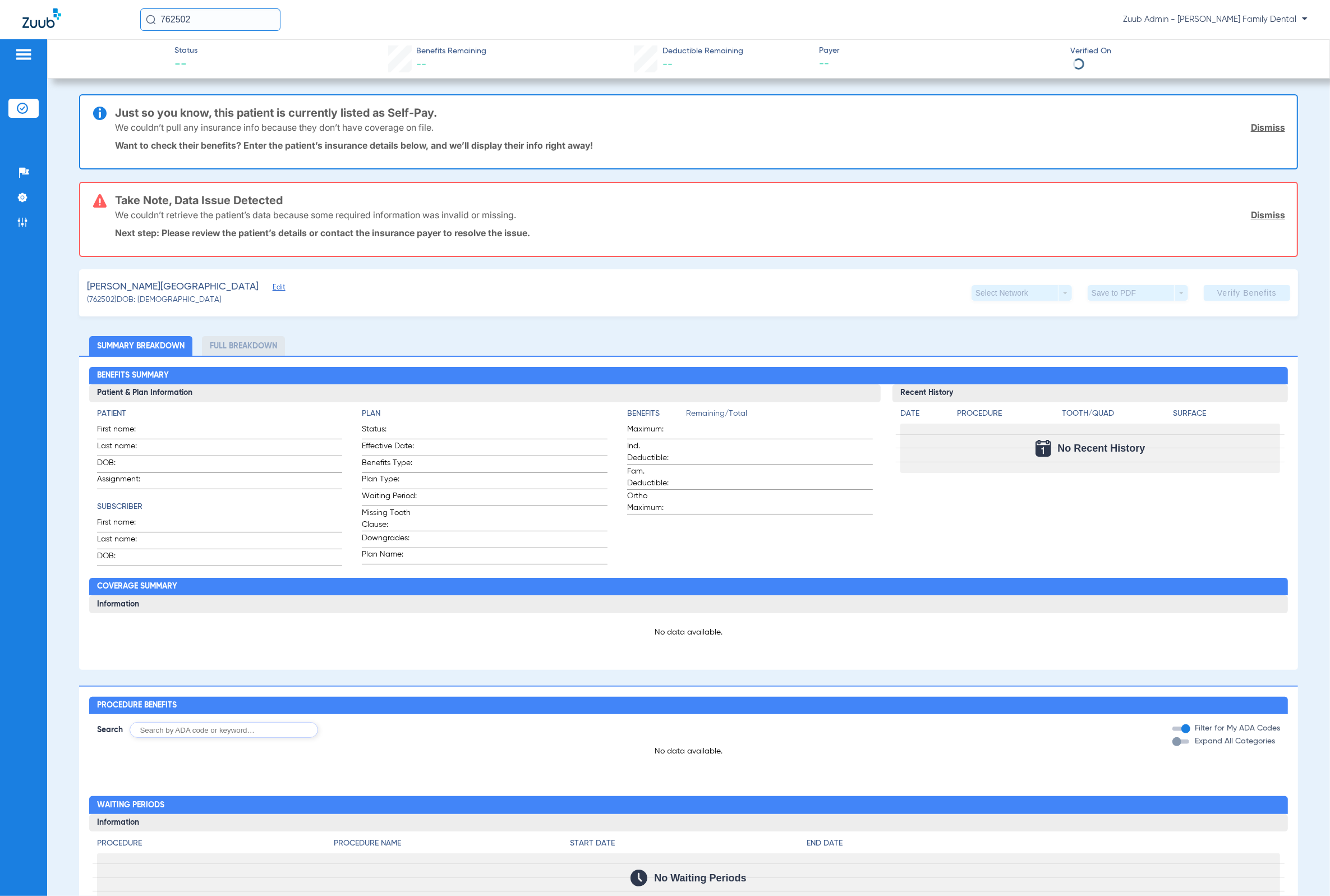
click at [273, 286] on span "Edit" at bounding box center [277, 289] width 10 height 11
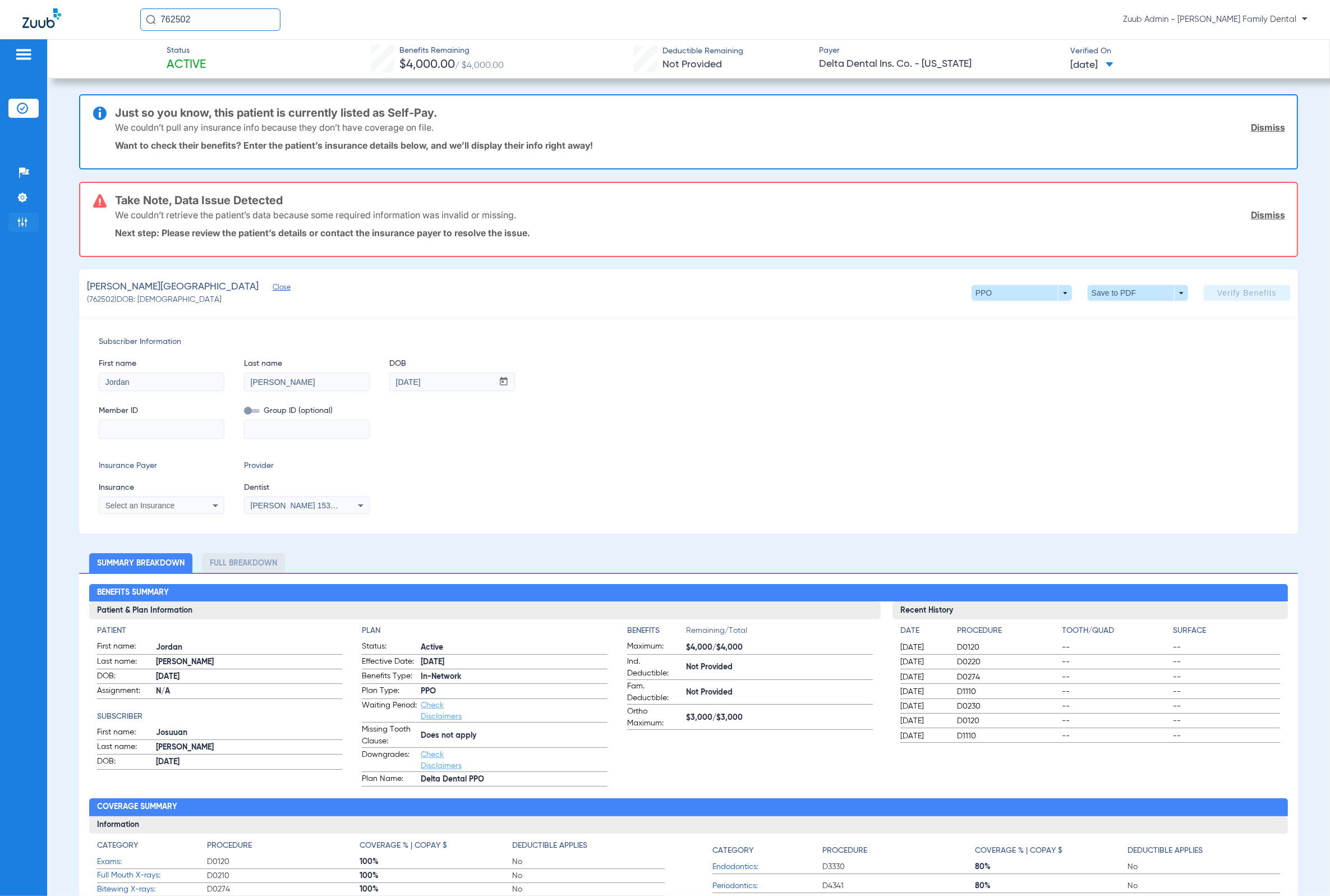
click at [18, 225] on img at bounding box center [22, 222] width 11 height 11
